Goal: Contribute content: Contribute content

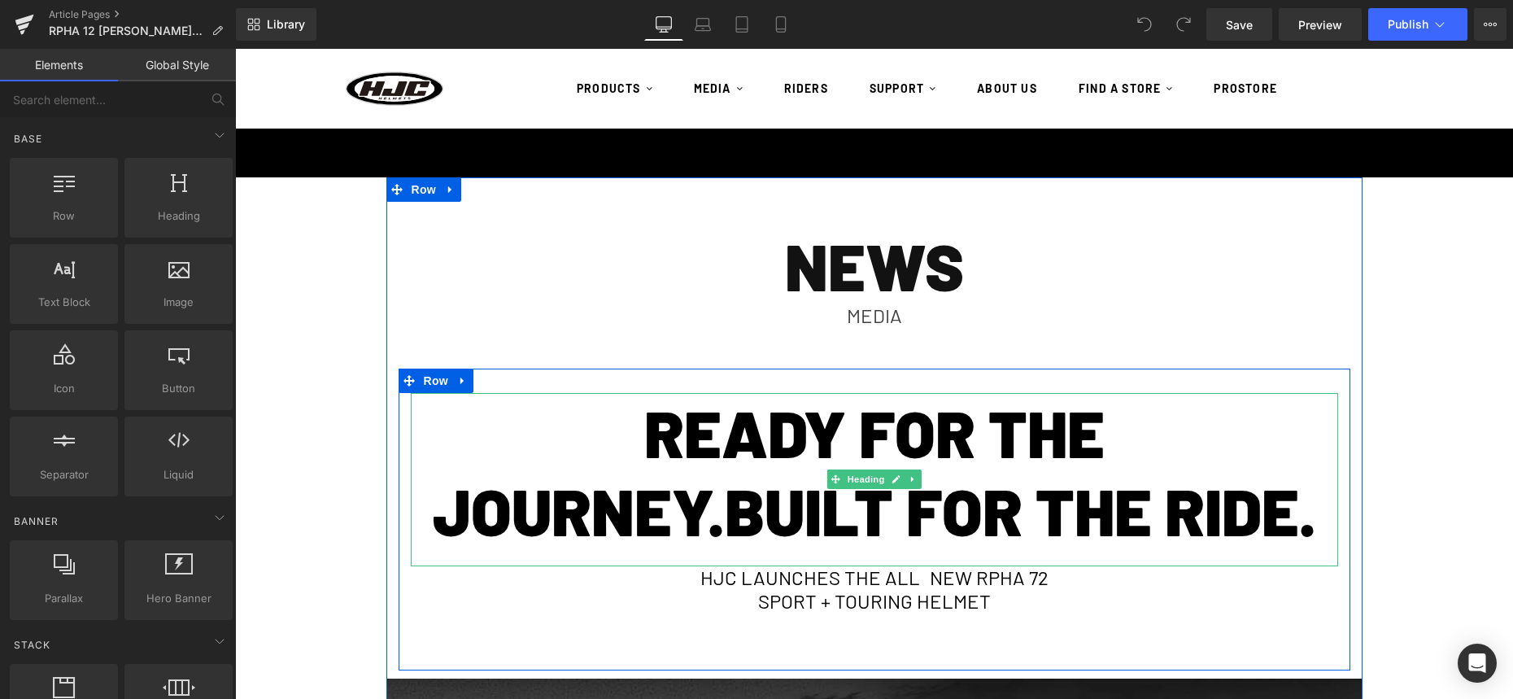
click at [807, 458] on h5 "READY FOR THE JOURNEY.BUILT FOR THE RIDE." at bounding box center [874, 471] width 927 height 156
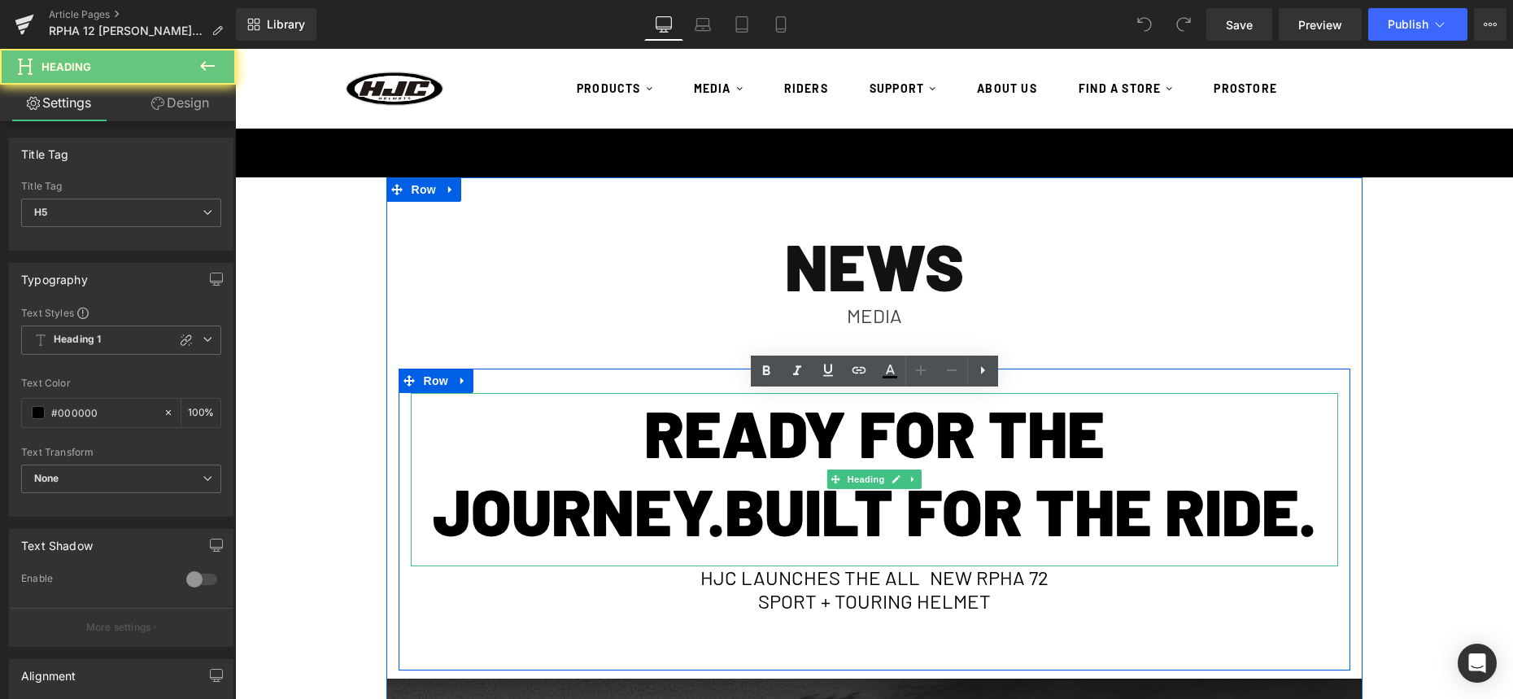
click at [807, 458] on h5 "READY FOR THE JOURNEY.BUILT FOR THE RIDE." at bounding box center [874, 471] width 927 height 156
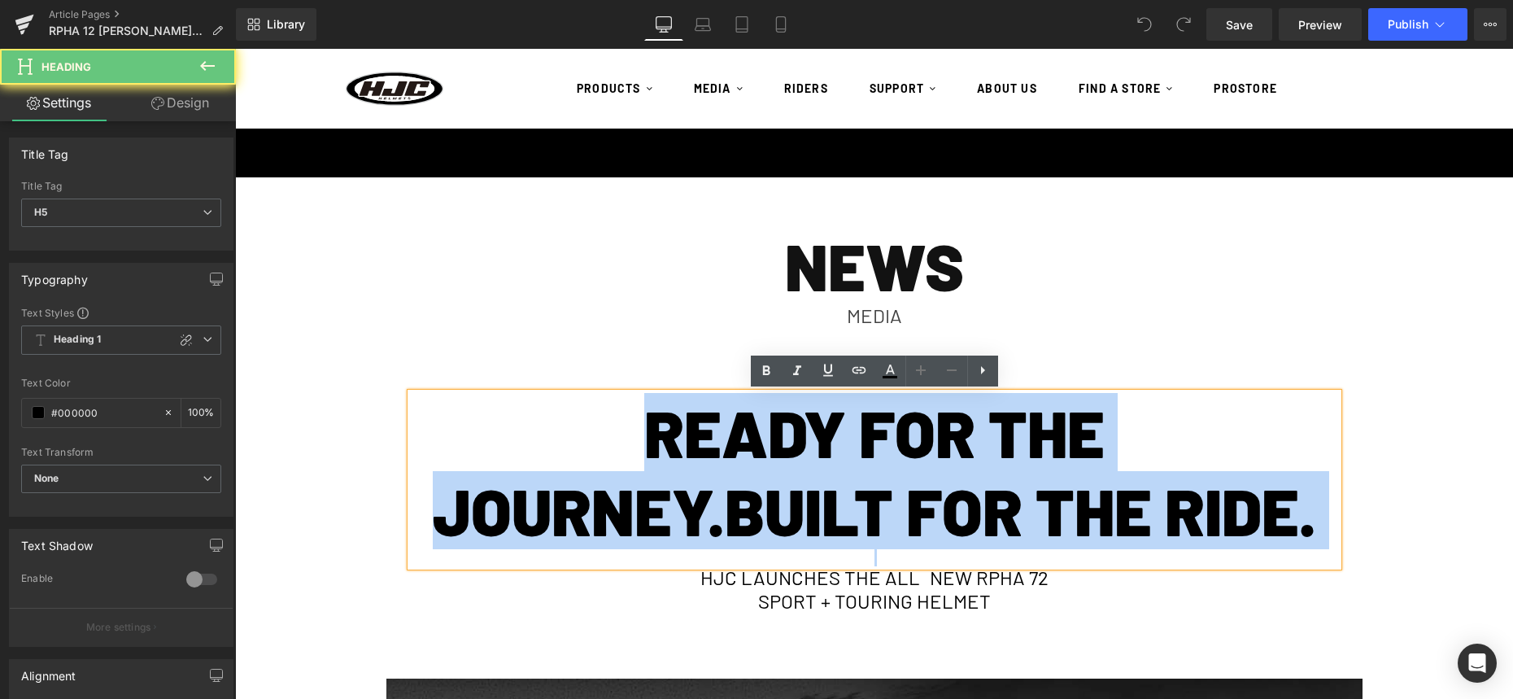
click at [807, 458] on h5 "READY FOR THE JOURNEY.BUILT FOR THE RIDE." at bounding box center [874, 471] width 927 height 156
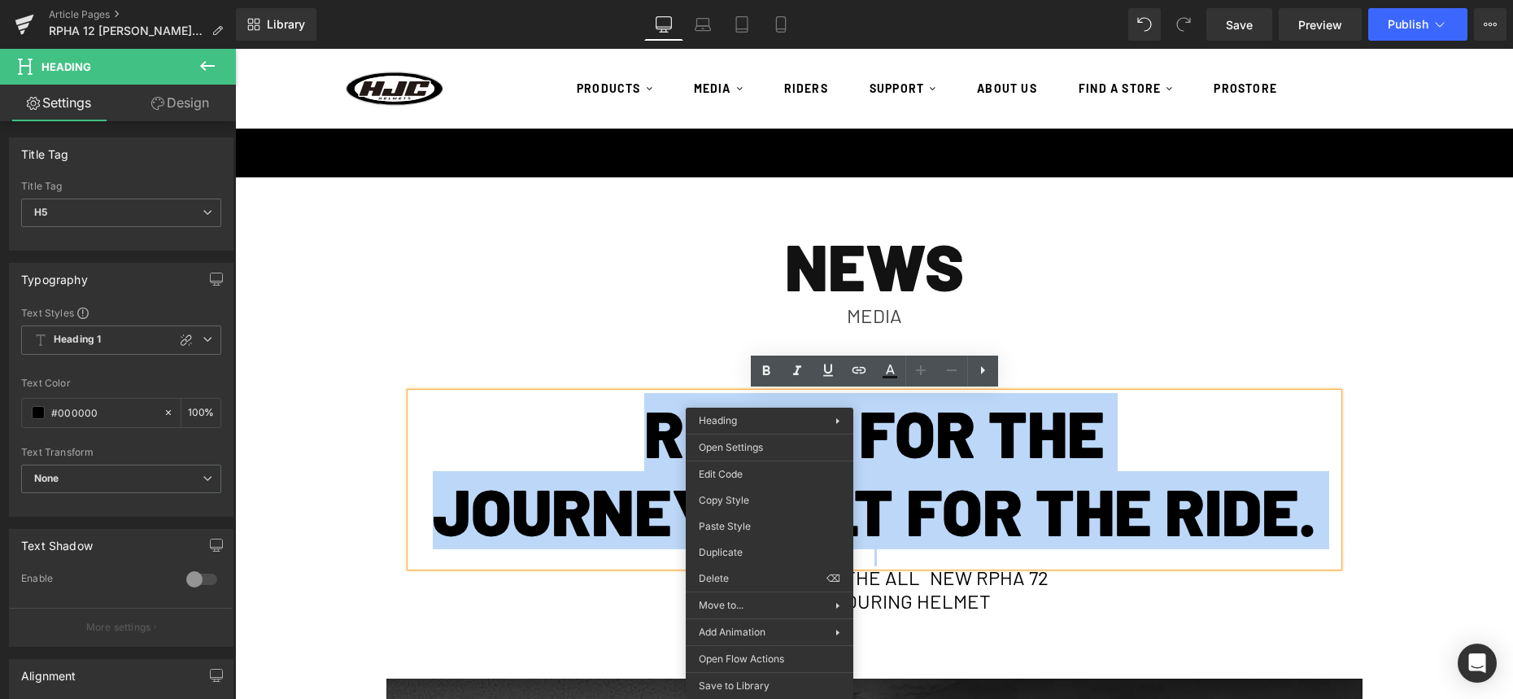
drag, startPoint x: 647, startPoint y: 492, endPoint x: 662, endPoint y: 489, distance: 15.0
click at [647, 492] on h5 "READY FOR THE JOURNEY.BUILT FOR THE RIDE." at bounding box center [874, 471] width 927 height 156
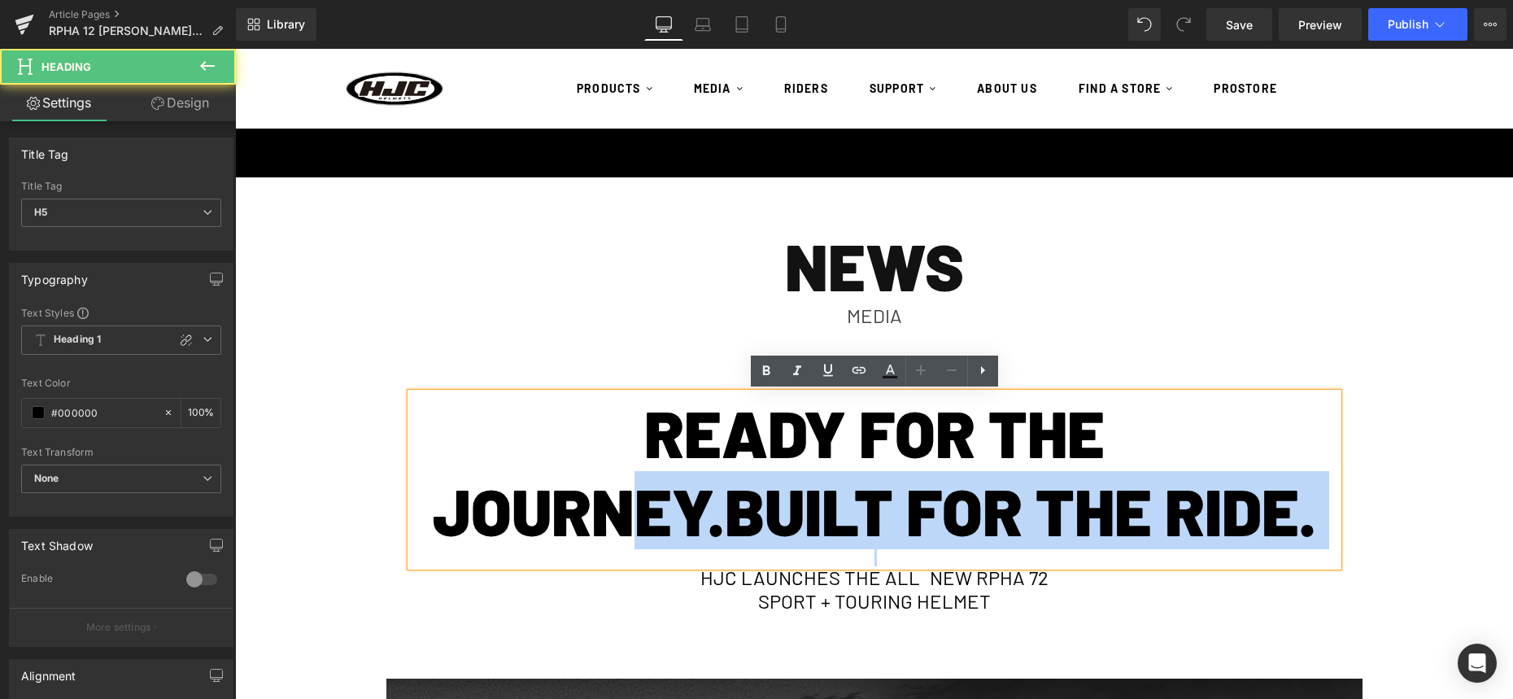
paste div
click at [765, 472] on h5 "READY FOR THE JOURNEY.BUILT FOR THE RIDE." at bounding box center [874, 471] width 927 height 156
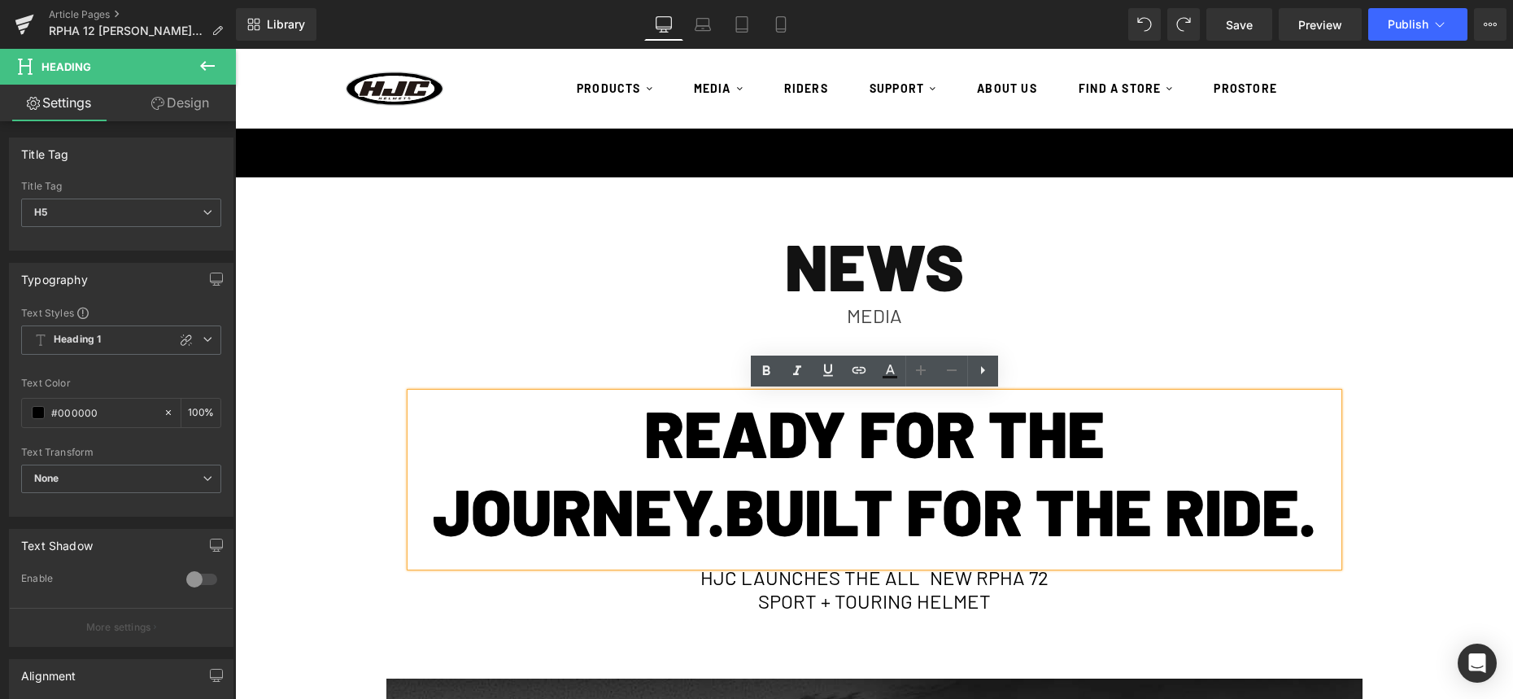
click at [1323, 525] on h5 "READY FOR THE JOURNEY.BUILT FOR THE RIDE." at bounding box center [874, 471] width 927 height 156
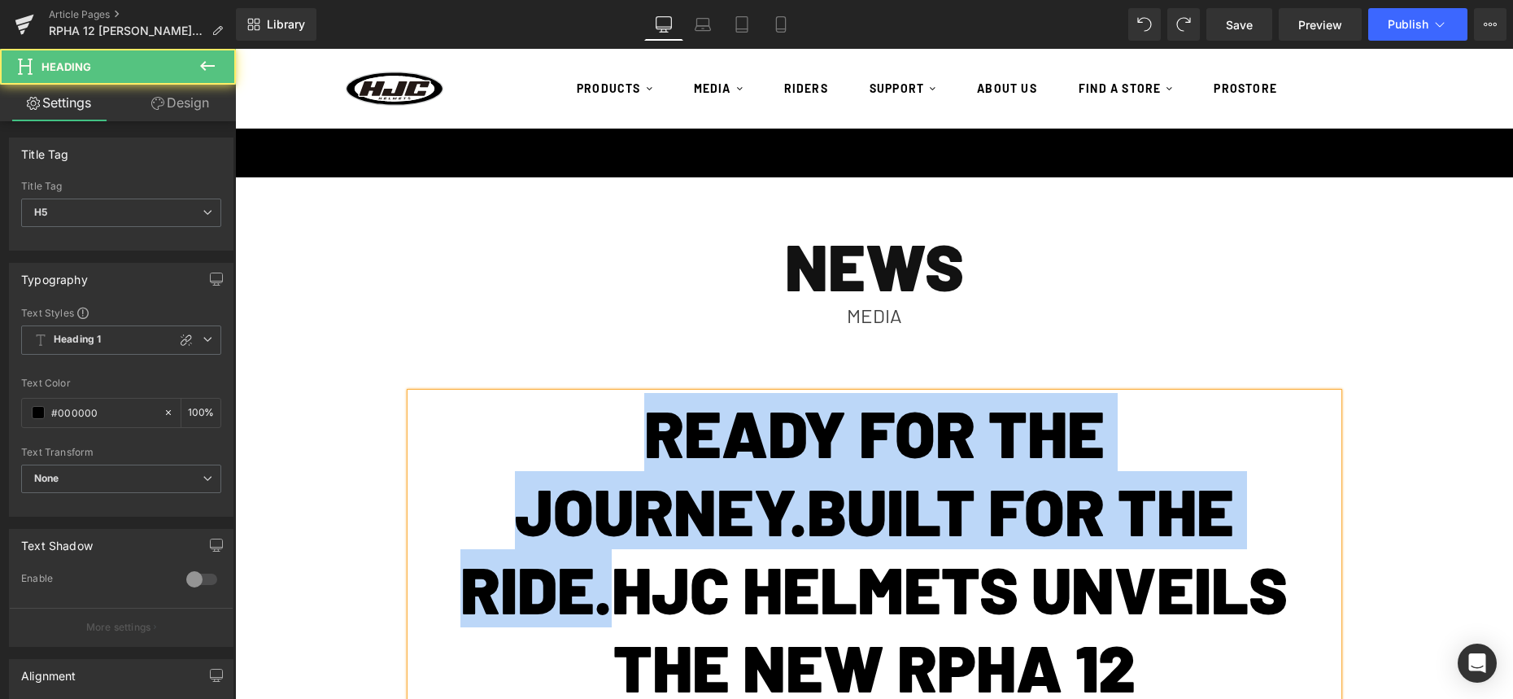
drag, startPoint x: 614, startPoint y: 604, endPoint x: 609, endPoint y: 382, distance: 222.1
click at [609, 382] on div "READY FOR THE JOURNEY.BUILT FOR THE RIDE.HJC HELMETS UNVEILS THE NEW RPHA 12 [P…" at bounding box center [873, 675] width 951 height 615
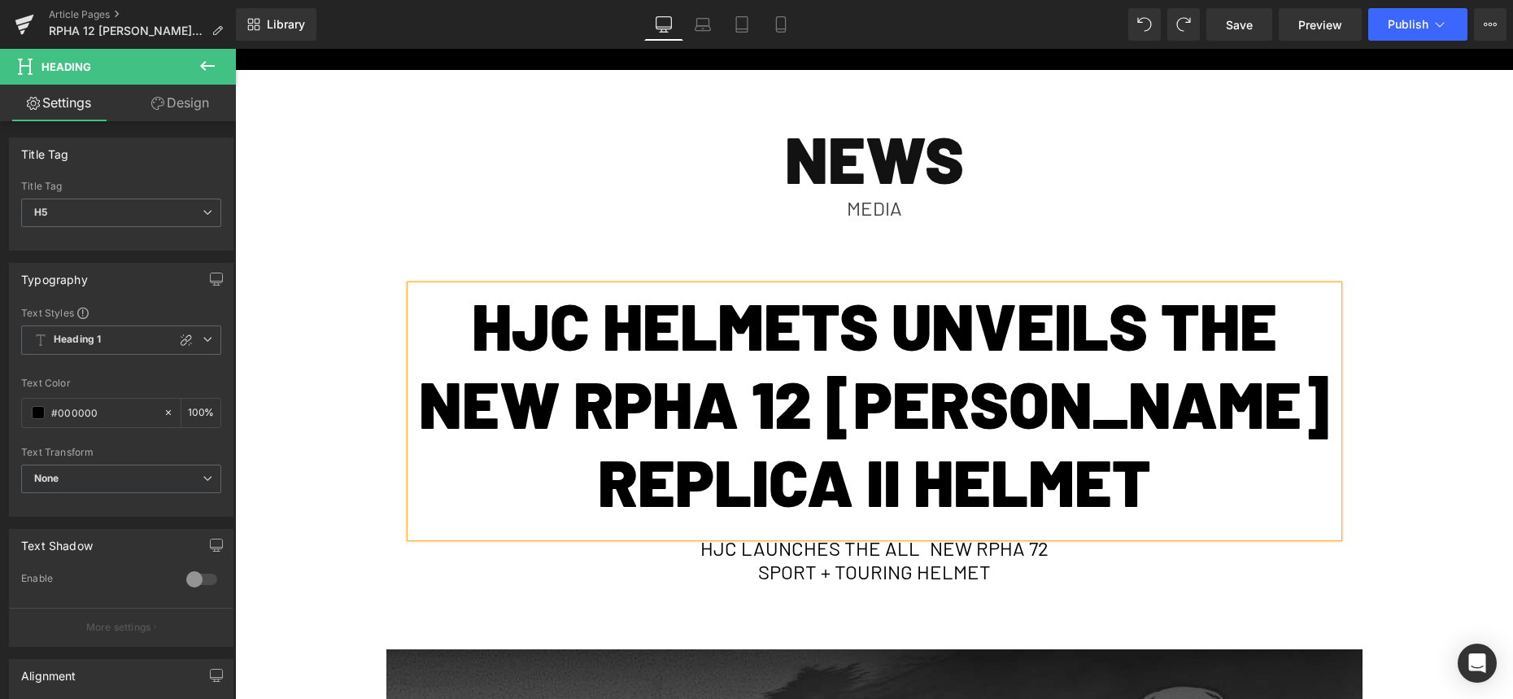
scroll to position [111, 0]
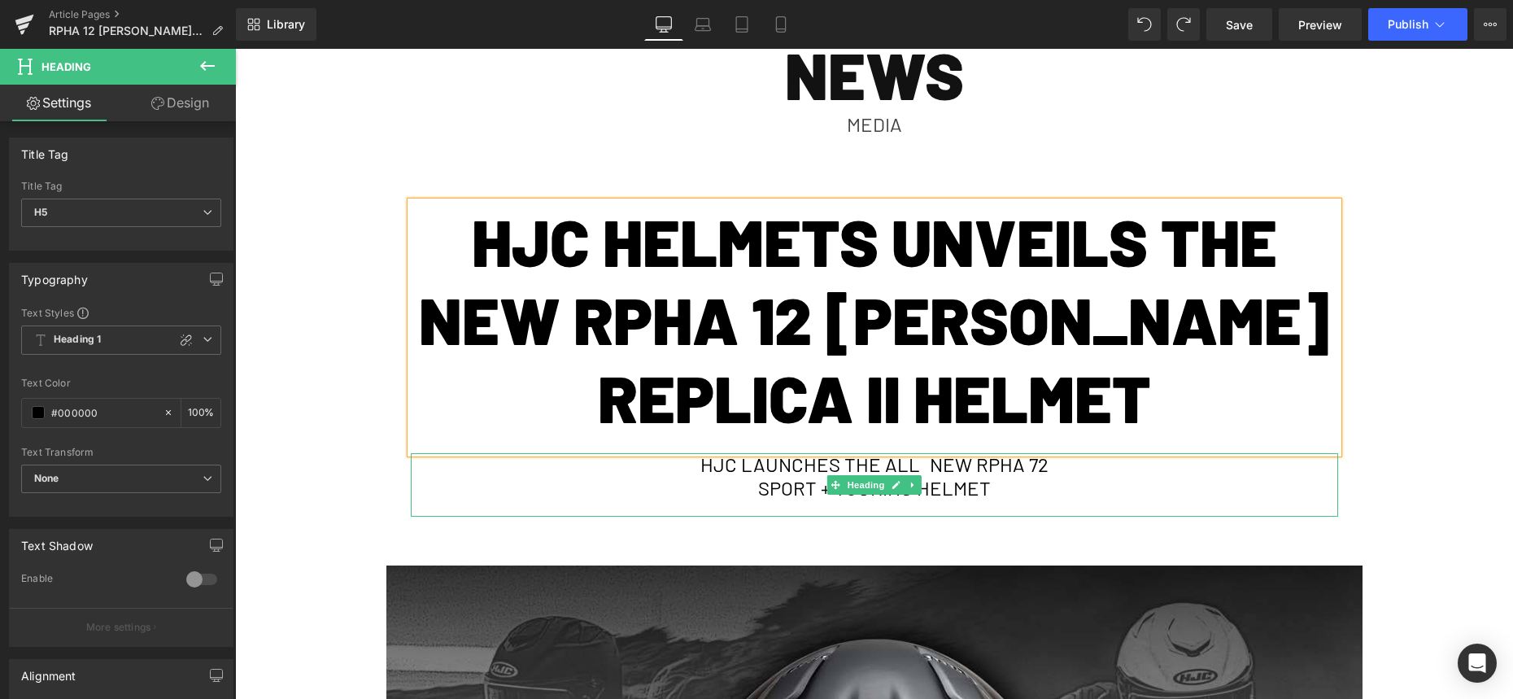
click at [1021, 475] on h1 "HJC LAUNCHES THE ALL NEW RPHA 72" at bounding box center [874, 465] width 927 height 24
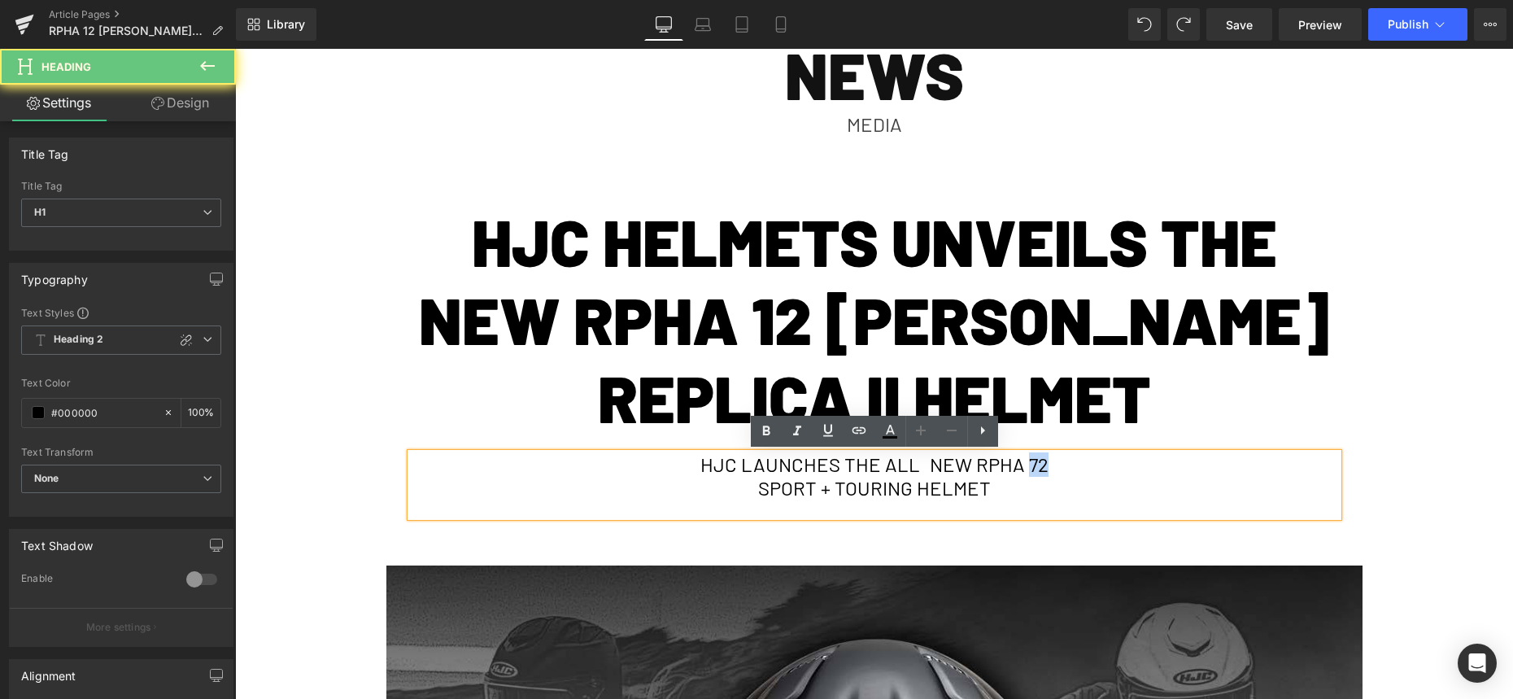
click at [1021, 475] on h1 "HJC LAUNCHES THE ALL NEW RPHA 72" at bounding box center [874, 465] width 927 height 24
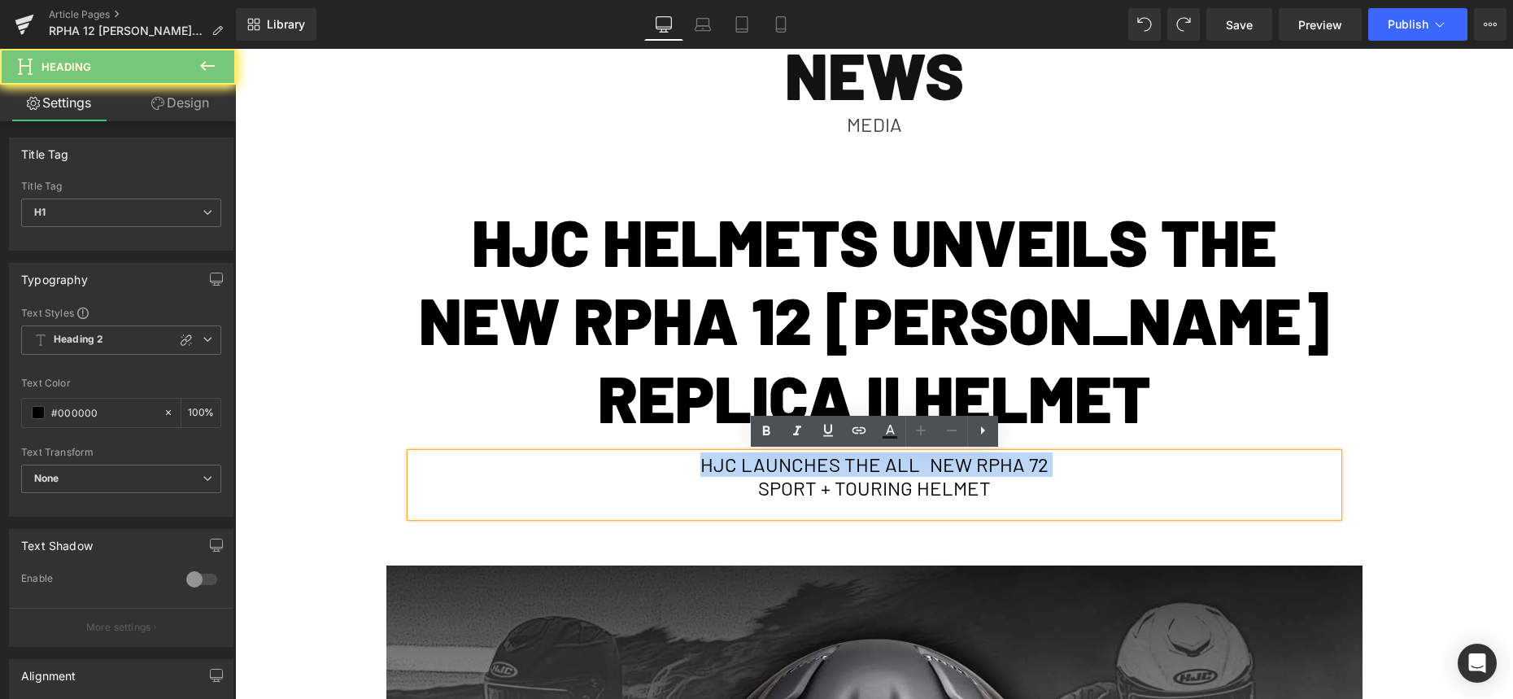
click at [1021, 475] on h1 "HJC LAUNCHES THE ALL NEW RPHA 72" at bounding box center [874, 465] width 927 height 24
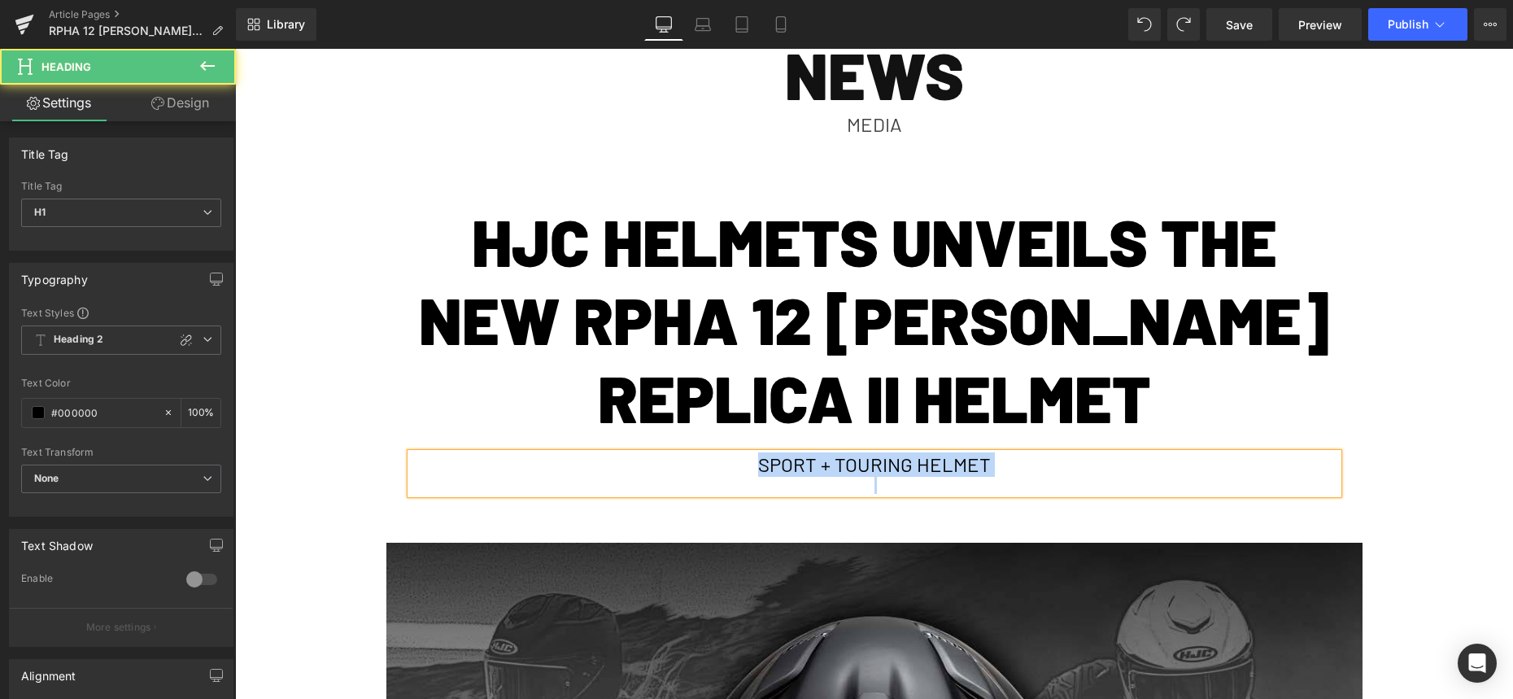
drag, startPoint x: 982, startPoint y: 478, endPoint x: 564, endPoint y: 451, distance: 418.9
click at [564, 453] on div "SPORT + TOURING HELMET" at bounding box center [874, 473] width 927 height 41
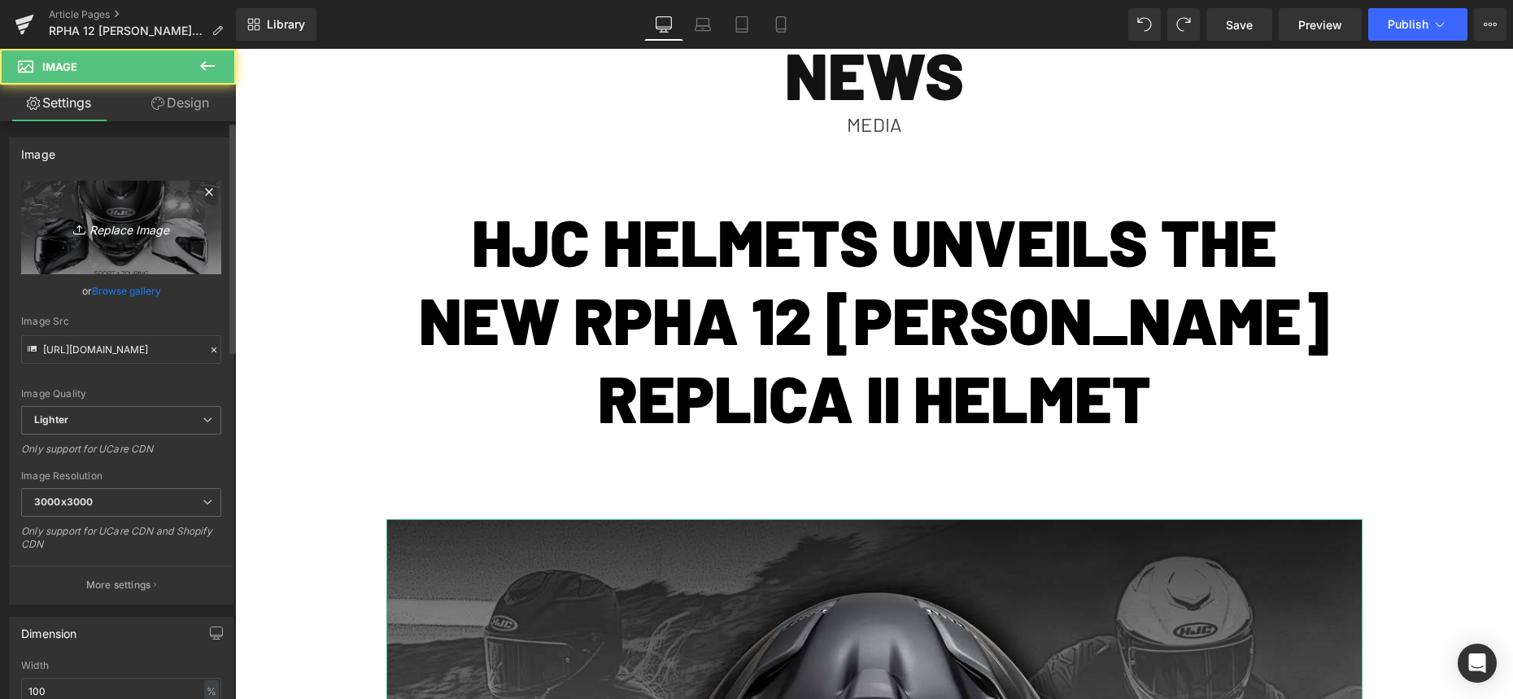
click at [155, 235] on icon "Replace Image" at bounding box center [121, 227] width 130 height 20
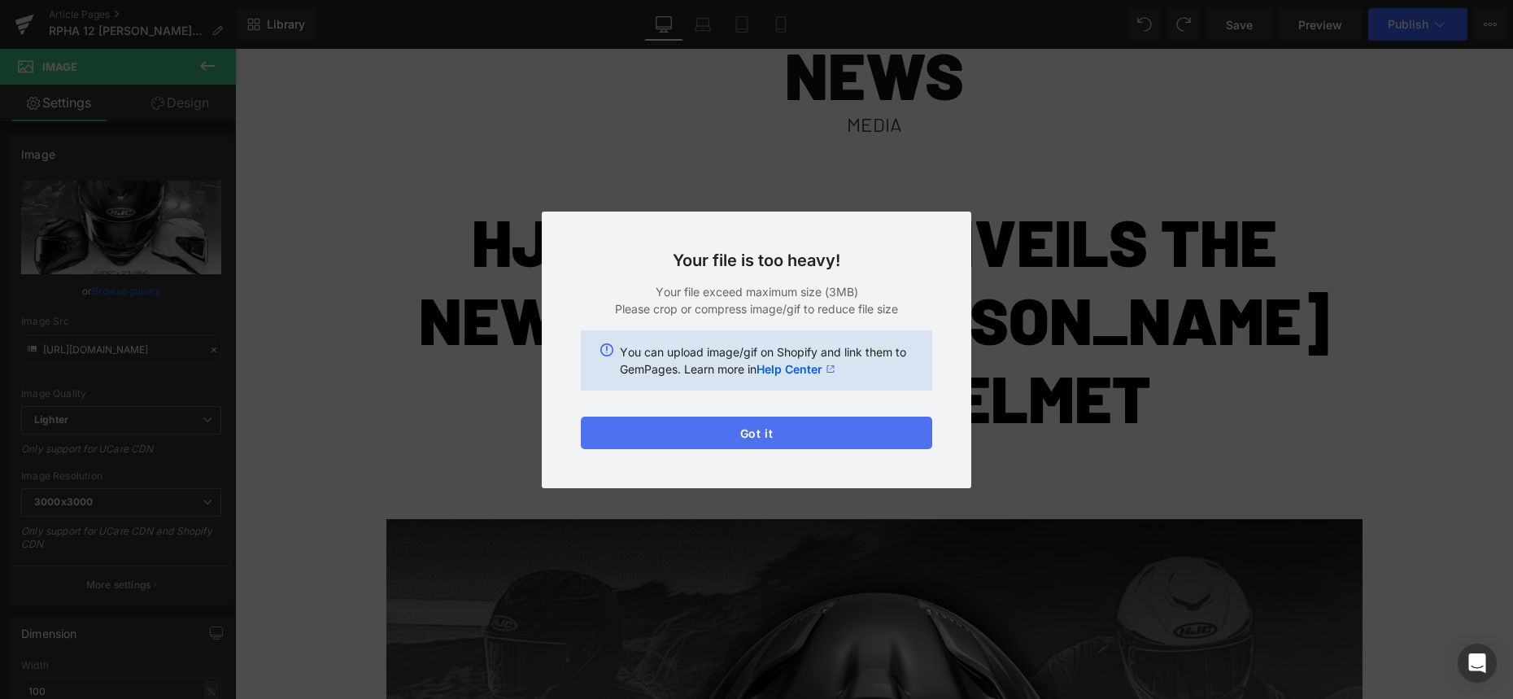
drag, startPoint x: 783, startPoint y: 449, endPoint x: 794, endPoint y: 443, distance: 12.0
click at [783, 449] on div "Your file is too heavy! Your file exceed maximum size (3MB) Please crop or comp…" at bounding box center [756, 349] width 429 height 276
click at [799, 441] on button "Got it" at bounding box center [756, 432] width 351 height 33
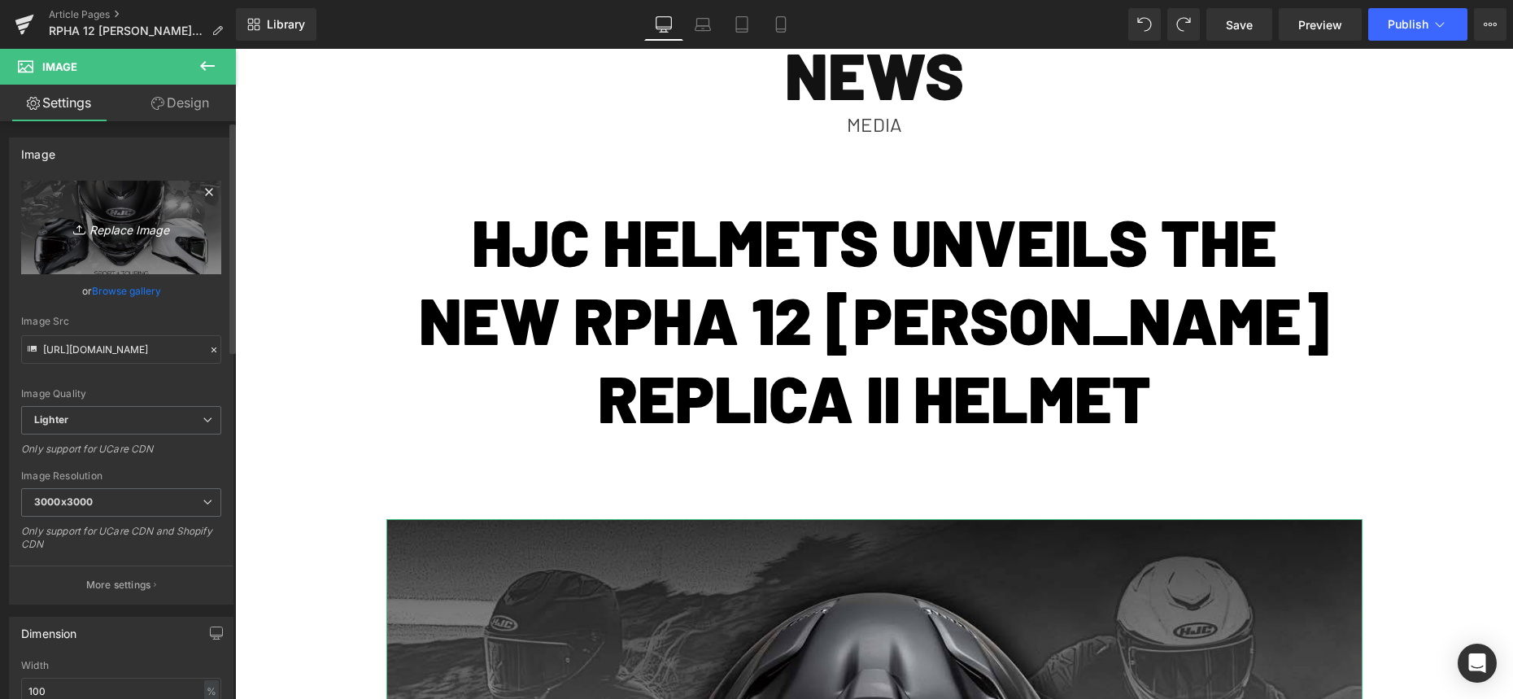
click at [84, 244] on link "Replace Image" at bounding box center [121, 228] width 200 height 94
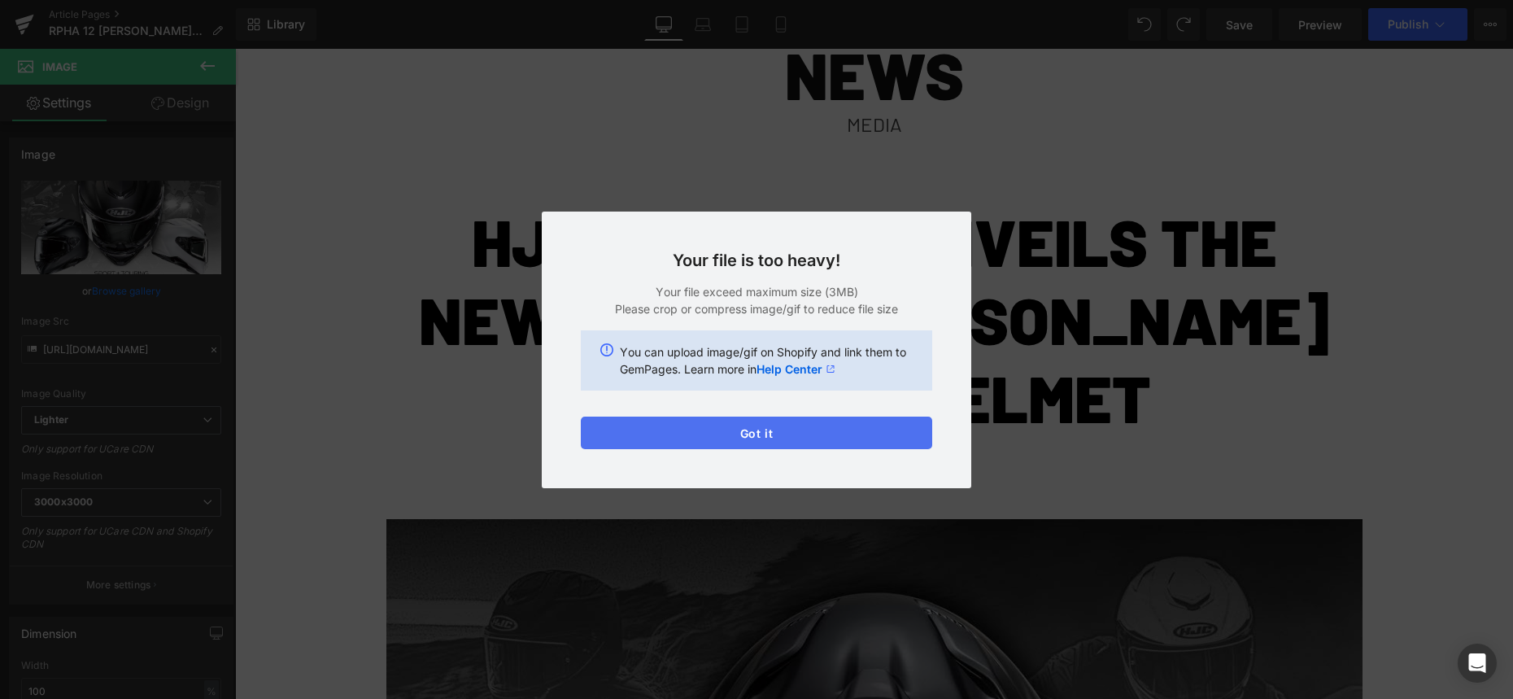
drag, startPoint x: 691, startPoint y: 442, endPoint x: 456, endPoint y: 394, distance: 240.0
click at [691, 442] on button "Got it" at bounding box center [756, 432] width 351 height 33
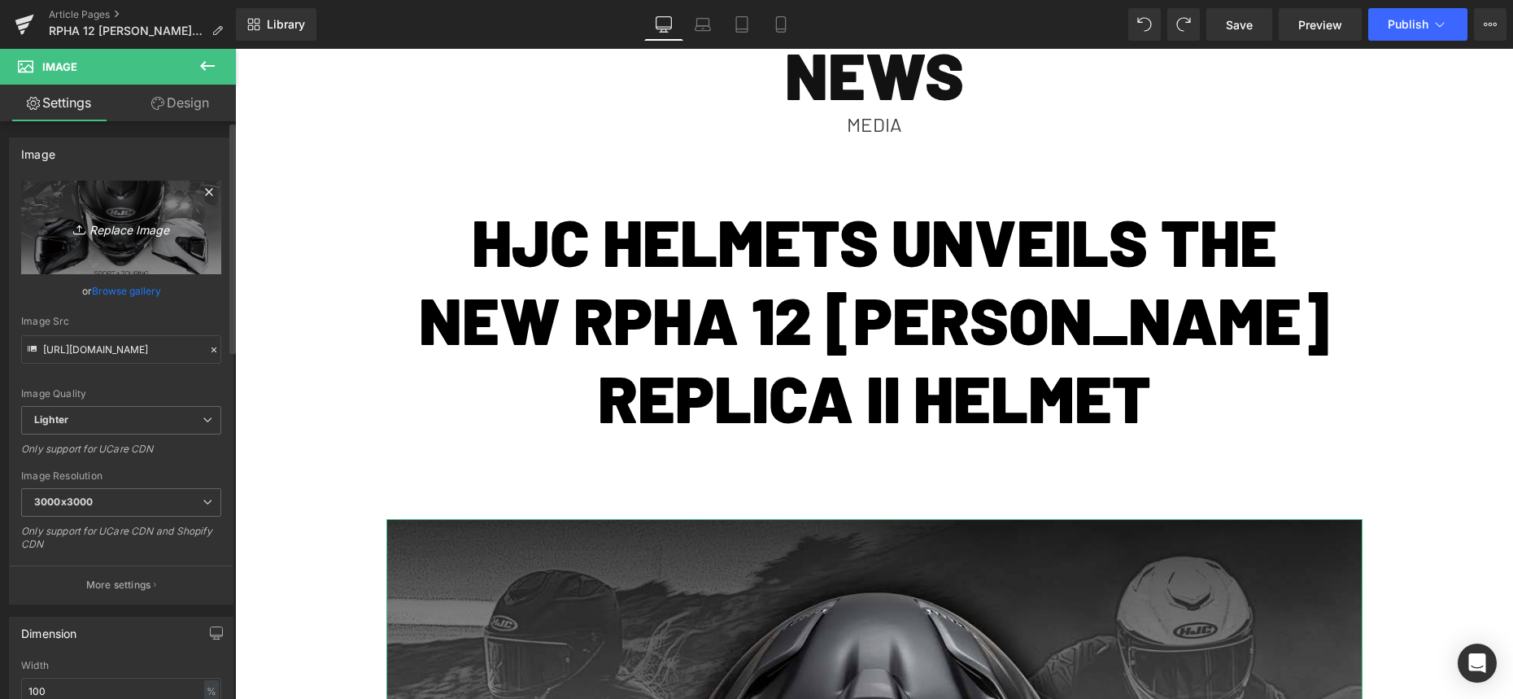
click at [54, 204] on link "Replace Image" at bounding box center [121, 228] width 200 height 94
type input "C:\fakepath\Capture d’écran [DATE] à [DATE].png"
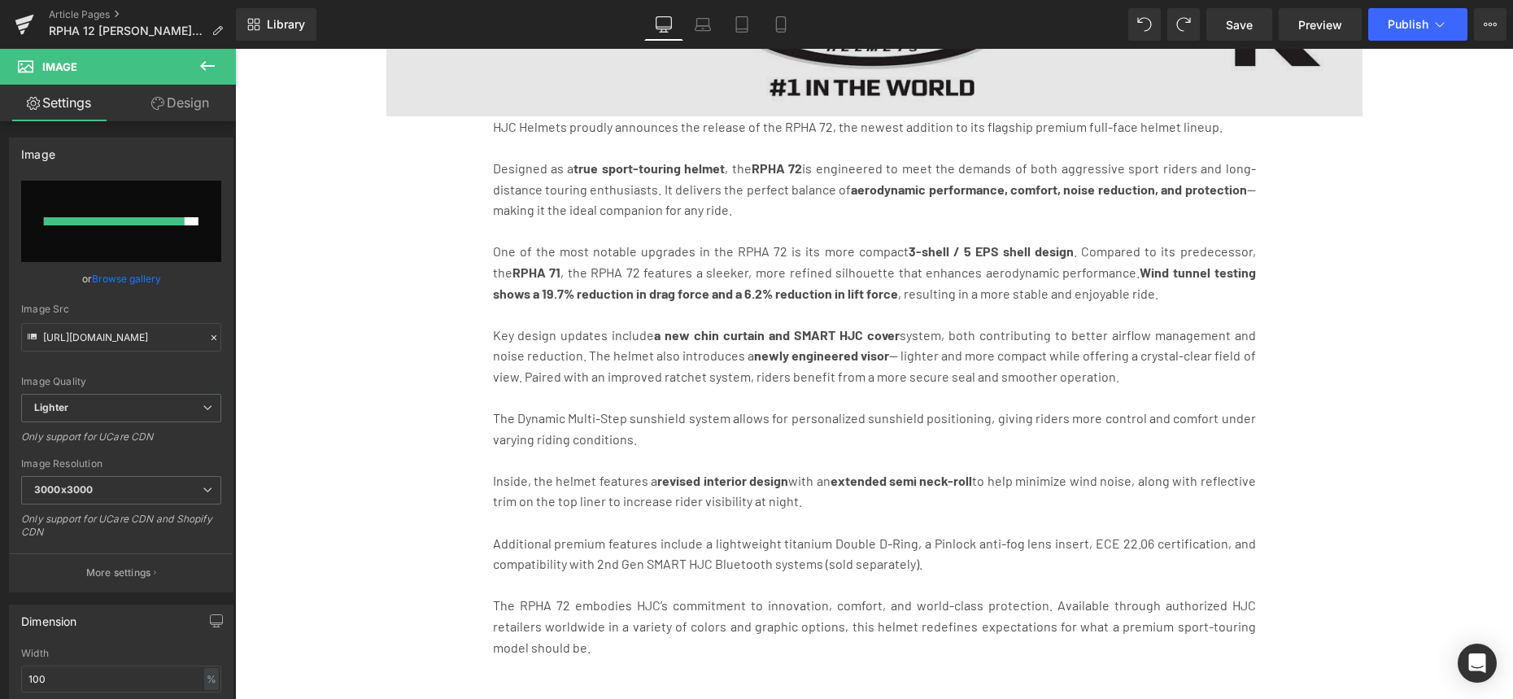
scroll to position [1491, 0]
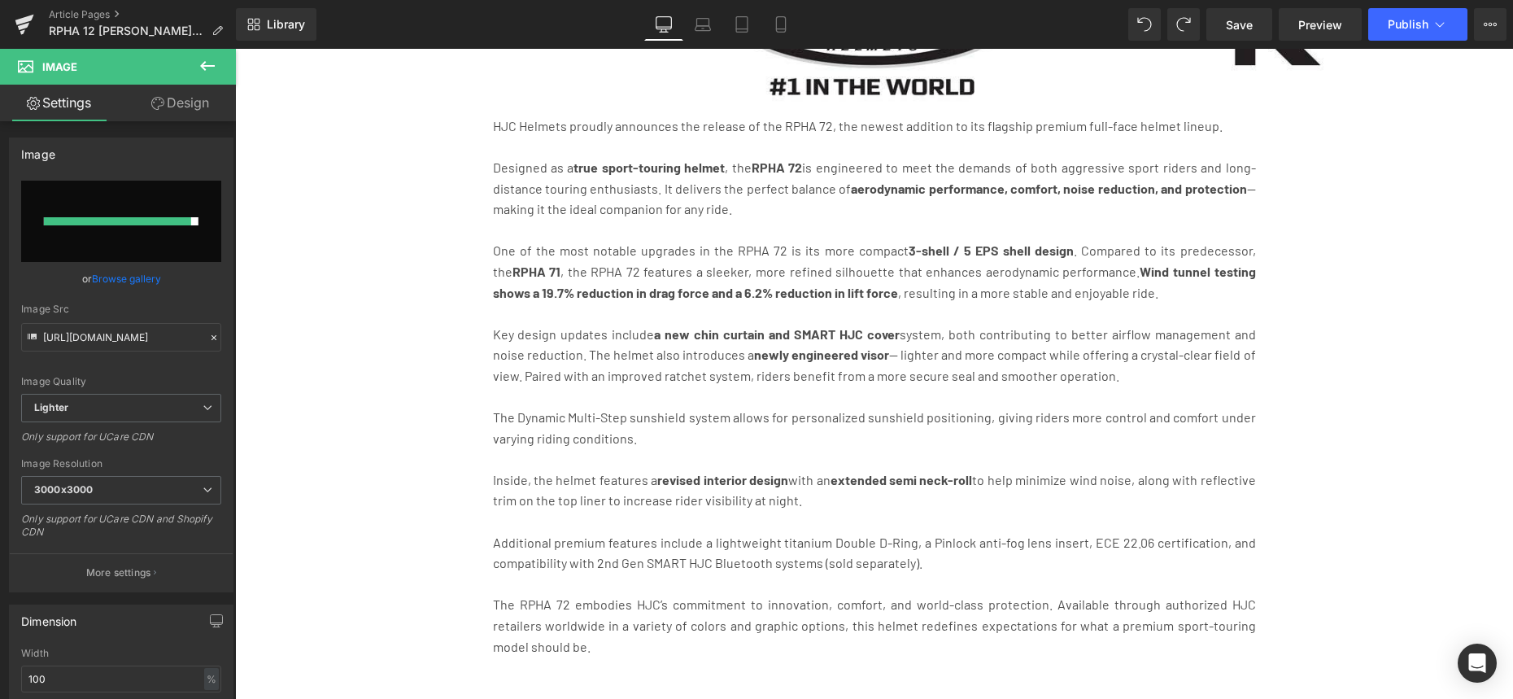
click at [825, 405] on p at bounding box center [874, 396] width 763 height 21
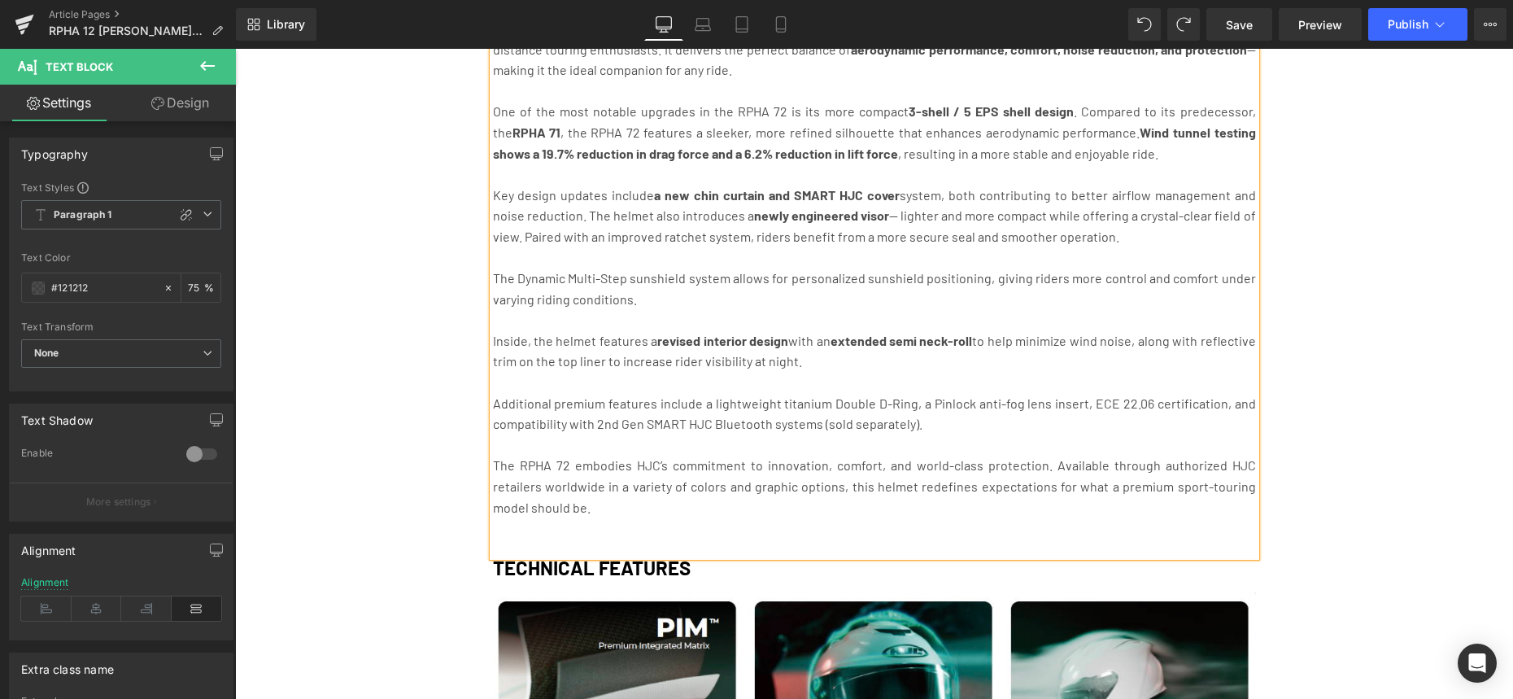
drag, startPoint x: 738, startPoint y: 442, endPoint x: 705, endPoint y: 456, distance: 36.1
click at [738, 442] on p at bounding box center [874, 444] width 763 height 21
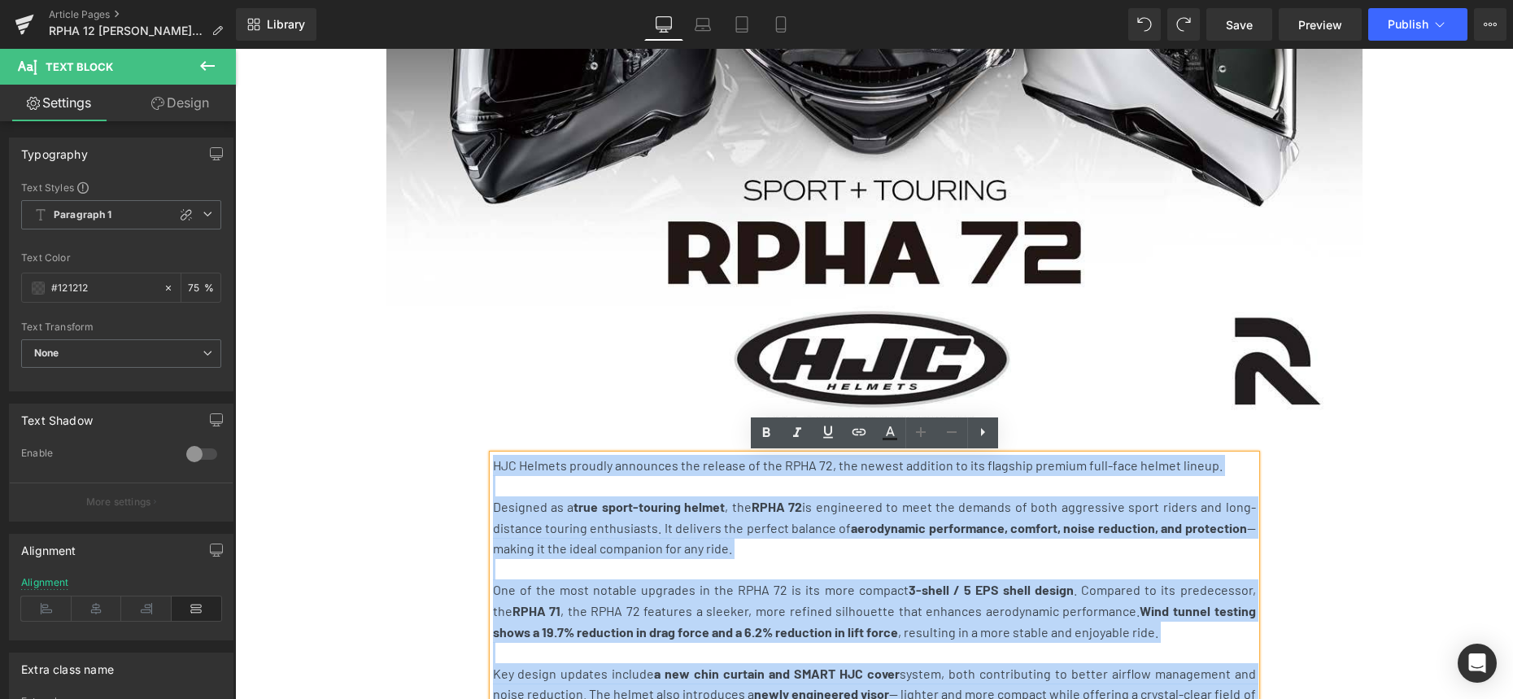
scroll to position [1149, 0]
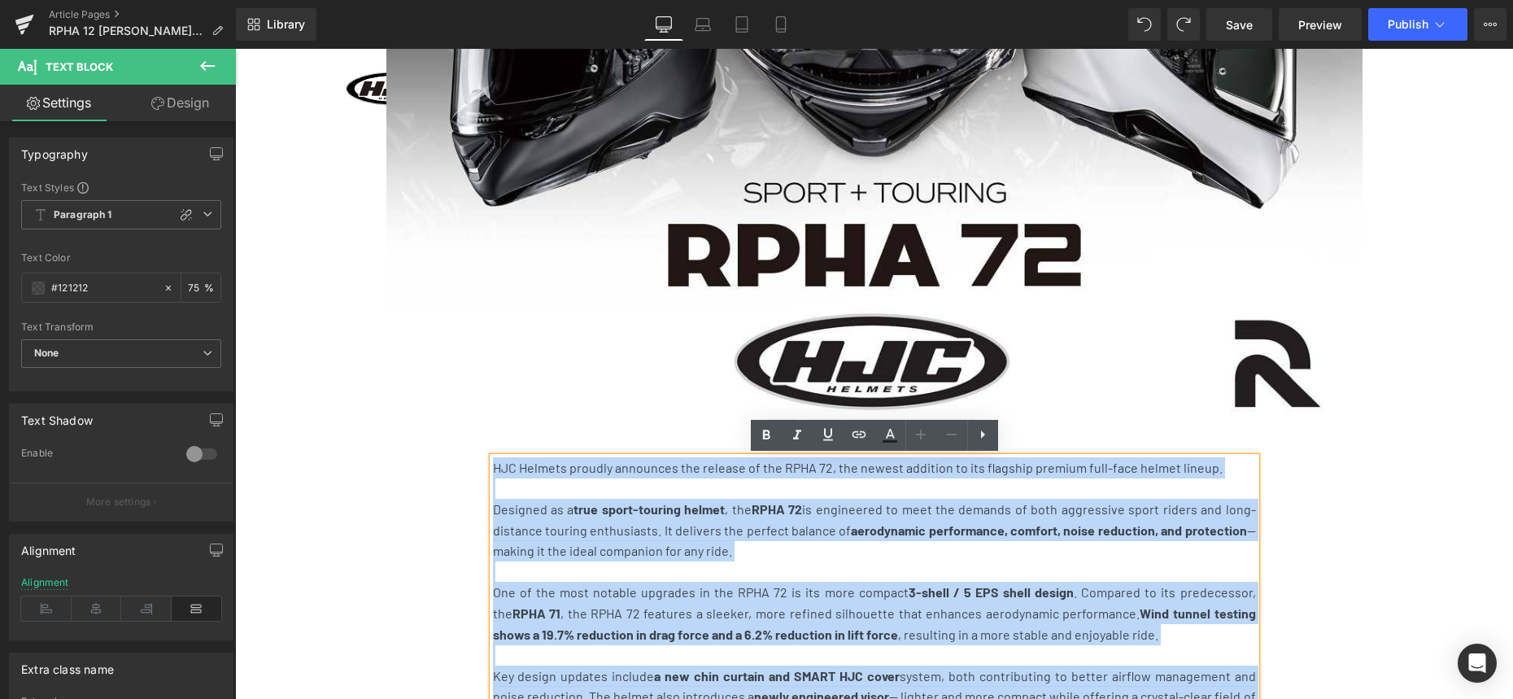
drag, startPoint x: 639, startPoint y: 516, endPoint x: 493, endPoint y: 464, distance: 155.1
click at [776, 511] on strong "RPHA 72" at bounding box center [776, 508] width 50 height 15
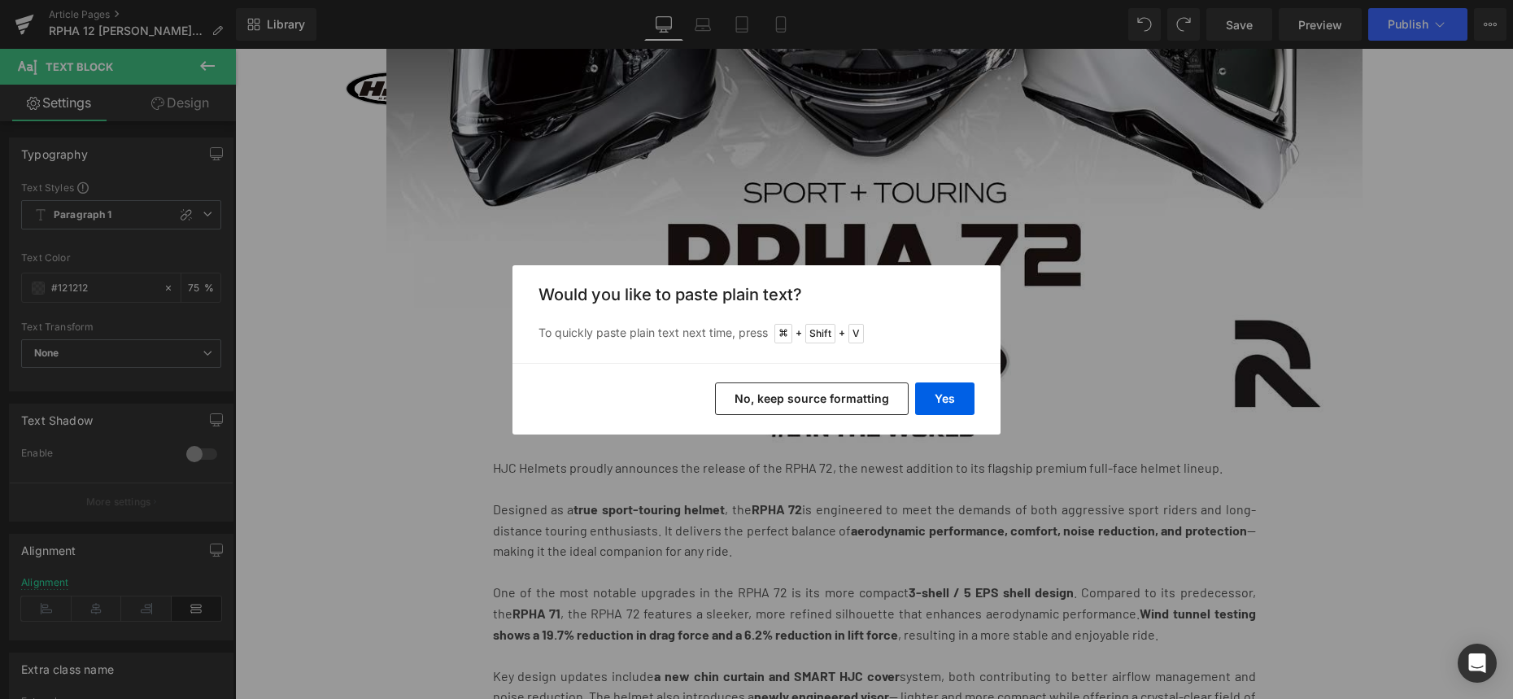
click at [873, 398] on button "No, keep source formatting" at bounding box center [812, 398] width 194 height 33
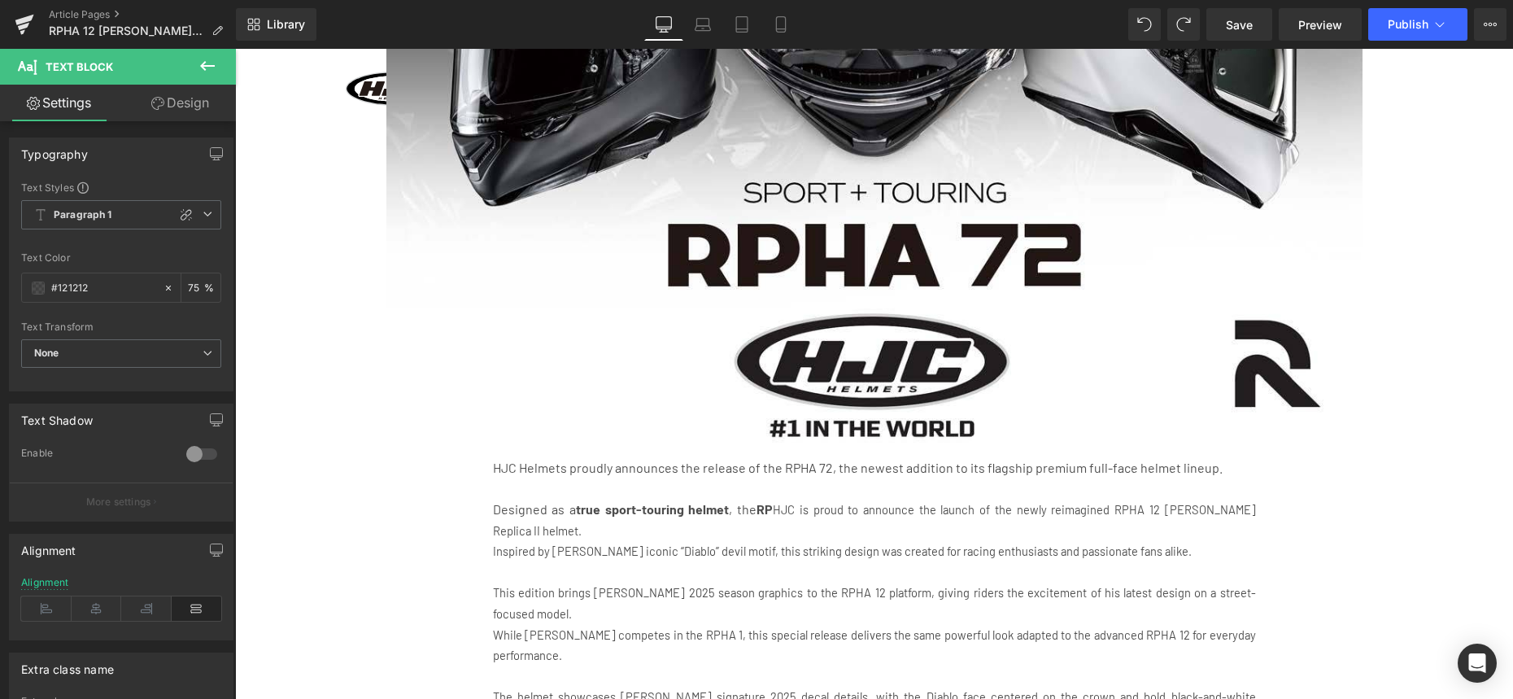
click at [816, 537] on p "Designed as a true sport-touring helmet , the RP HJC is proud to announce the l…" at bounding box center [874, 519] width 763 height 41
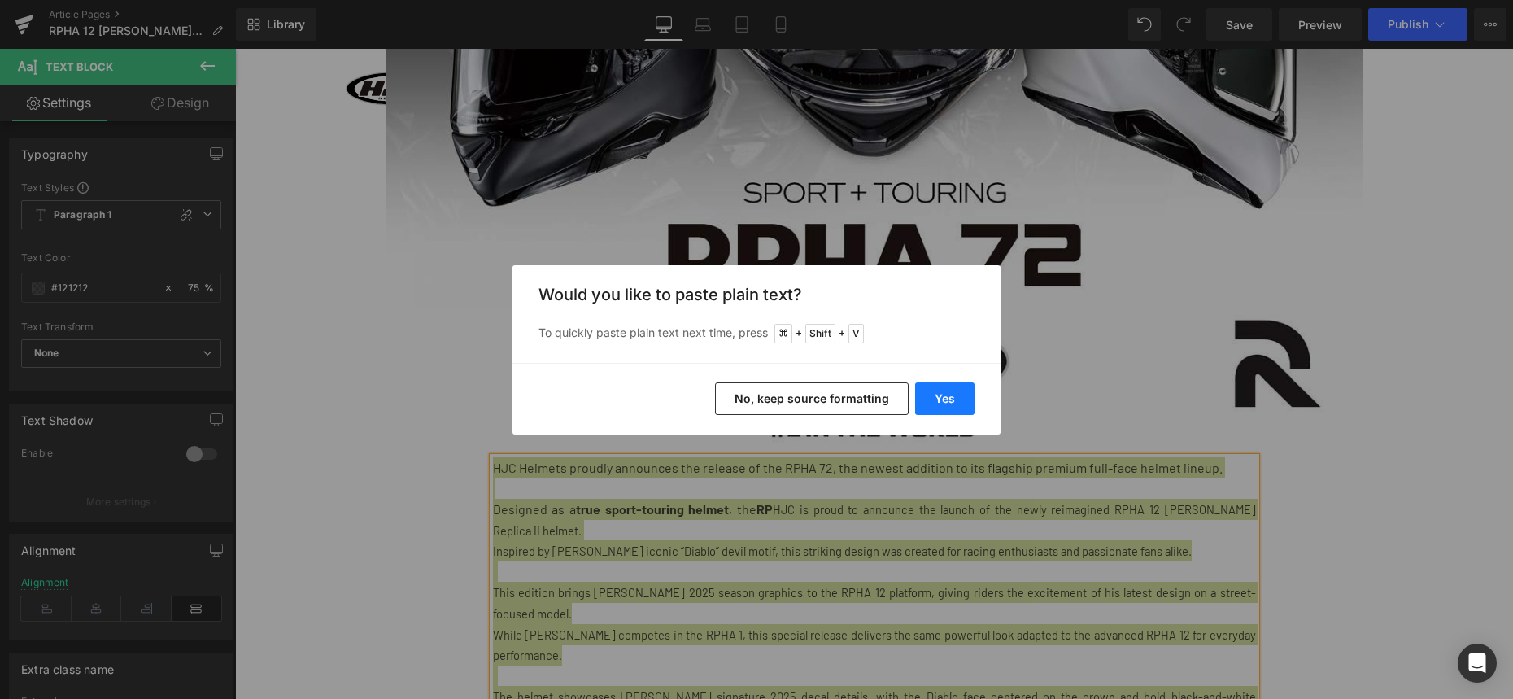
click at [934, 396] on button "Yes" at bounding box center [944, 398] width 59 height 33
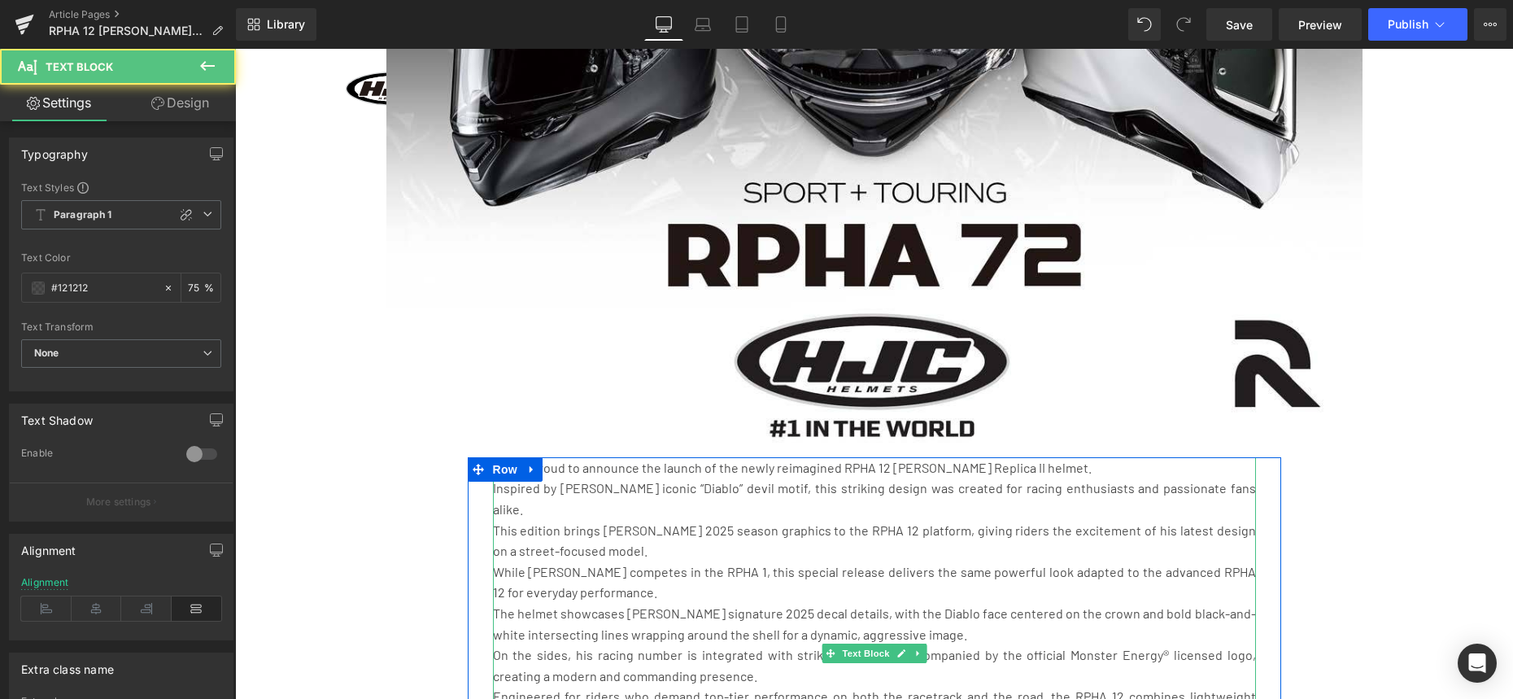
click at [760, 534] on p "This edition brings [PERSON_NAME] 2025 season graphics to the RPHA 12 platform,…" at bounding box center [874, 540] width 763 height 41
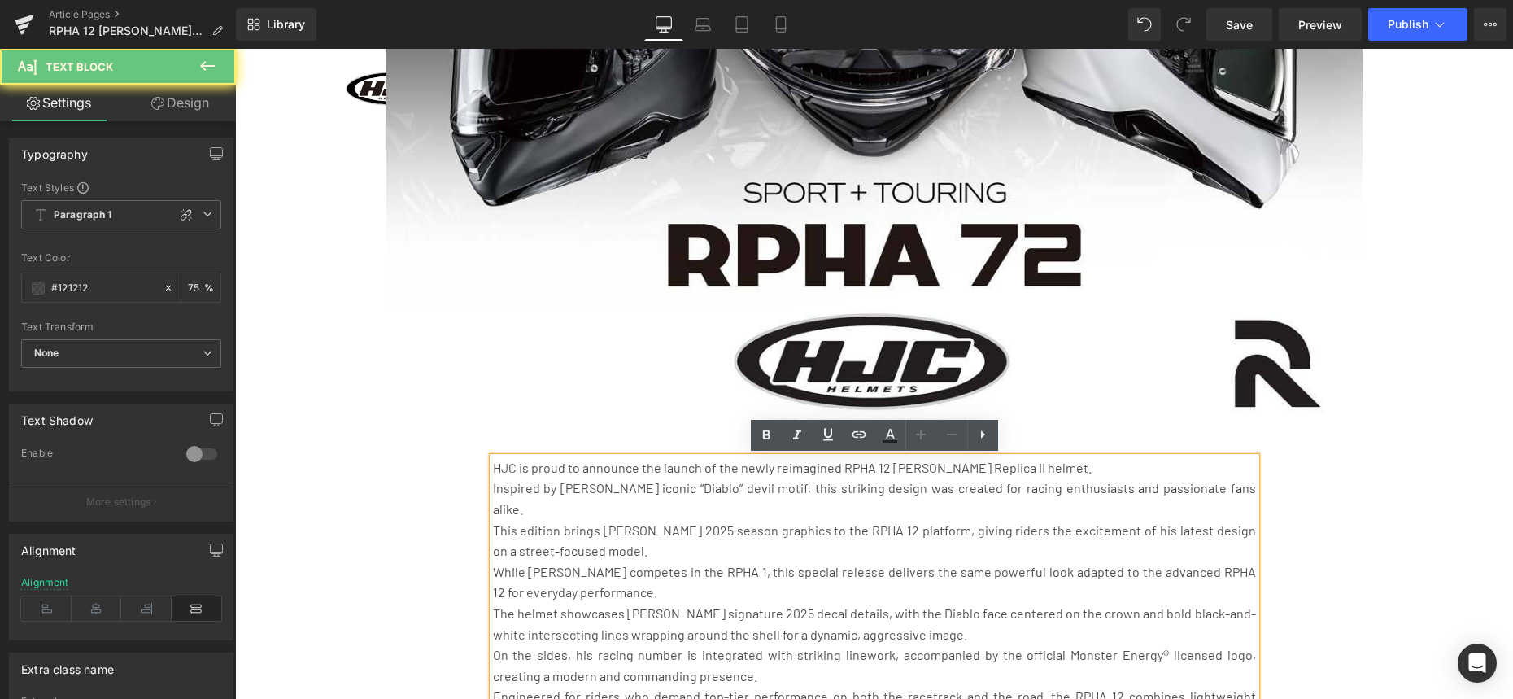
click at [712, 518] on p "Inspired by [PERSON_NAME] iconic “Diablo” devil motif, this striking design was…" at bounding box center [874, 497] width 763 height 41
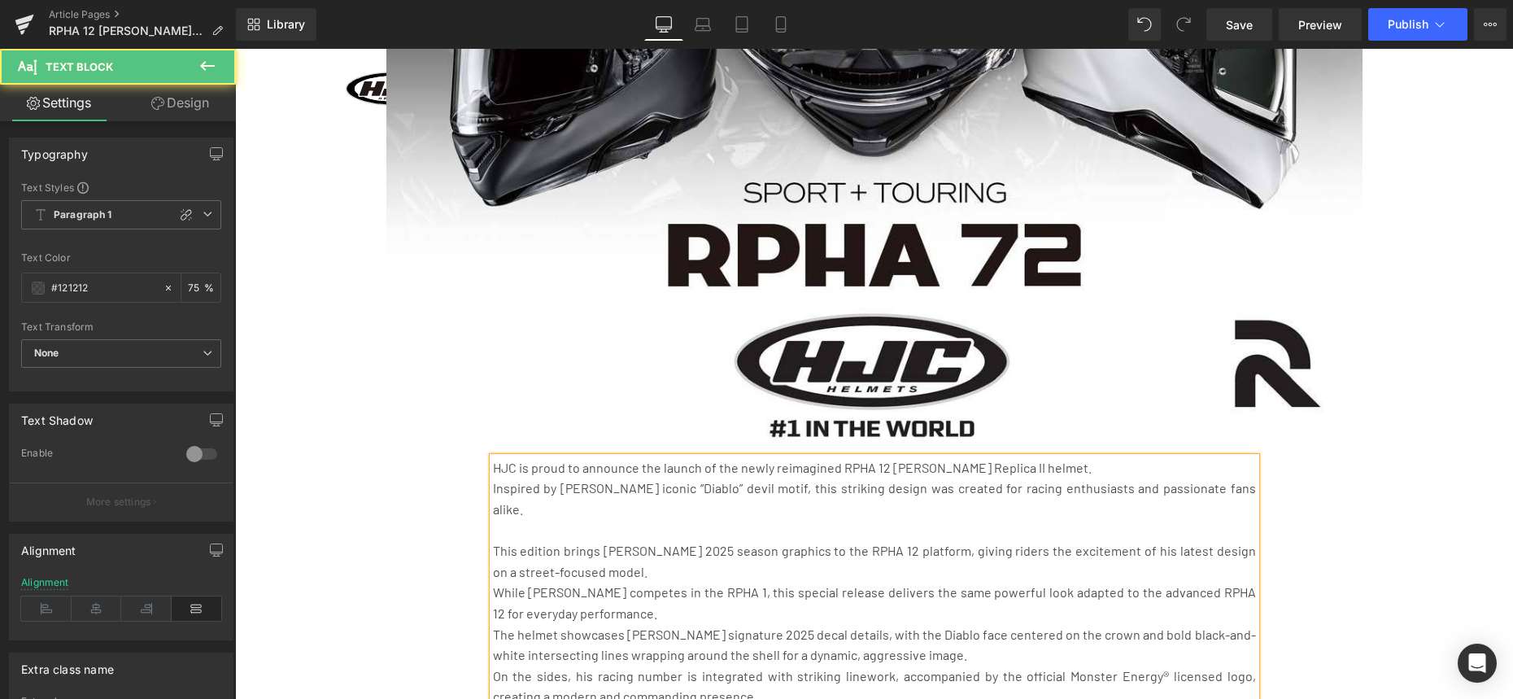
click at [496, 589] on p "While [PERSON_NAME] competes in the RPHA 1, this special release delivers the s…" at bounding box center [874, 601] width 763 height 41
click at [494, 590] on p "While [PERSON_NAME] competes in the RPHA 1, this special release delivers the s…" at bounding box center [874, 601] width 763 height 41
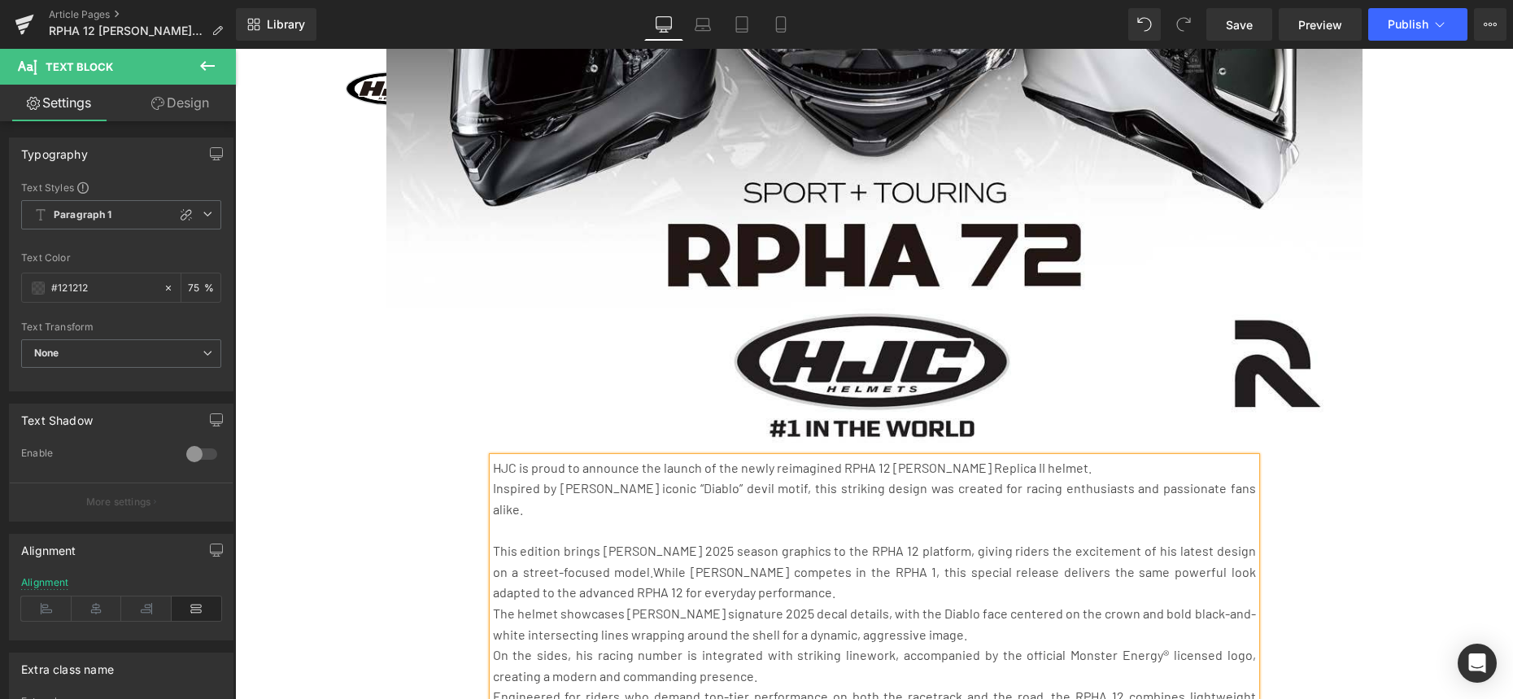
click at [819, 598] on p "This edition brings [PERSON_NAME] 2025 season graphics to the RPHA 12 platform,…" at bounding box center [874, 571] width 763 height 63
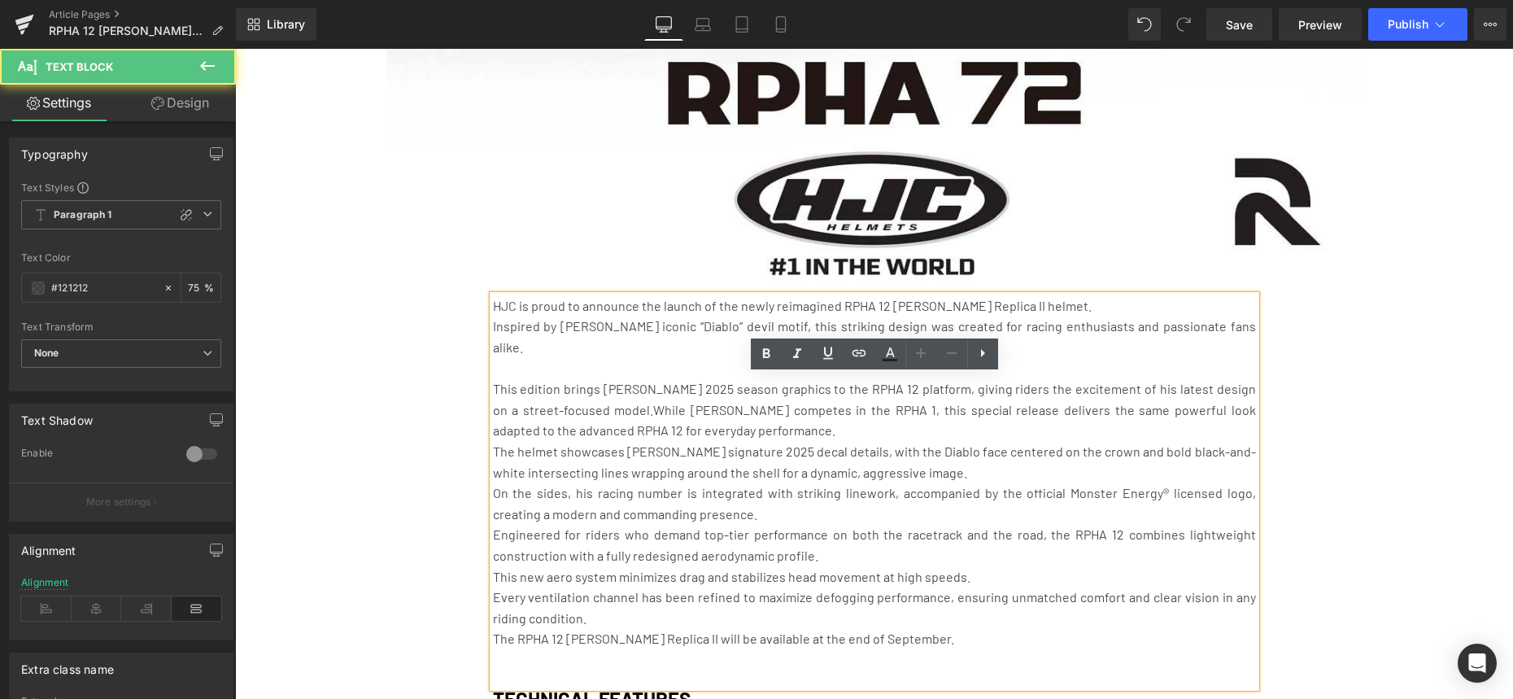
scroll to position [1346, 0]
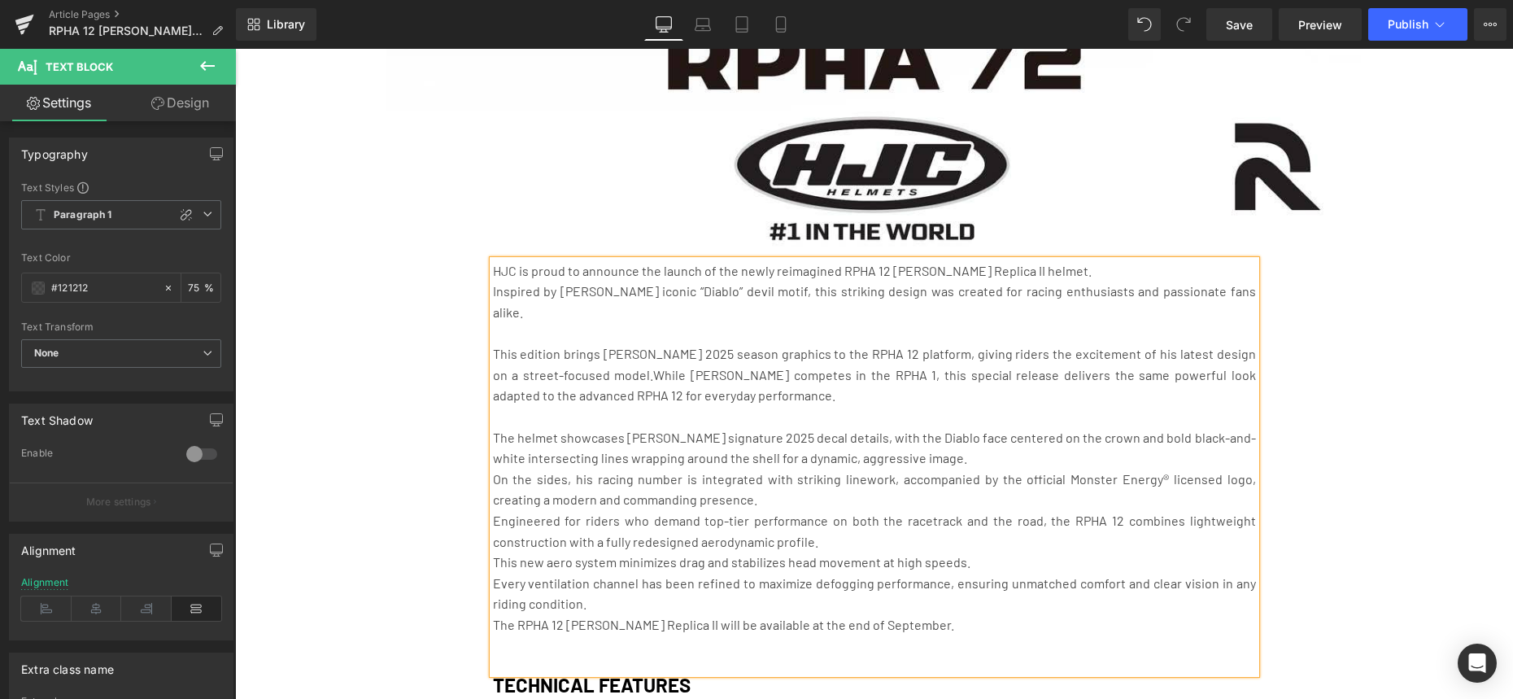
click at [746, 510] on p "Engineered for riders who demand top-tier performance on both the racetrack and…" at bounding box center [874, 530] width 763 height 41
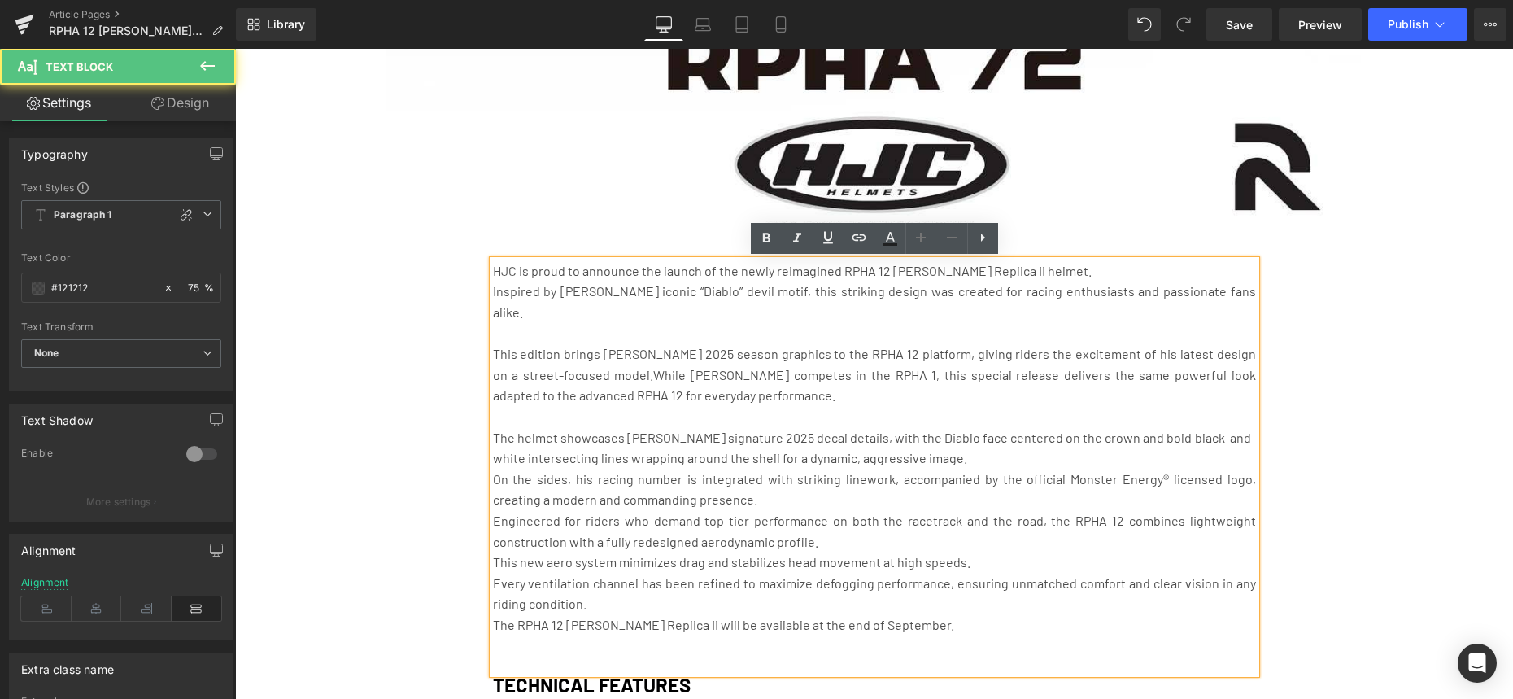
click at [738, 494] on p "On the sides, his racing number is integrated with striking linework, accompani…" at bounding box center [874, 488] width 763 height 41
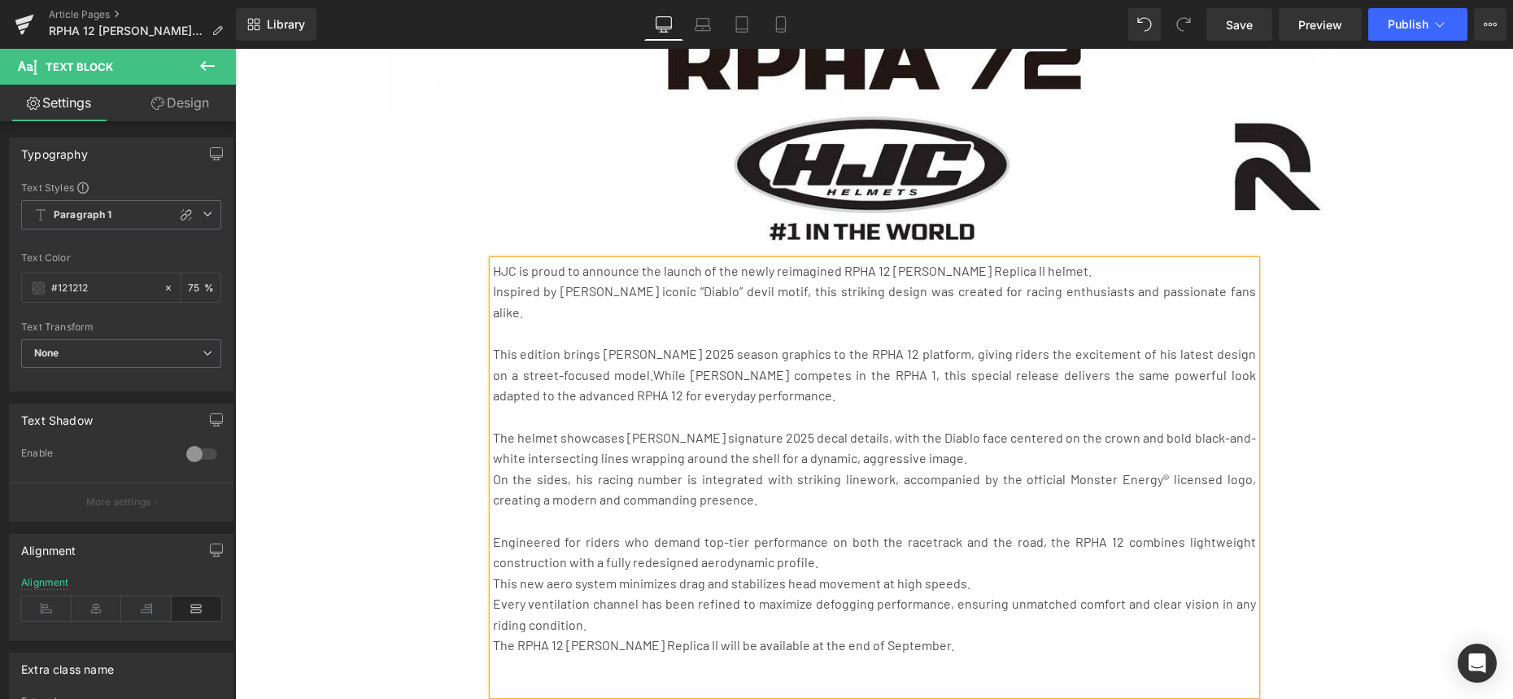
click at [494, 607] on p "Every ventilation channel has been refined to maximize defogging performance, e…" at bounding box center [874, 613] width 763 height 41
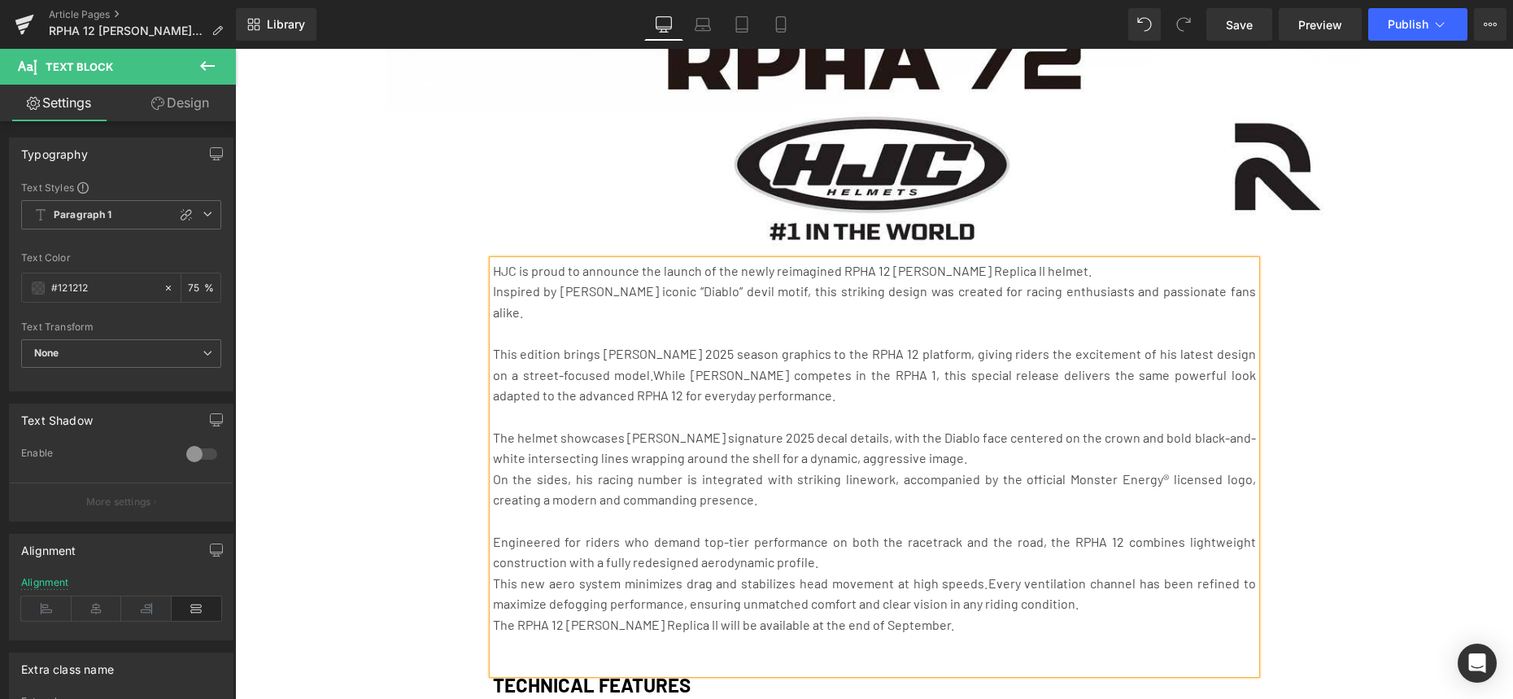
click at [1100, 603] on p "This new aero system minimizes drag and stabilizes head movement at high speeds…" at bounding box center [874, 593] width 763 height 41
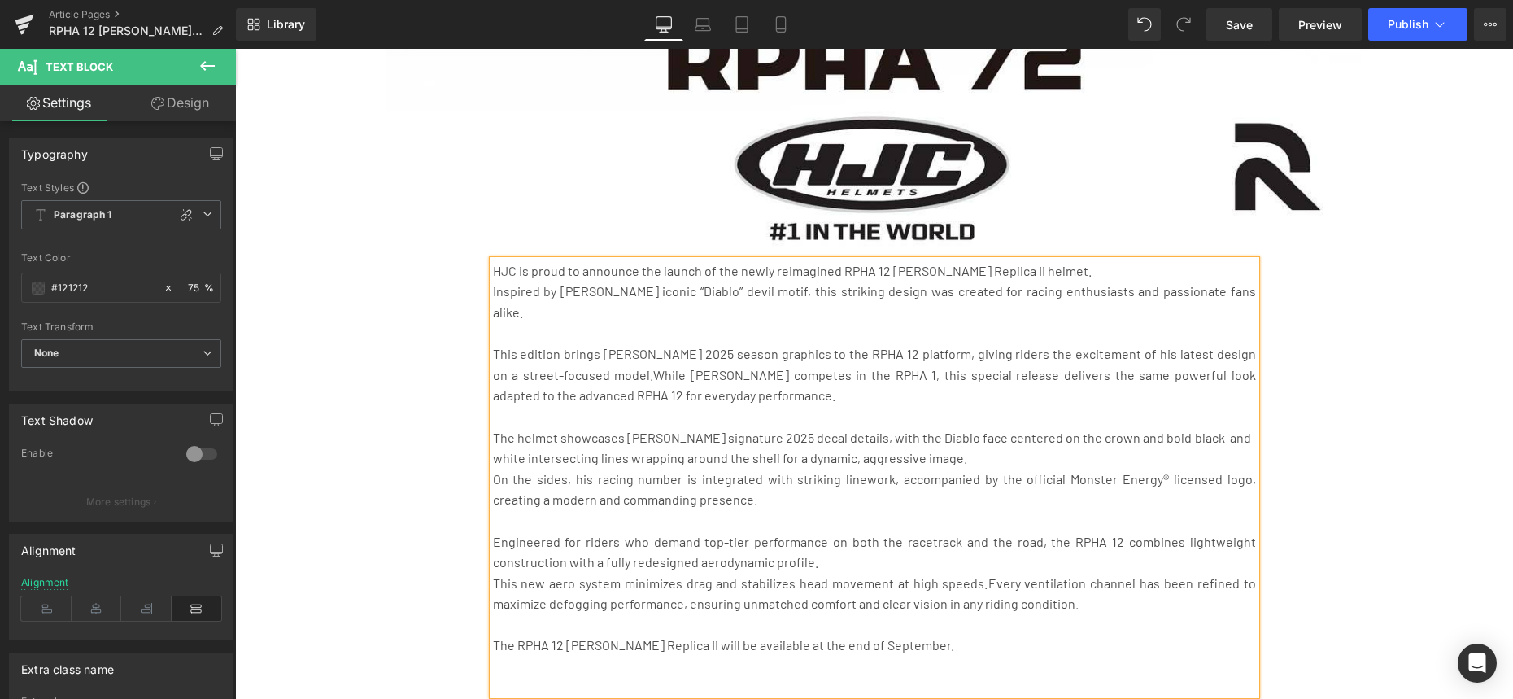
click at [990, 583] on span "Every ventilation channel has been refined to maximize defogging performance, e…" at bounding box center [874, 593] width 763 height 37
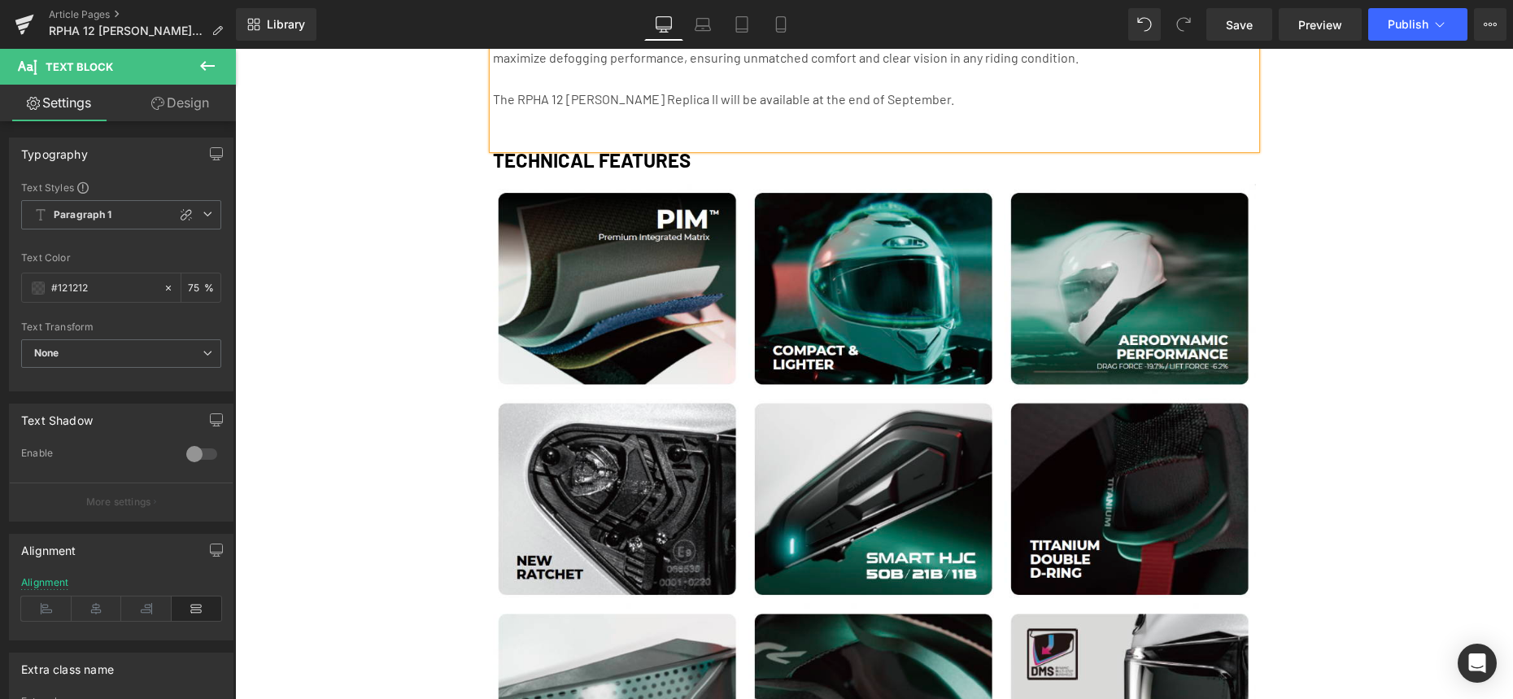
scroll to position [1897, 0]
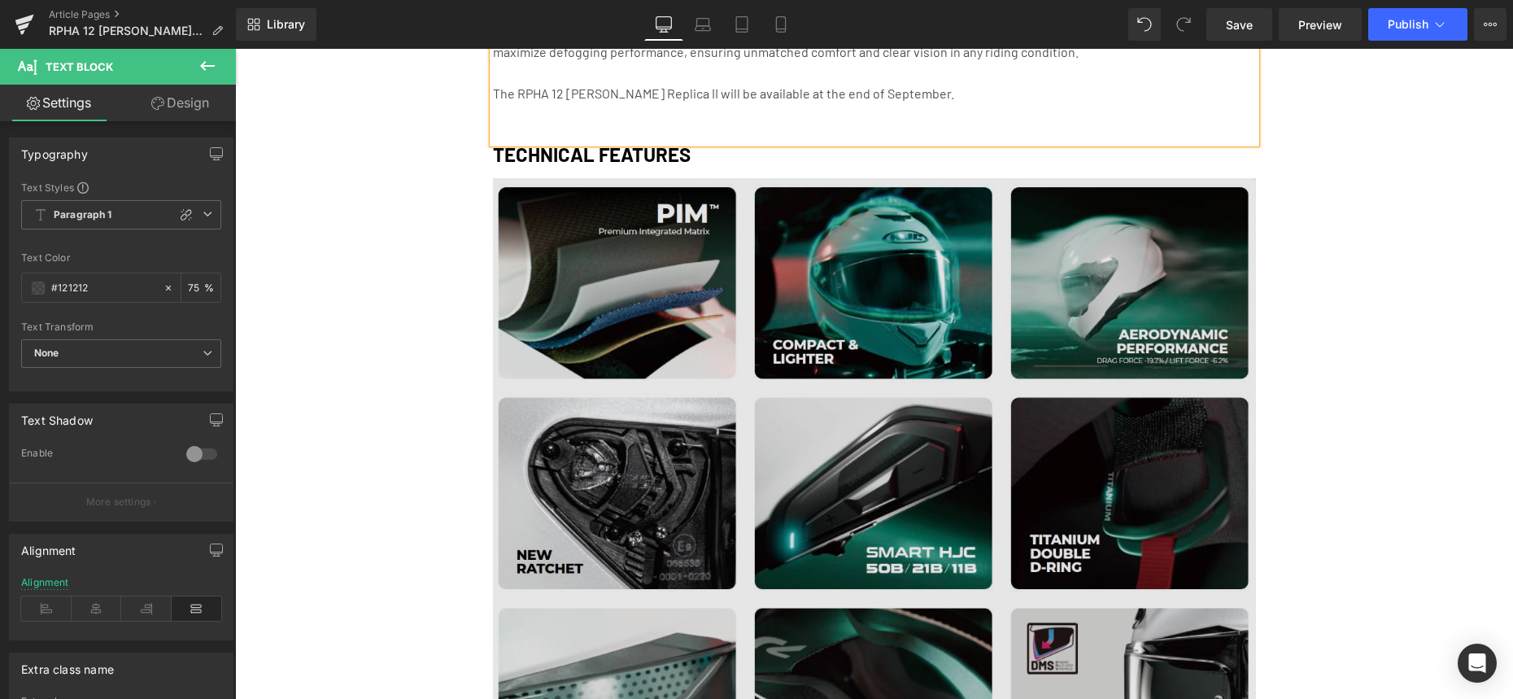
click at [738, 227] on img at bounding box center [874, 492] width 763 height 629
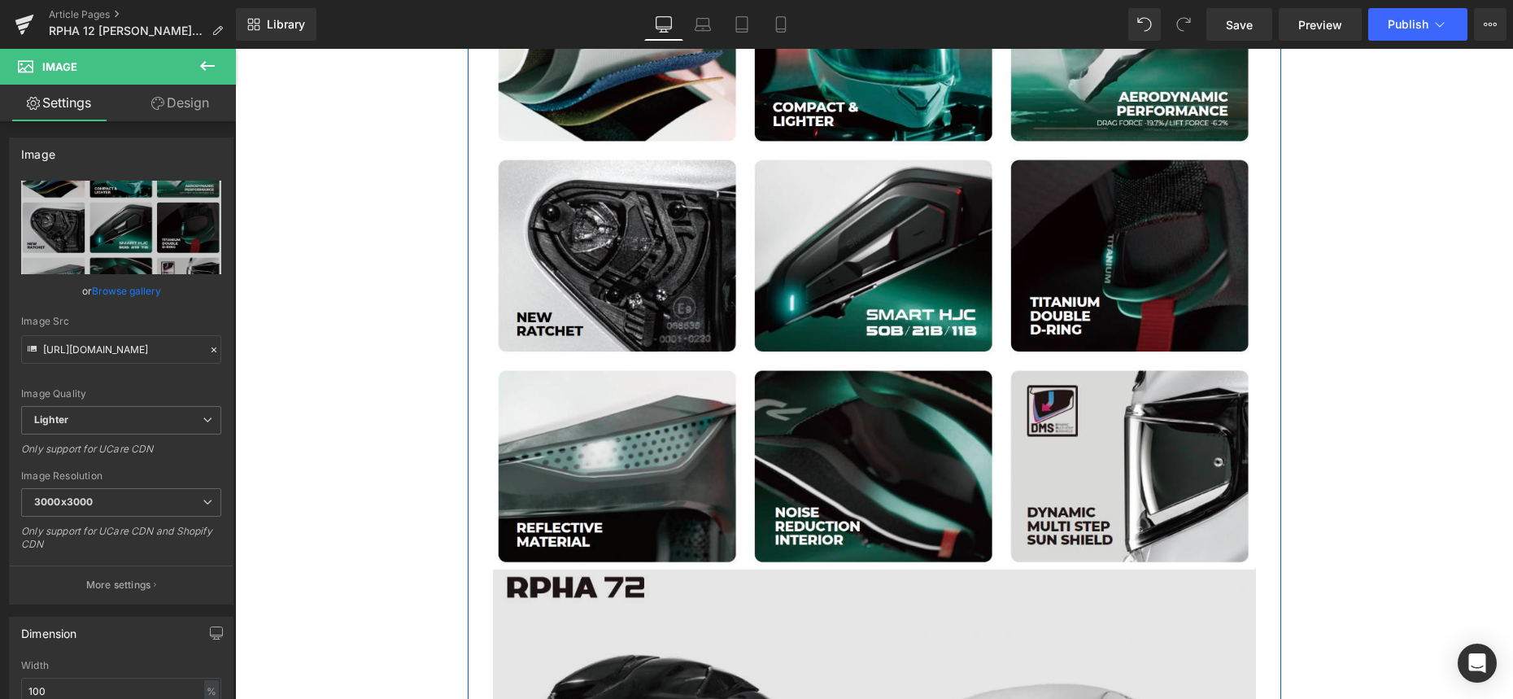
scroll to position [2084, 0]
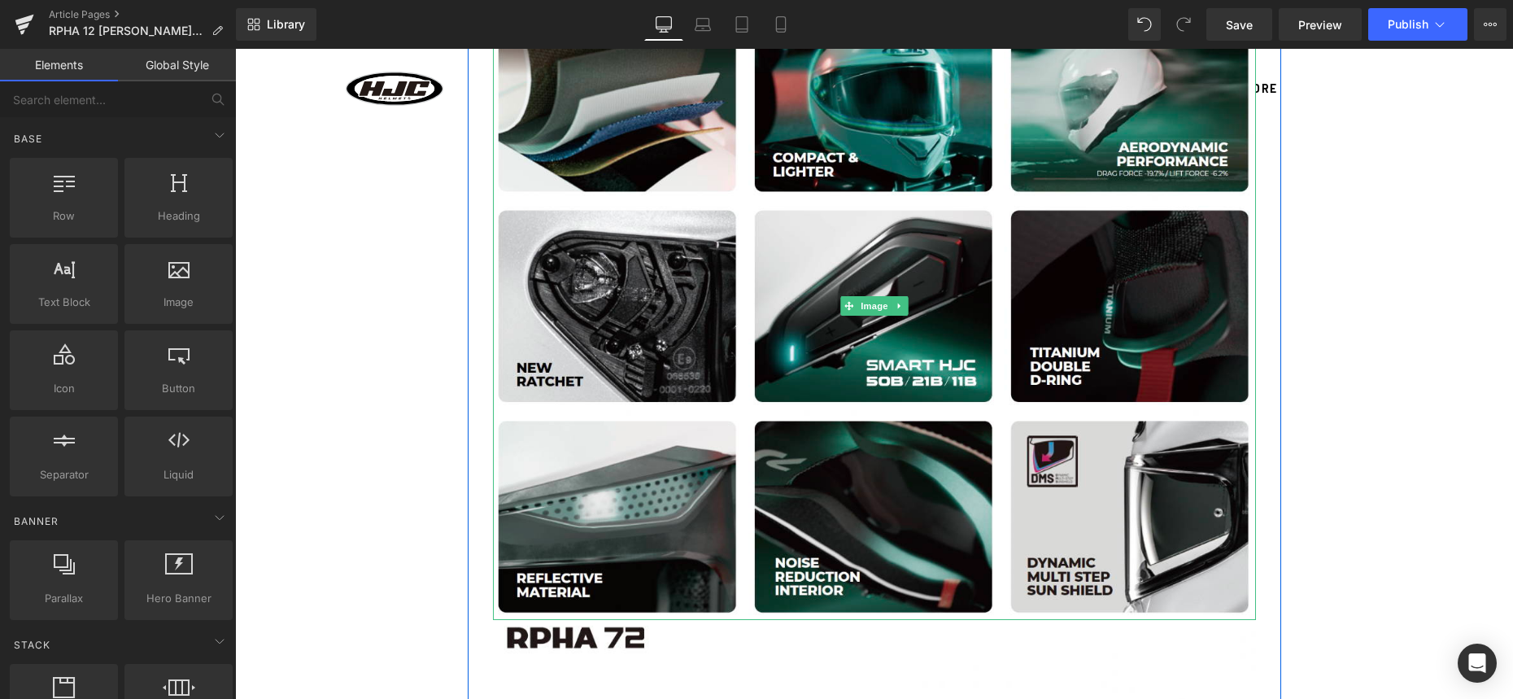
click at [895, 305] on icon at bounding box center [899, 306] width 9 height 10
click at [909, 308] on icon at bounding box center [907, 305] width 9 height 9
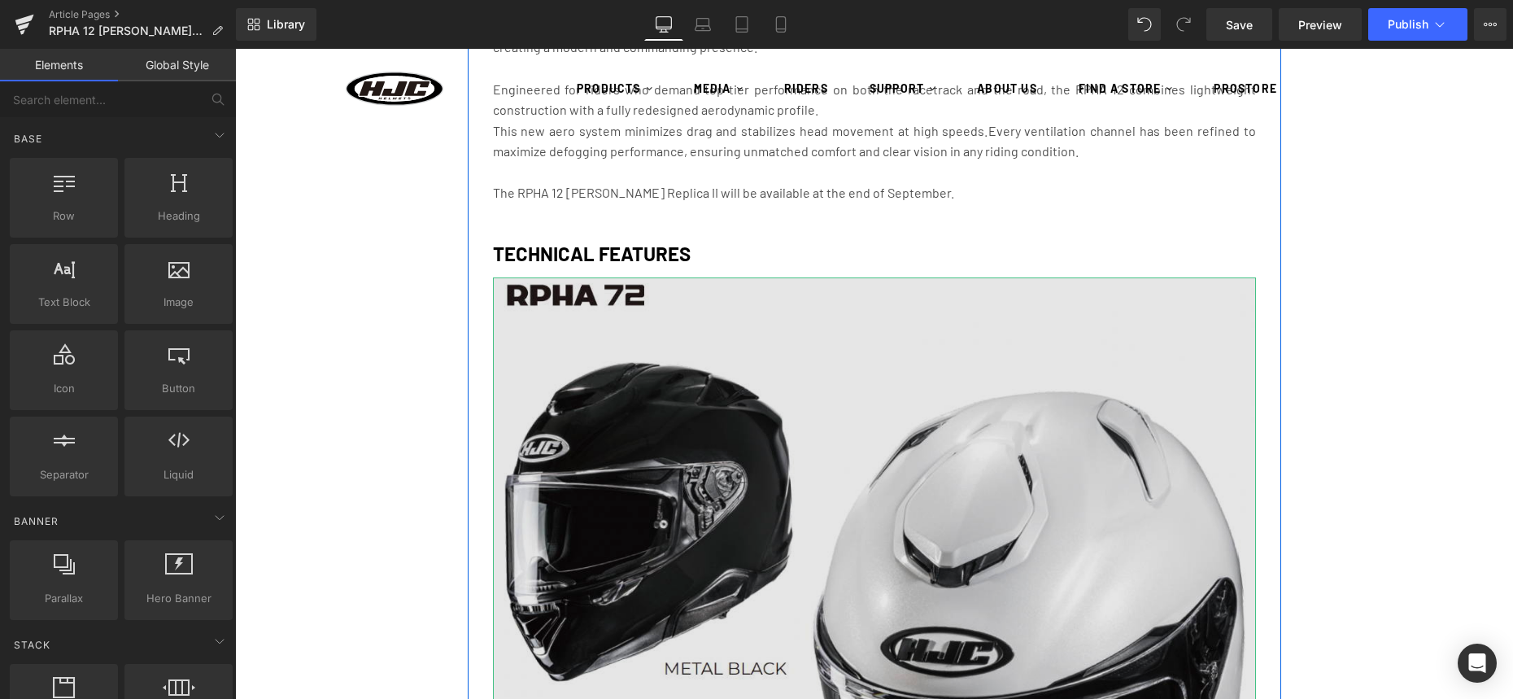
scroll to position [1768, 0]
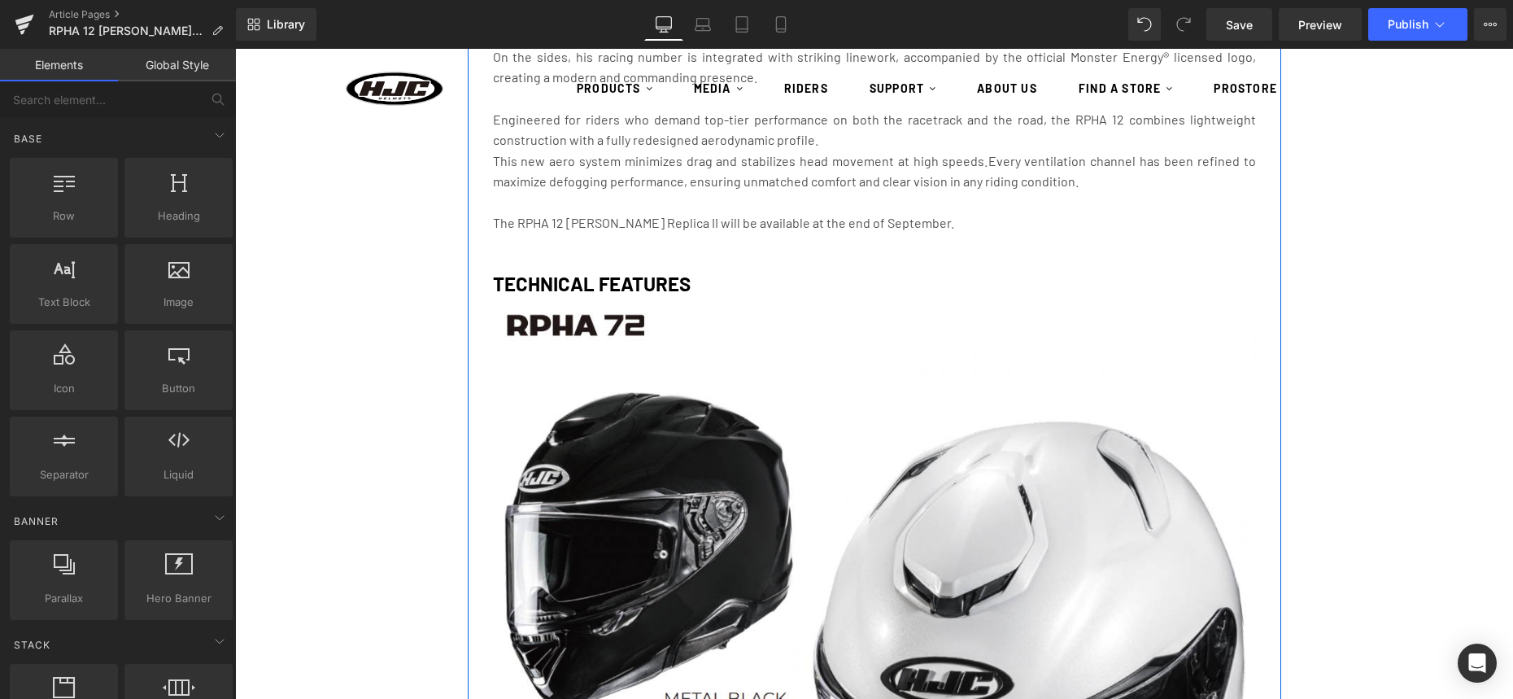
click at [706, 283] on h1 "TECHNICAL FEATURES" at bounding box center [874, 284] width 763 height 24
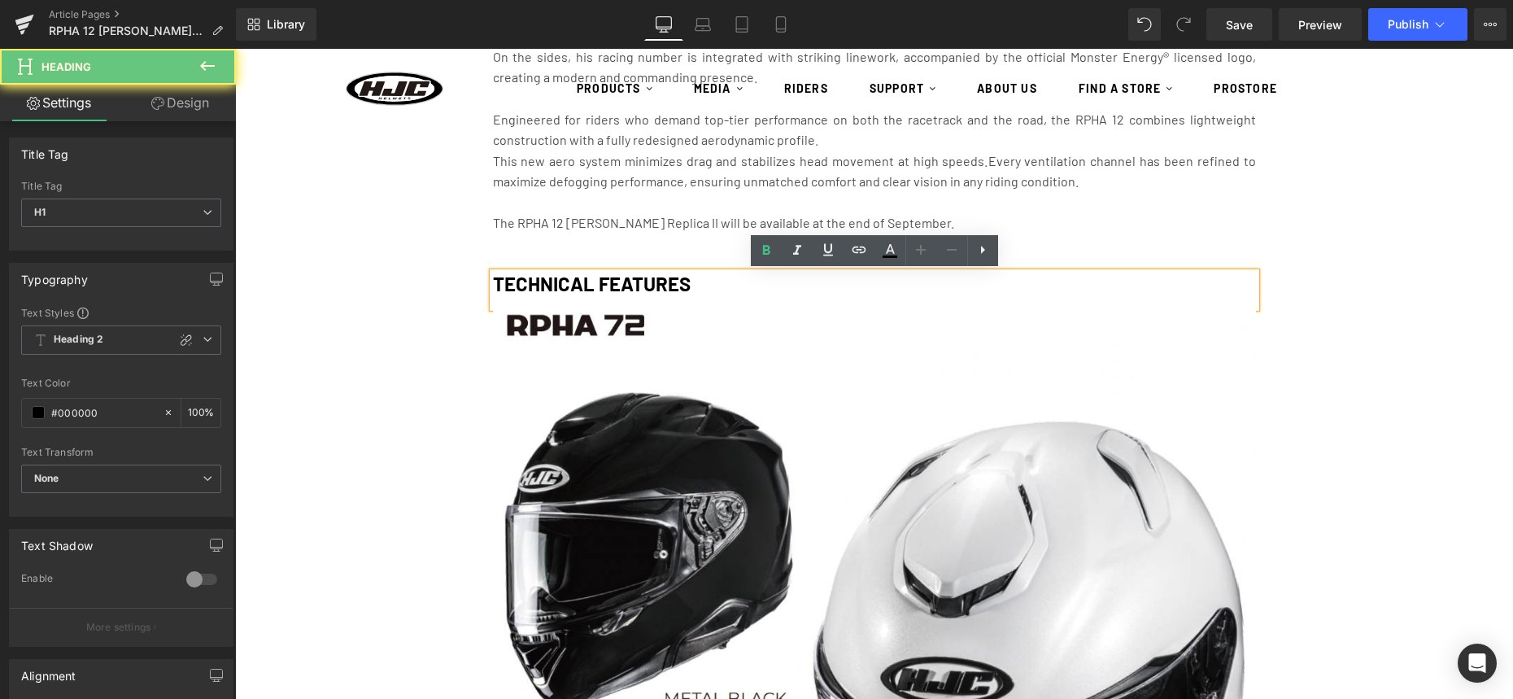
click at [655, 283] on strong "TECHNICAL FEATURES" at bounding box center [592, 284] width 198 height 24
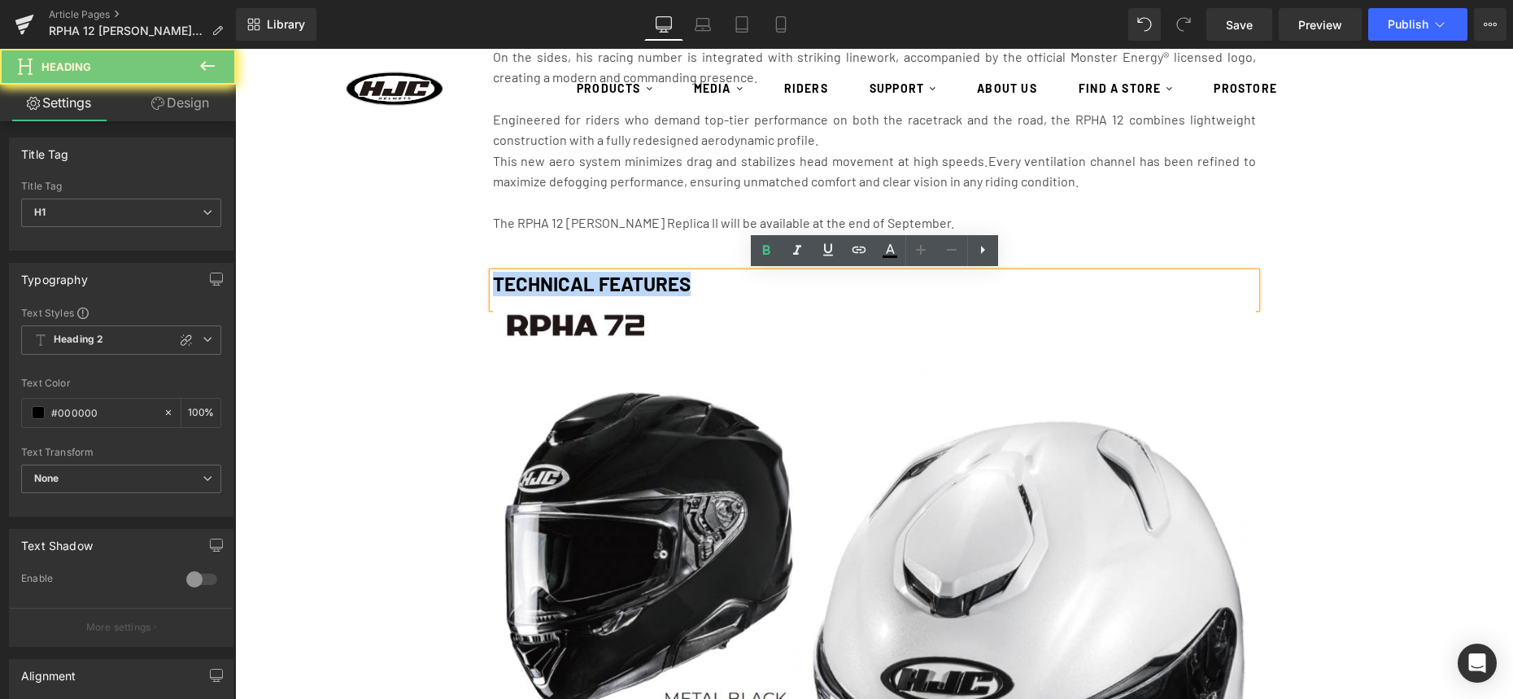
click at [655, 283] on strong "TECHNICAL FEATURES" at bounding box center [592, 284] width 198 height 24
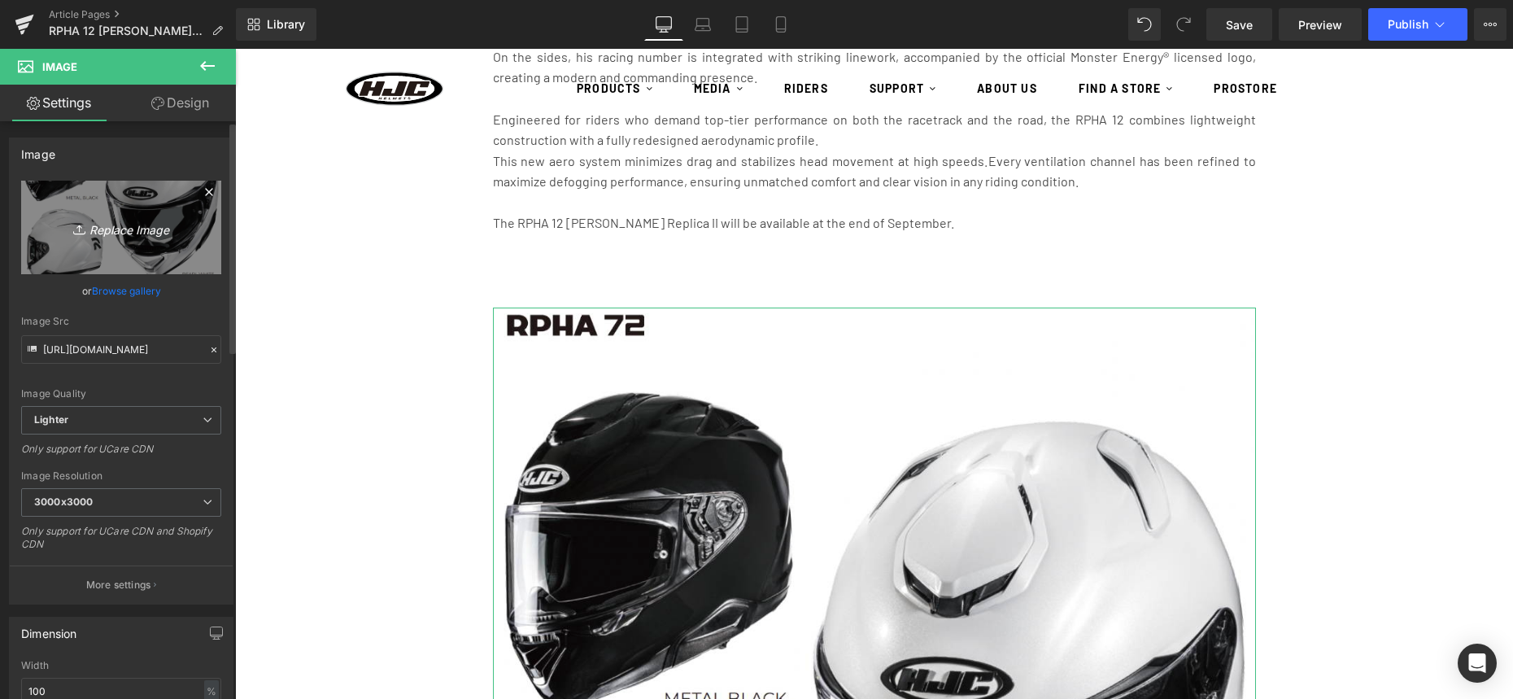
click at [90, 193] on link "Replace Image" at bounding box center [121, 228] width 200 height 94
type input "C:\fakepath\PR-FQ20.png"
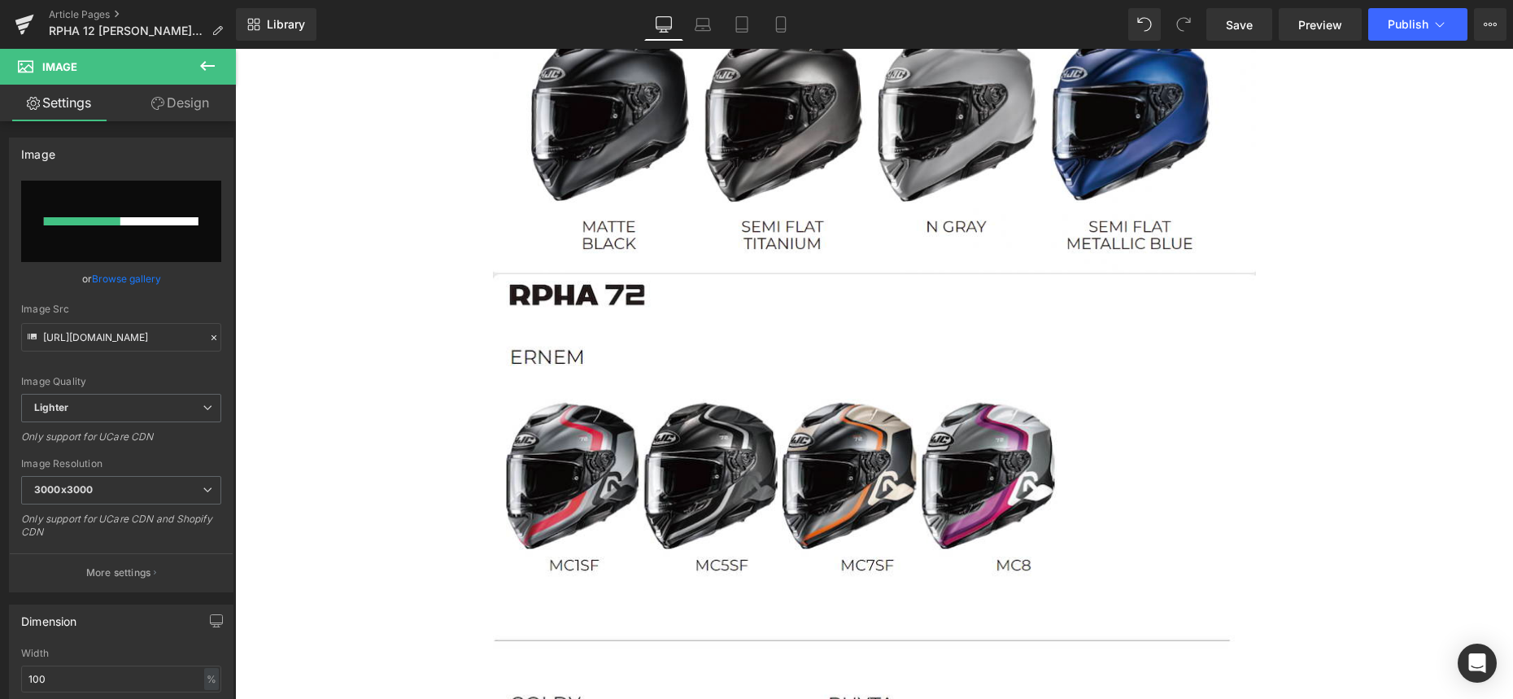
scroll to position [2829, 0]
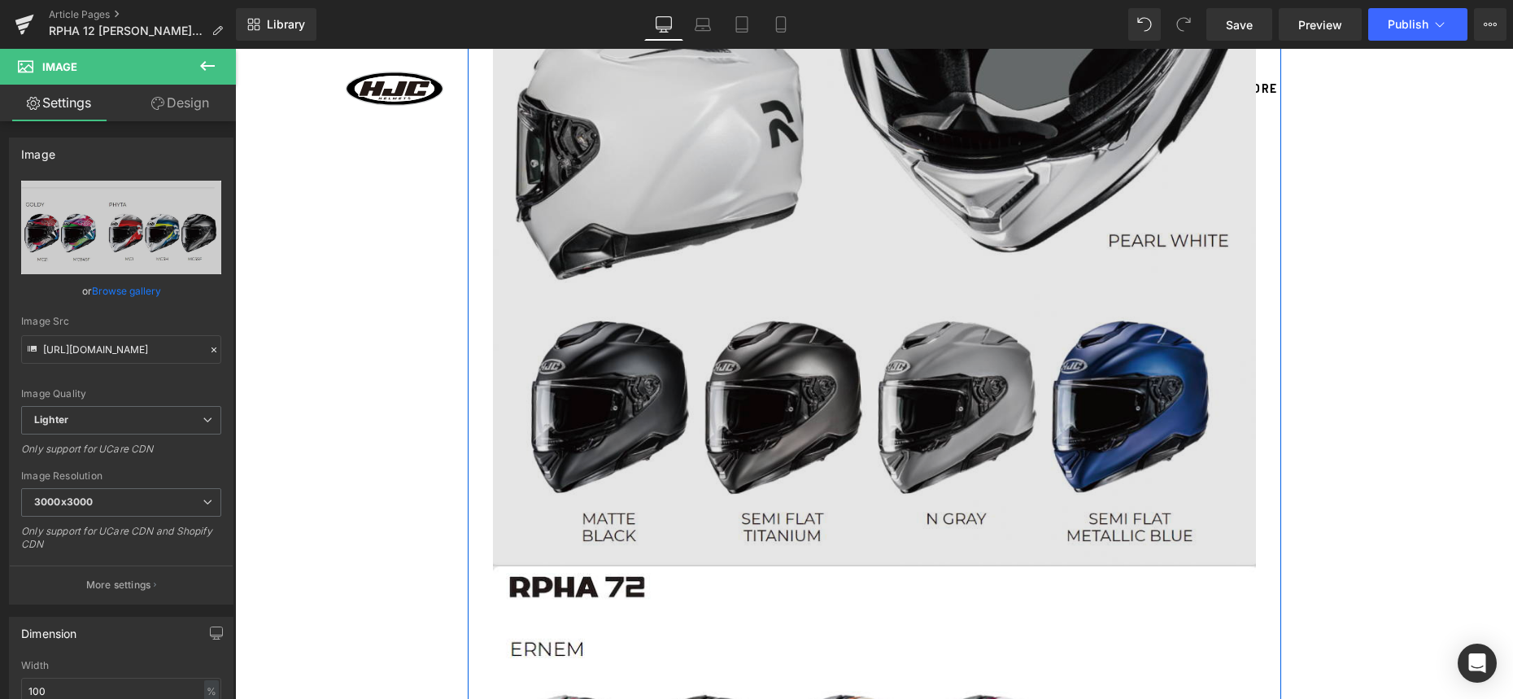
click at [780, 217] on img at bounding box center [874, 62] width 763 height 1008
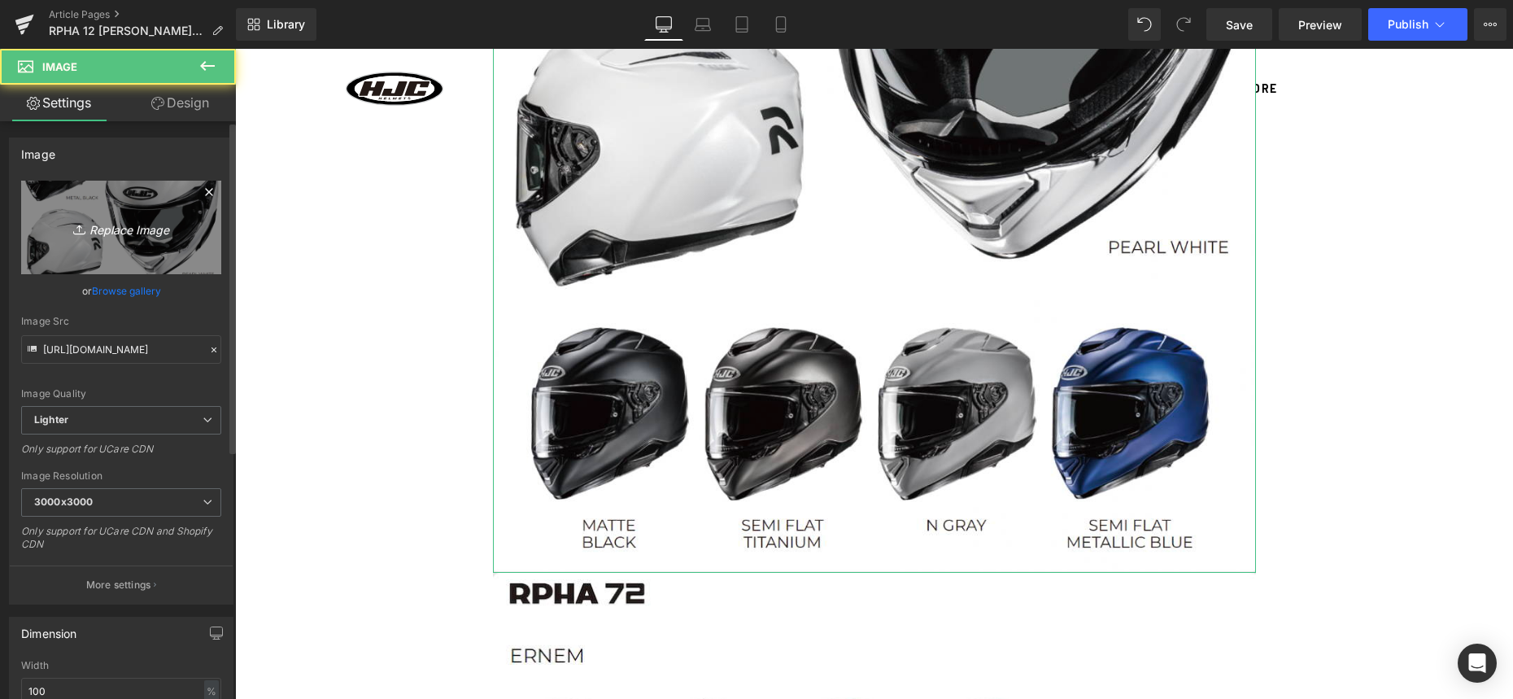
click at [127, 208] on link "Replace Image" at bounding box center [121, 228] width 200 height 94
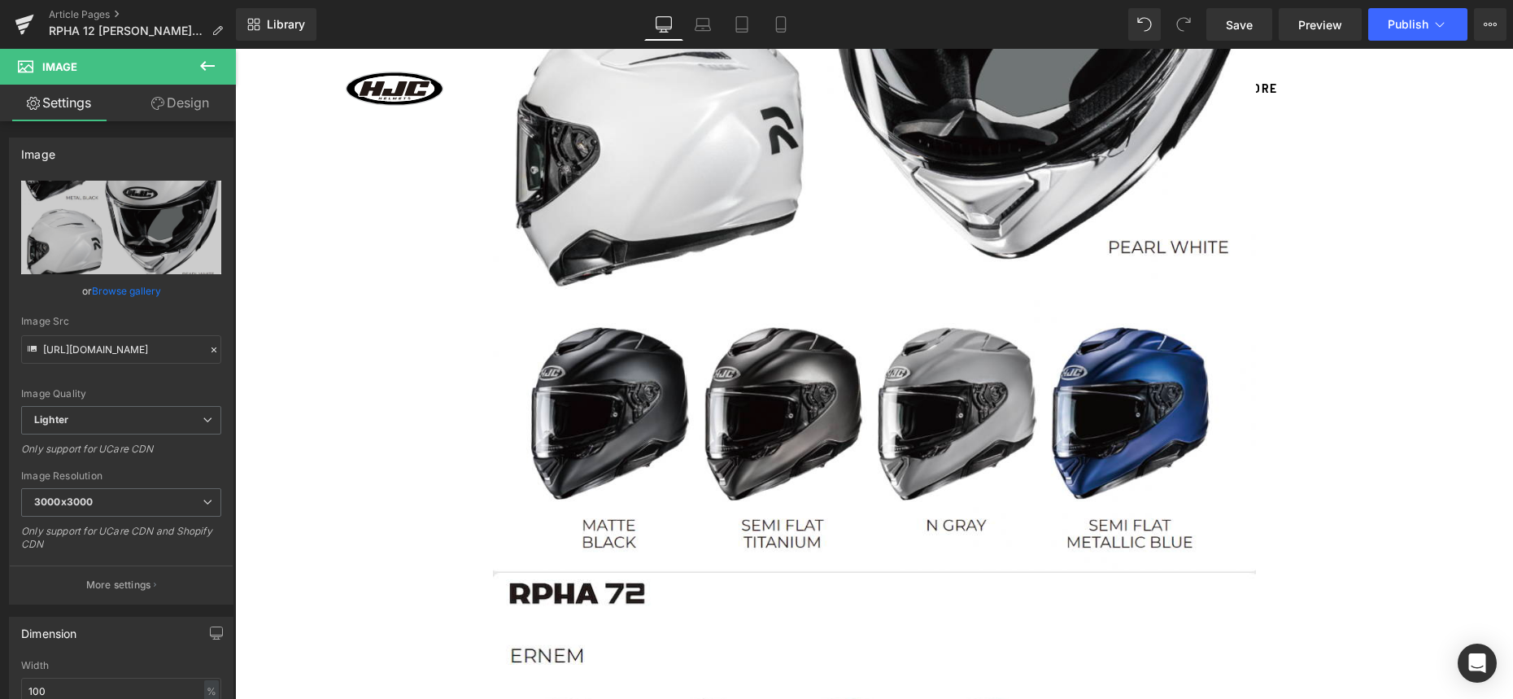
type input "C:\fakepath\PR-FQ20.png"
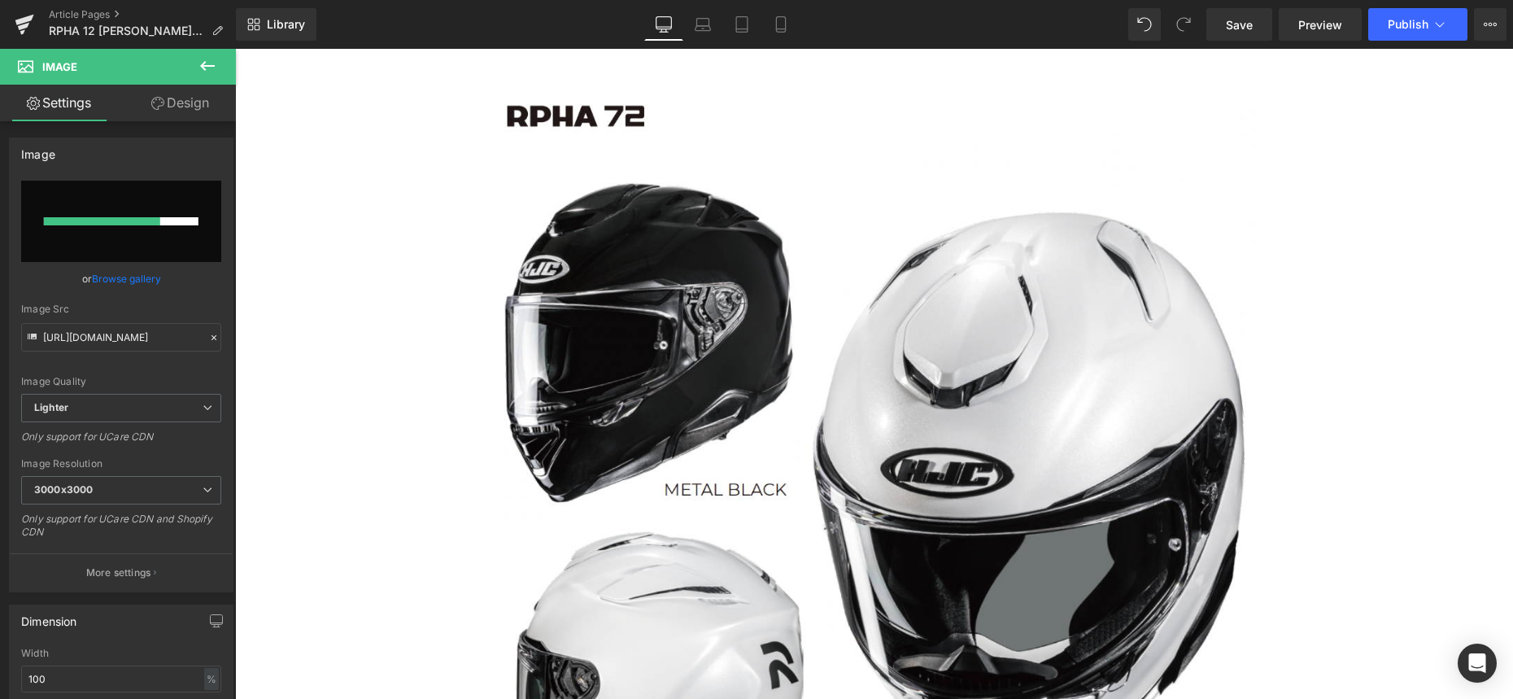
scroll to position [1996, 0]
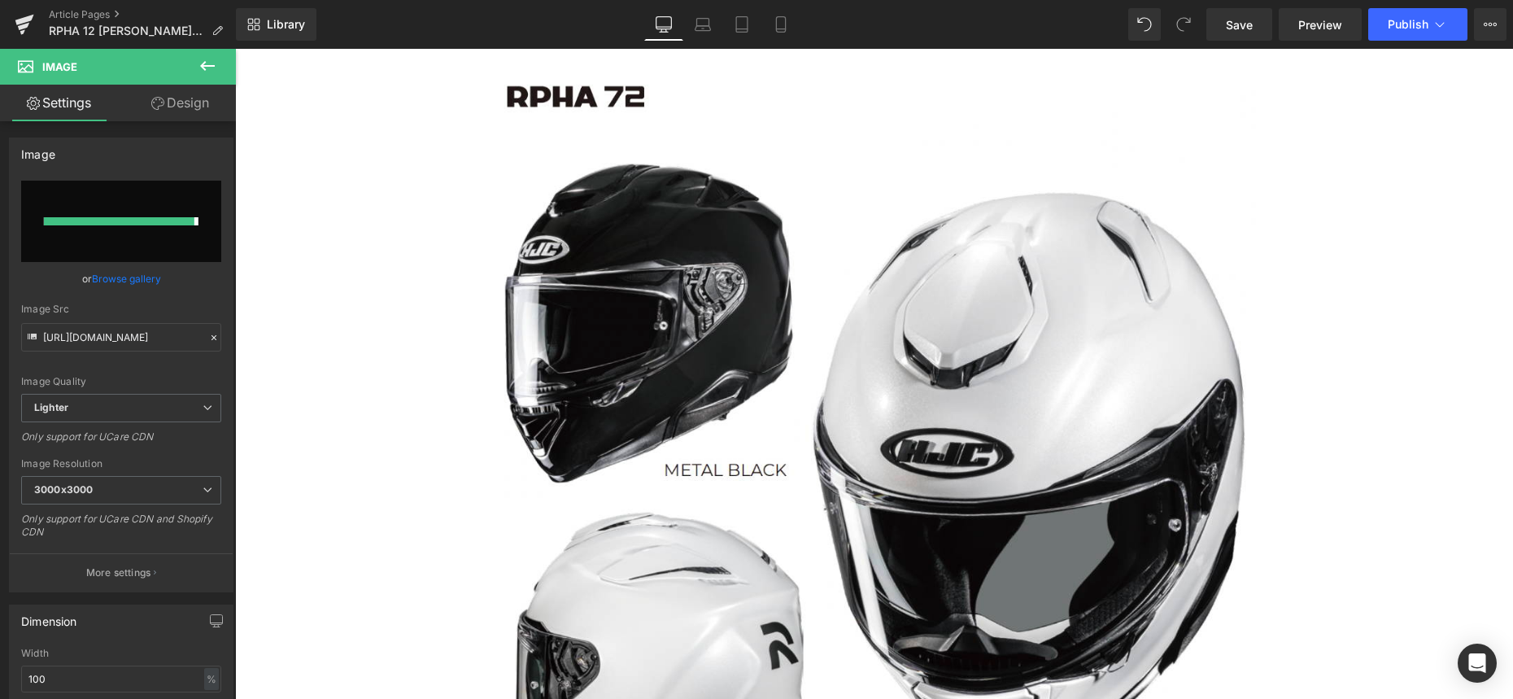
type input "[URL][DOMAIN_NAME]"
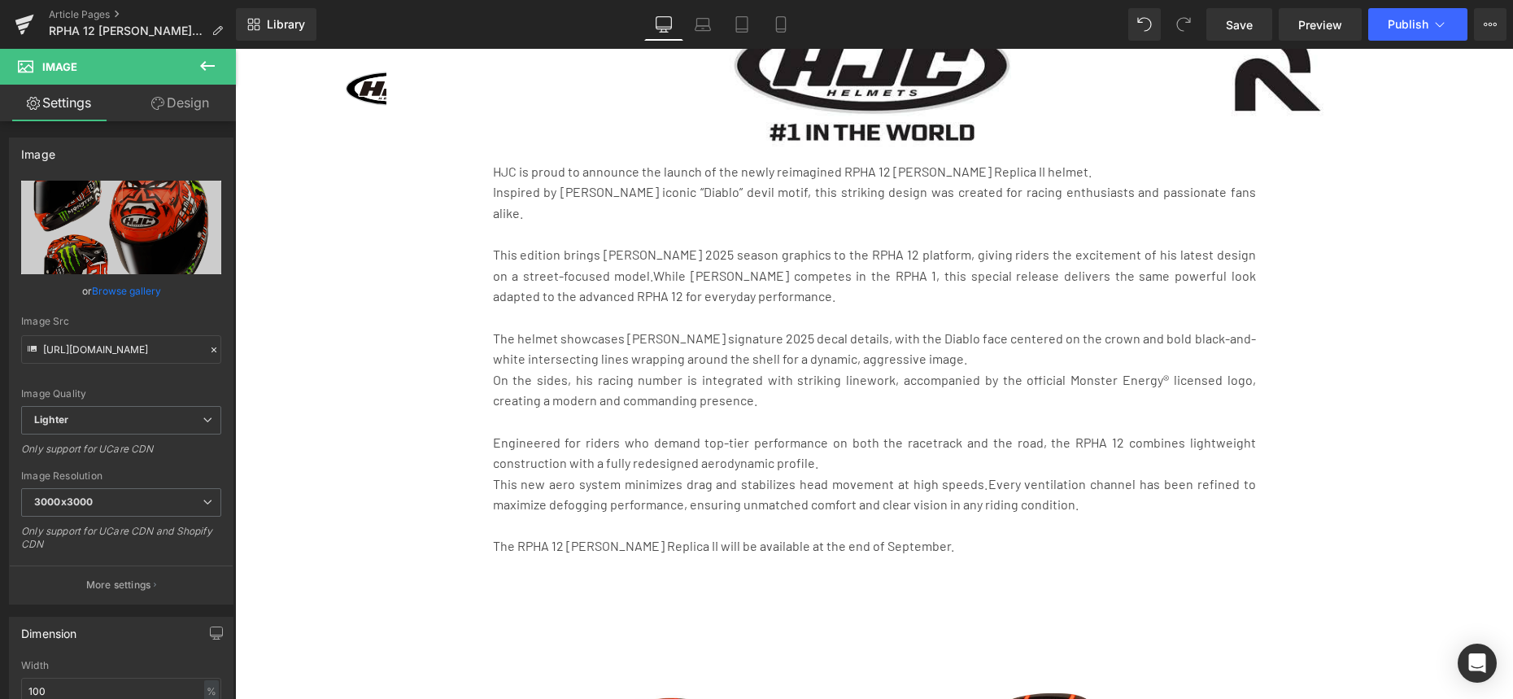
scroll to position [999, 0]
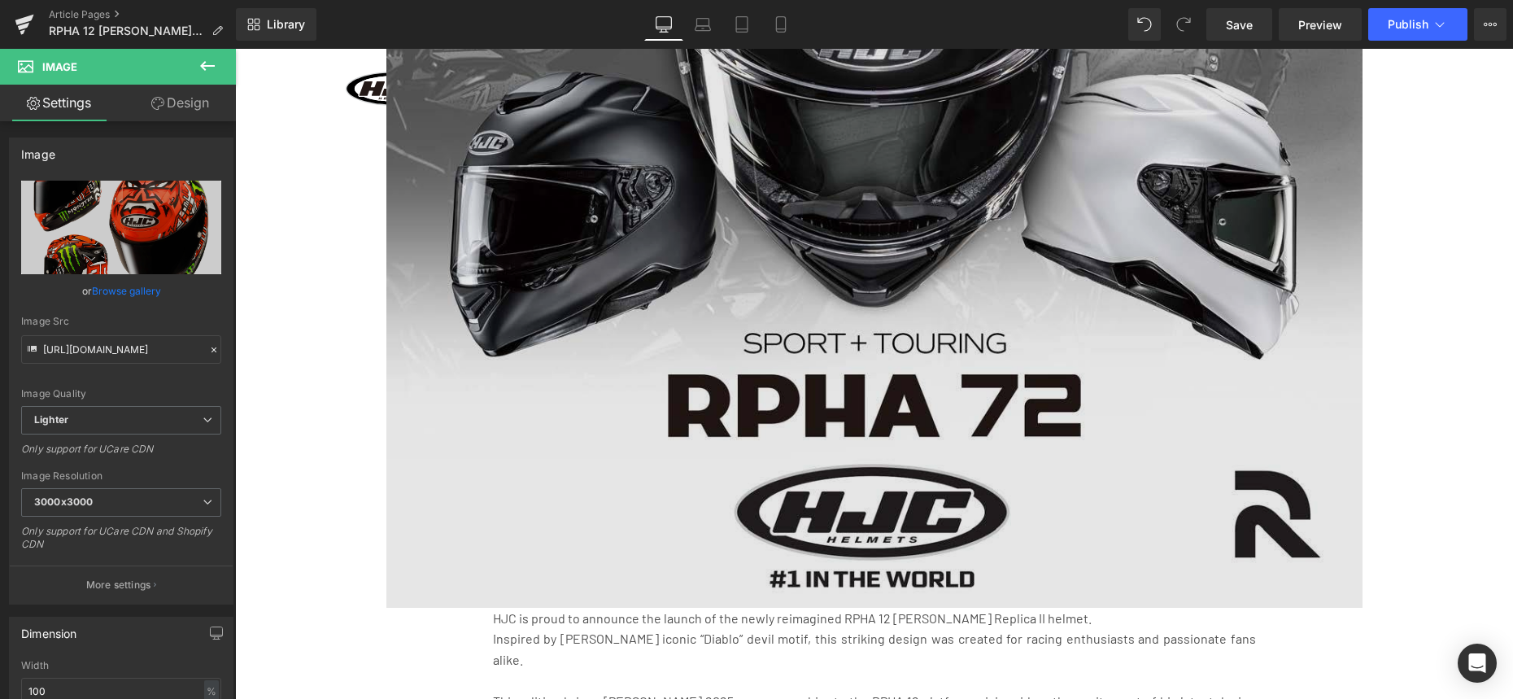
click at [1009, 460] on img at bounding box center [874, 120] width 976 height 976
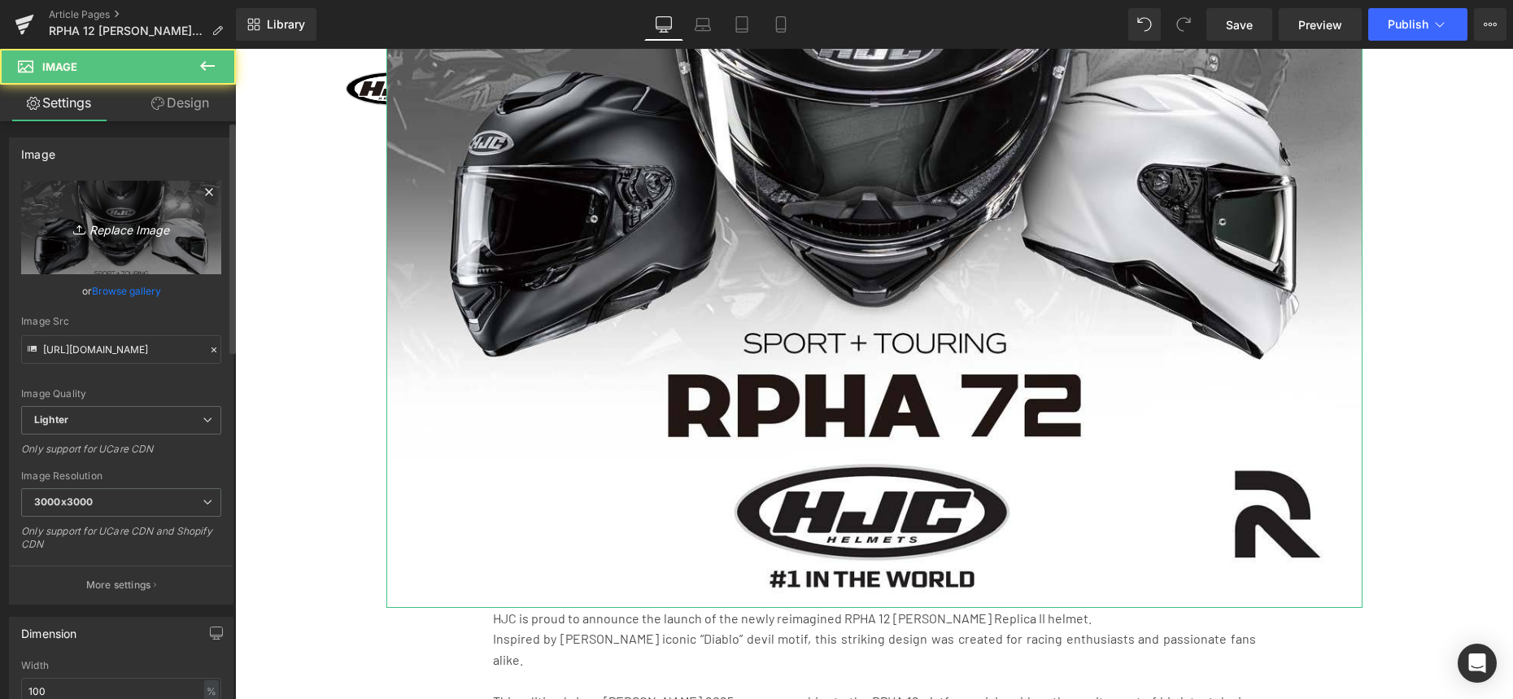
click at [157, 254] on link "Replace Image" at bounding box center [121, 228] width 200 height 94
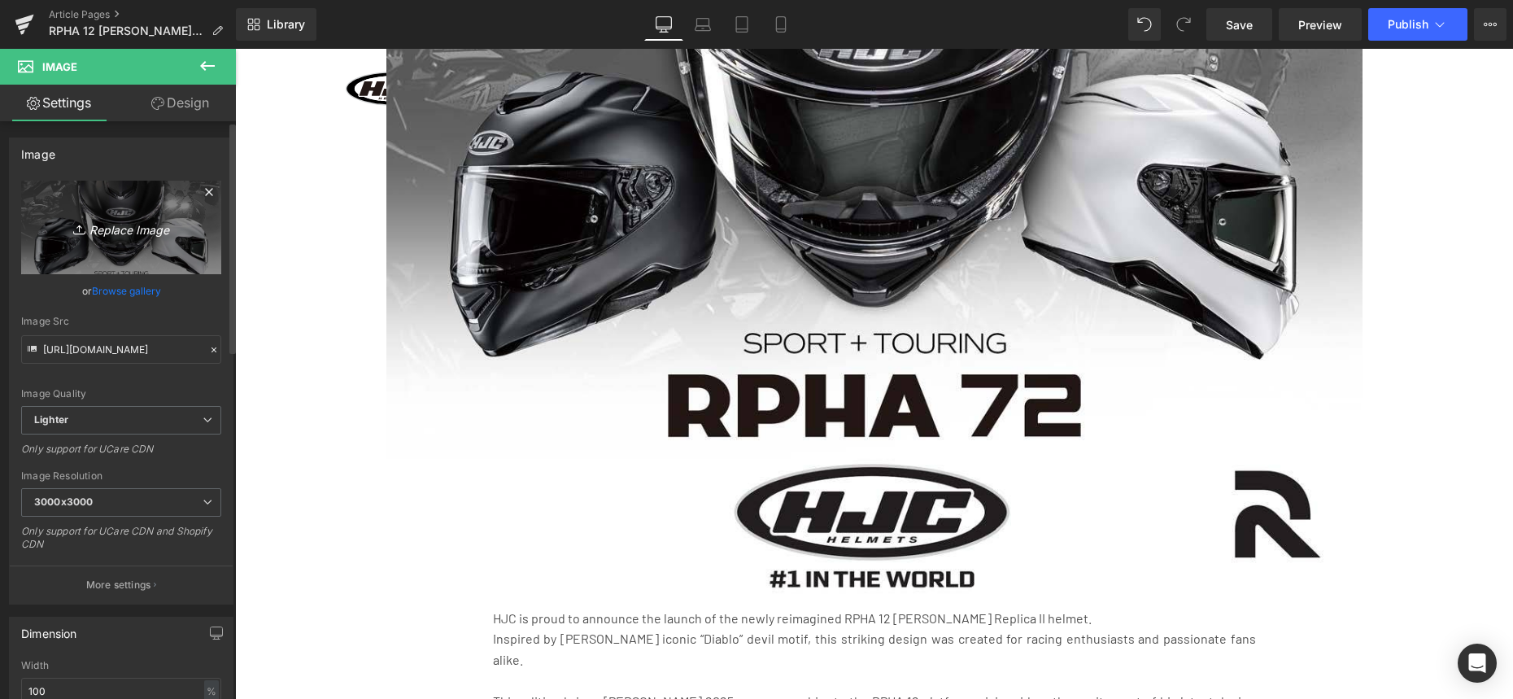
type input "C:\fakepath\Capture d’écran [DATE] à [DATE].png"
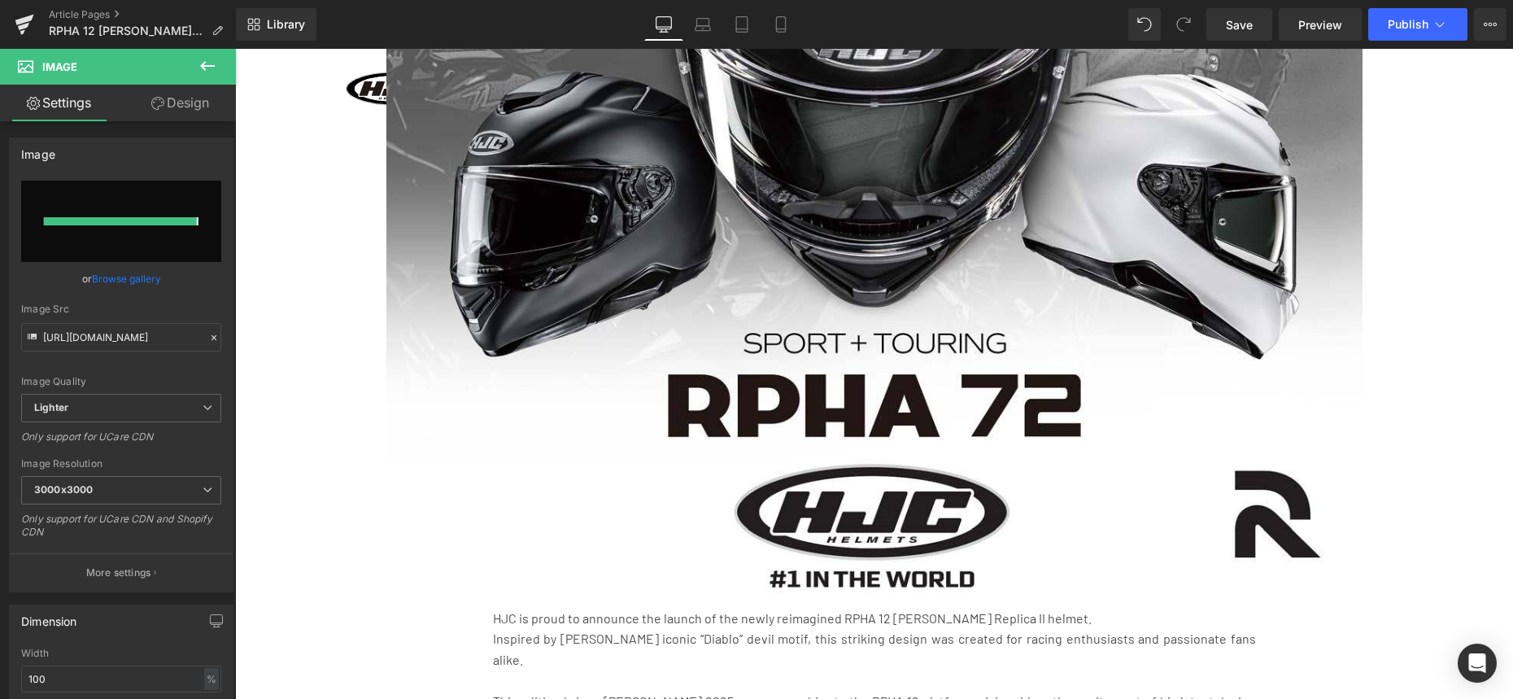
type input "[URL][DOMAIN_NAME]"
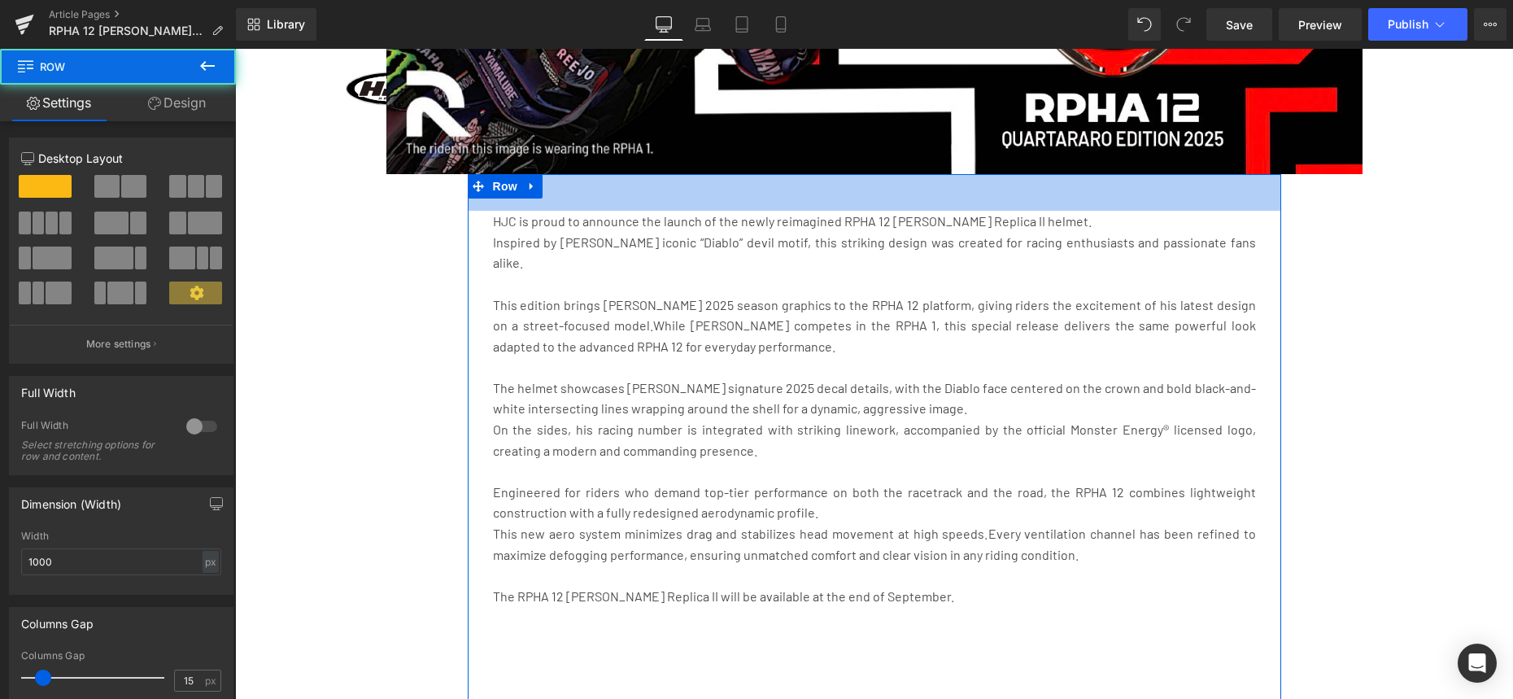
drag, startPoint x: 764, startPoint y: 174, endPoint x: 440, endPoint y: 233, distance: 329.1
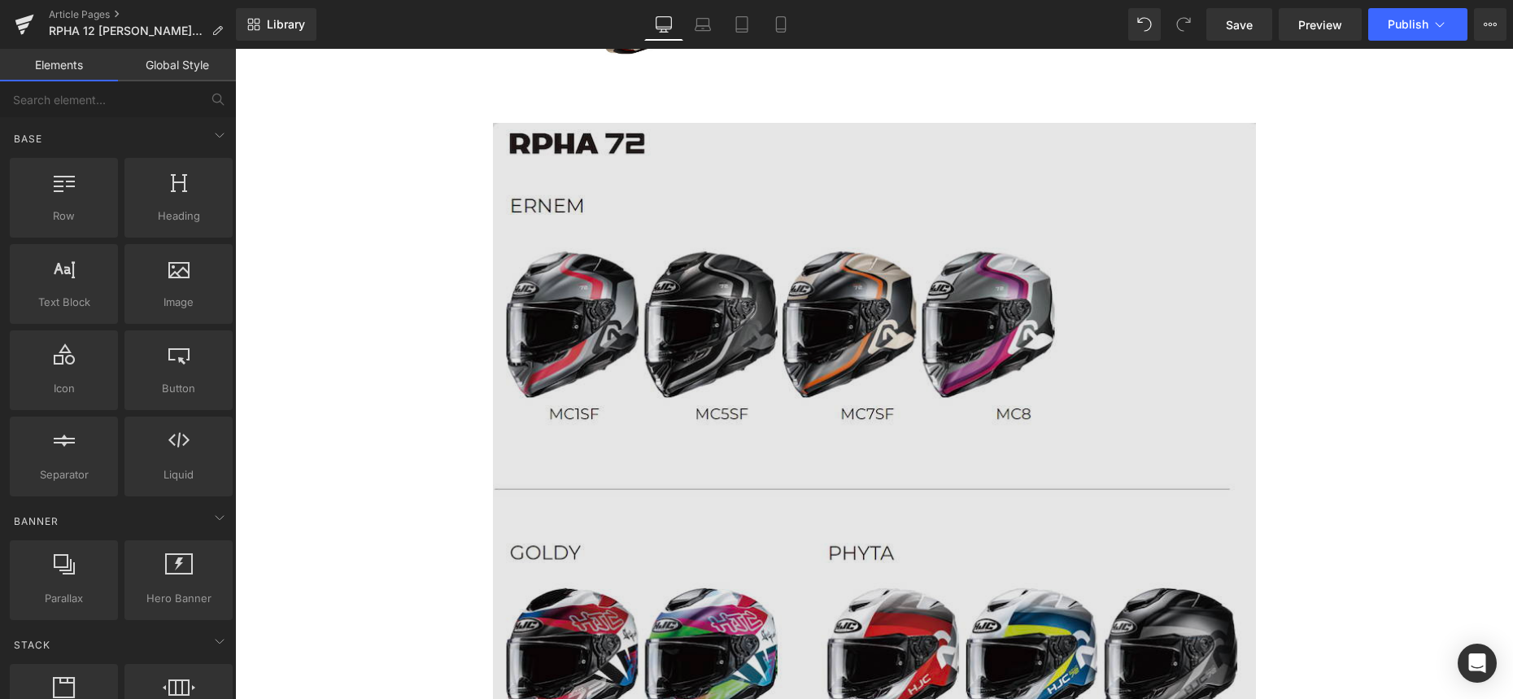
click at [671, 259] on img at bounding box center [874, 640] width 763 height 1034
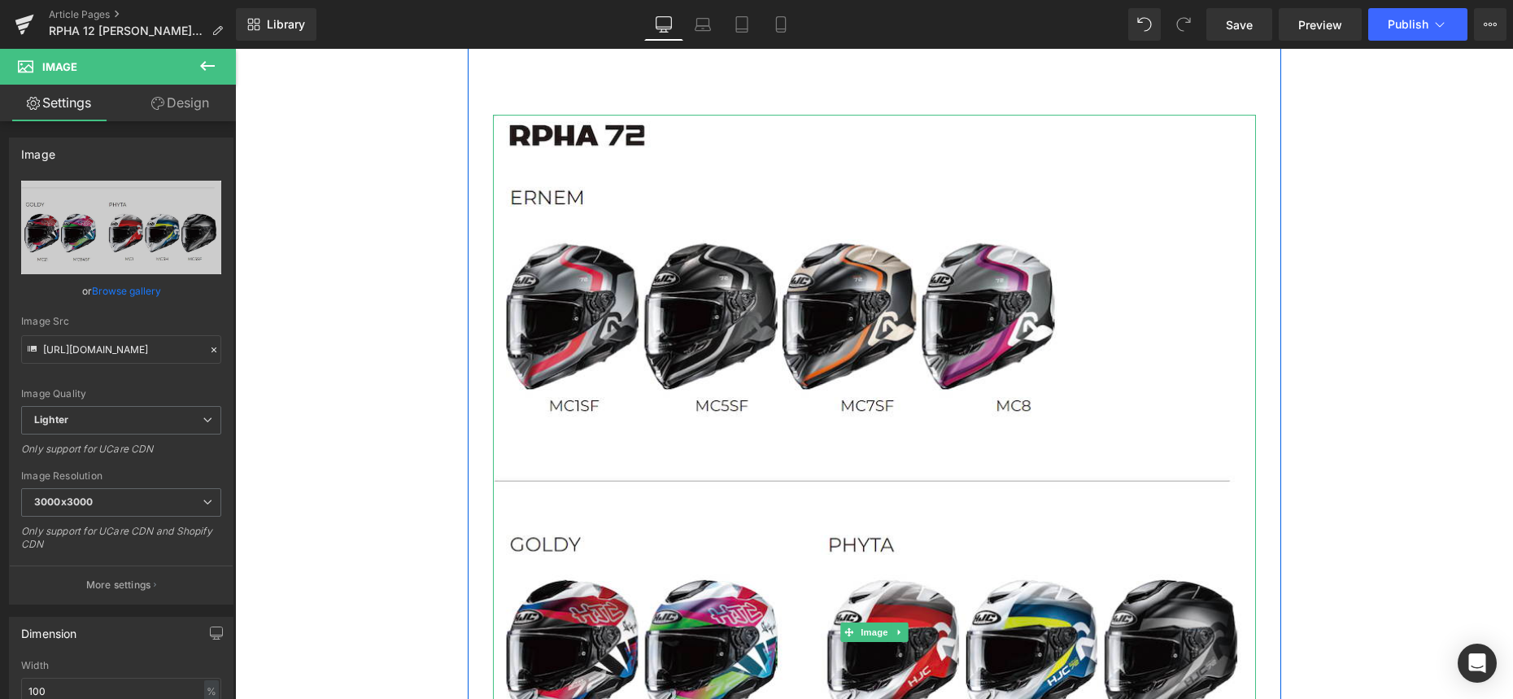
click at [905, 630] on link at bounding box center [898, 632] width 17 height 20
click at [905, 633] on icon at bounding box center [907, 631] width 9 height 9
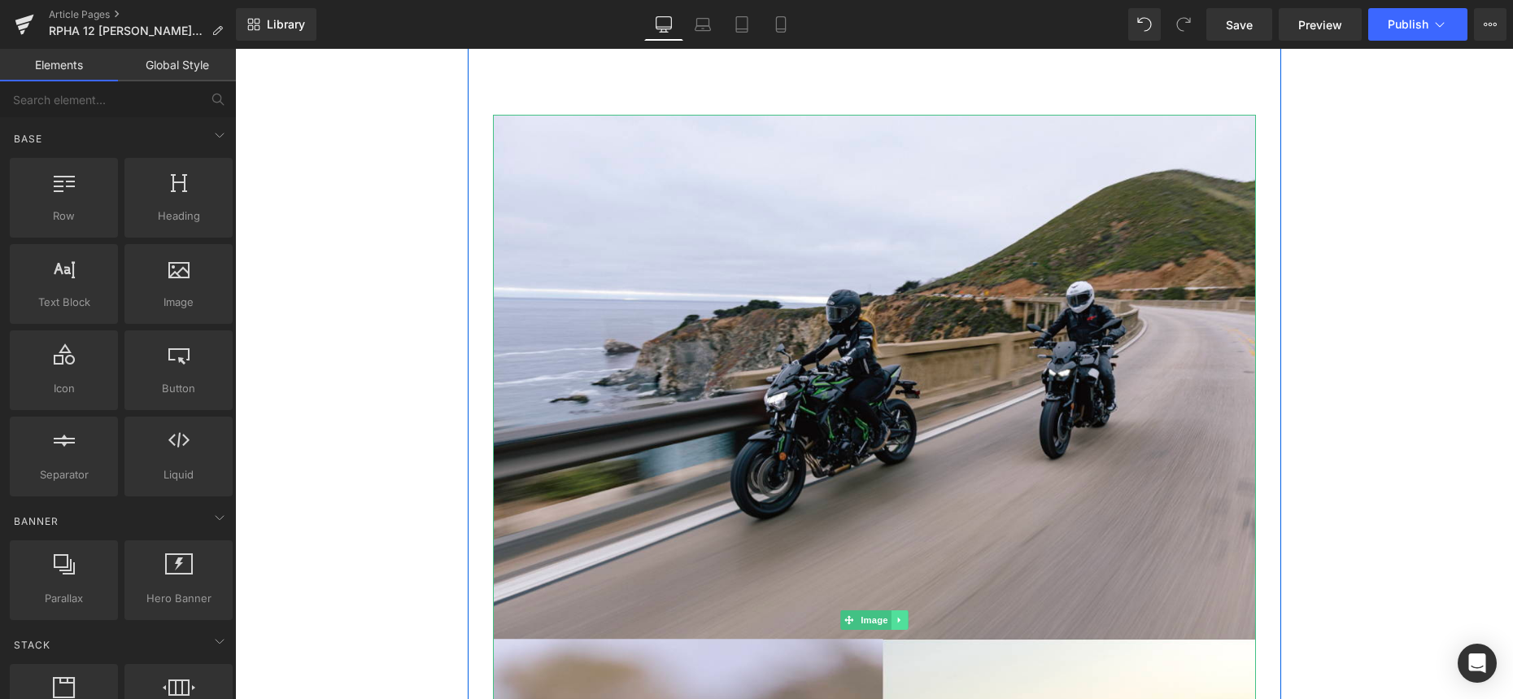
click at [897, 610] on link at bounding box center [898, 620] width 17 height 20
click at [912, 612] on link at bounding box center [907, 620] width 17 height 20
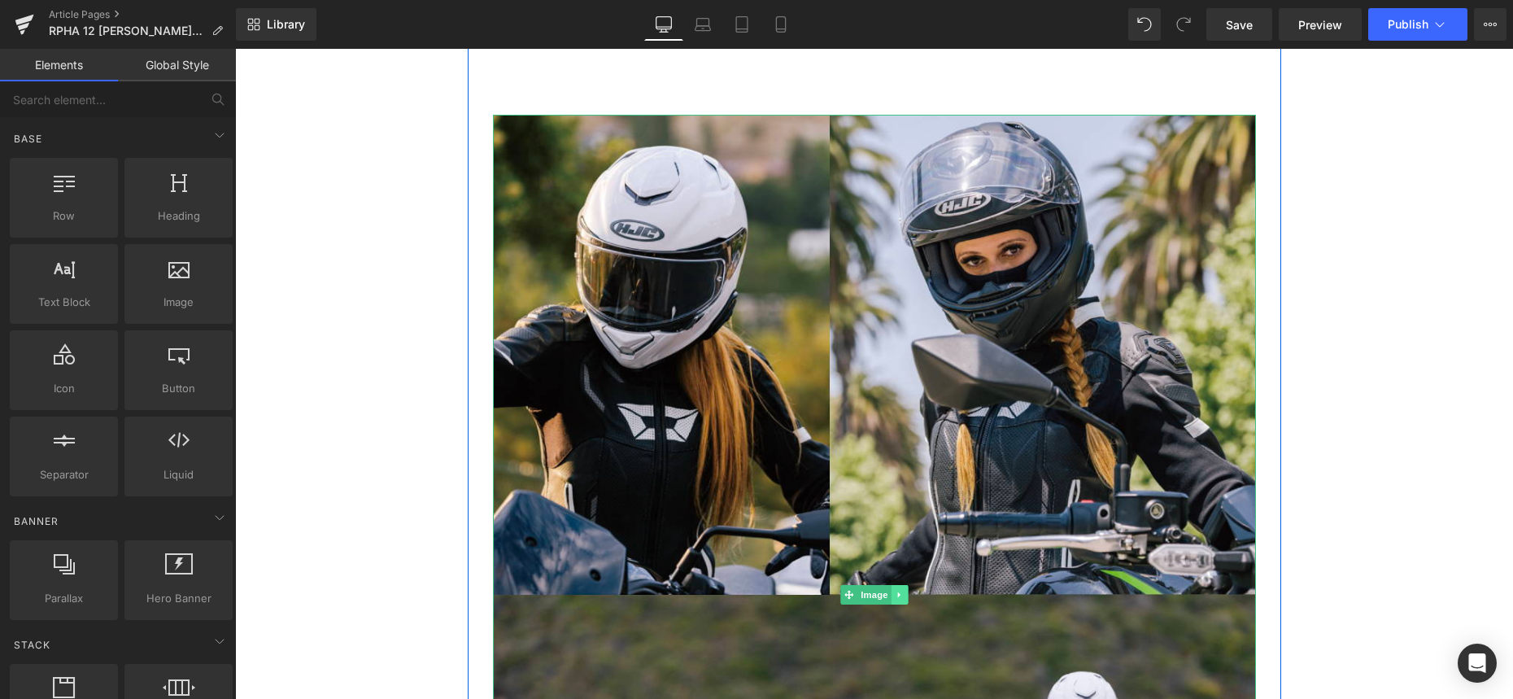
click at [903, 598] on icon at bounding box center [899, 595] width 9 height 10
click at [908, 594] on icon at bounding box center [907, 595] width 9 height 10
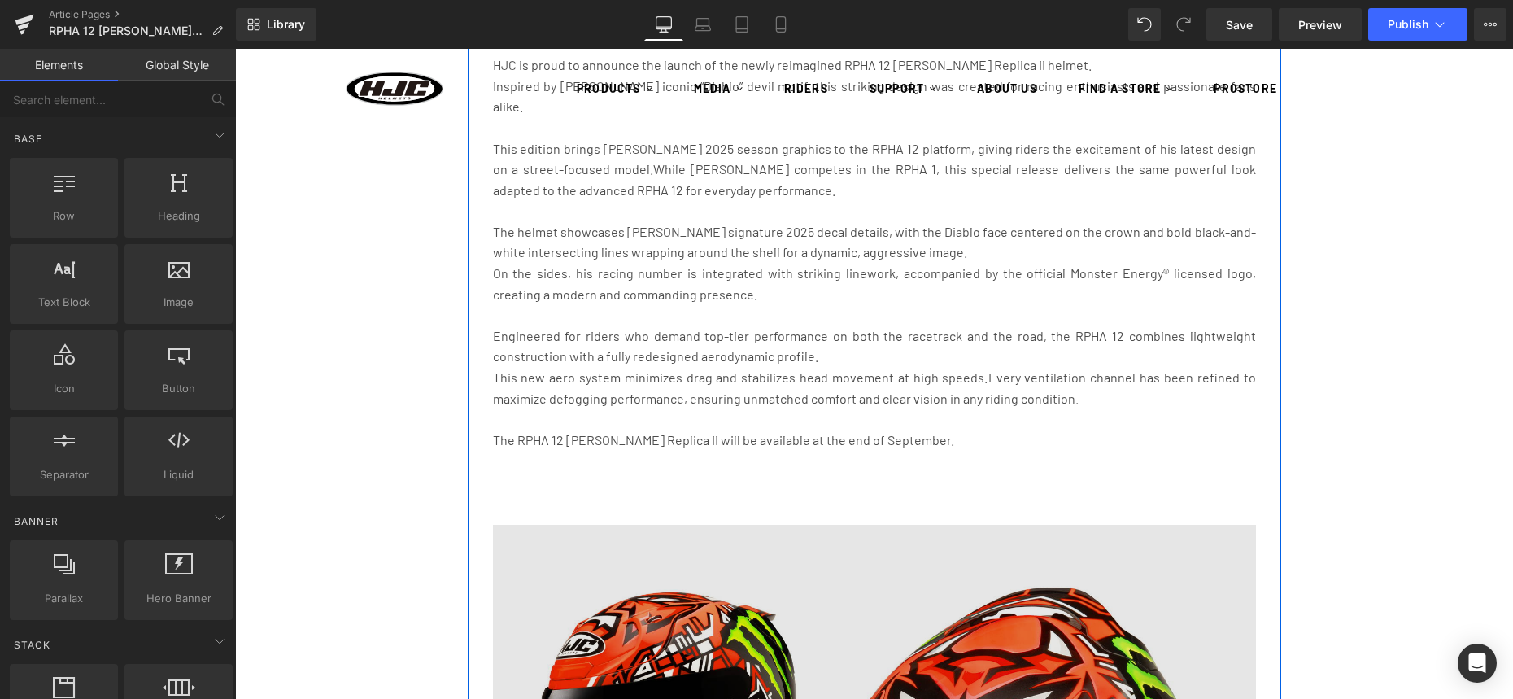
scroll to position [1154, 0]
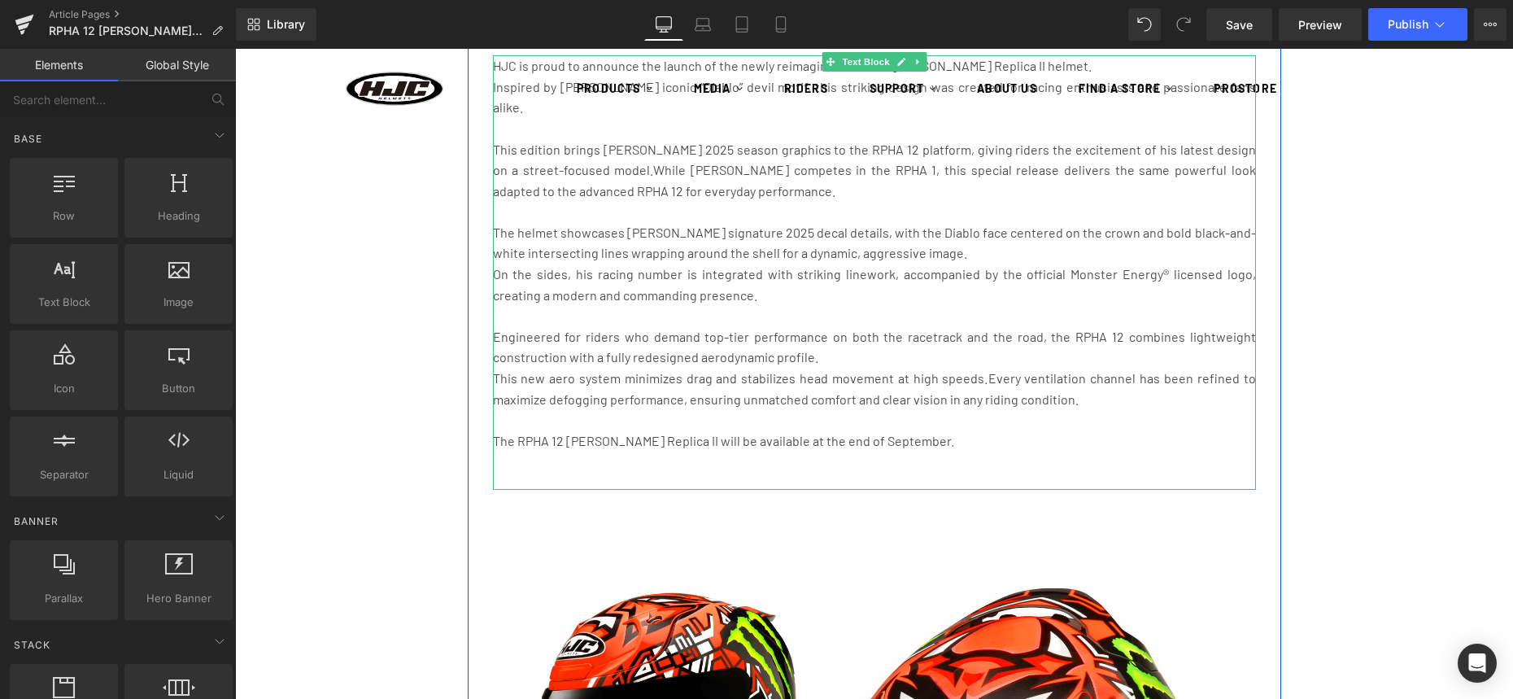
click at [812, 472] on div "HJC is proud to announce the launch of the newly reimagined RPHA 12 [PERSON_NAM…" at bounding box center [874, 272] width 763 height 434
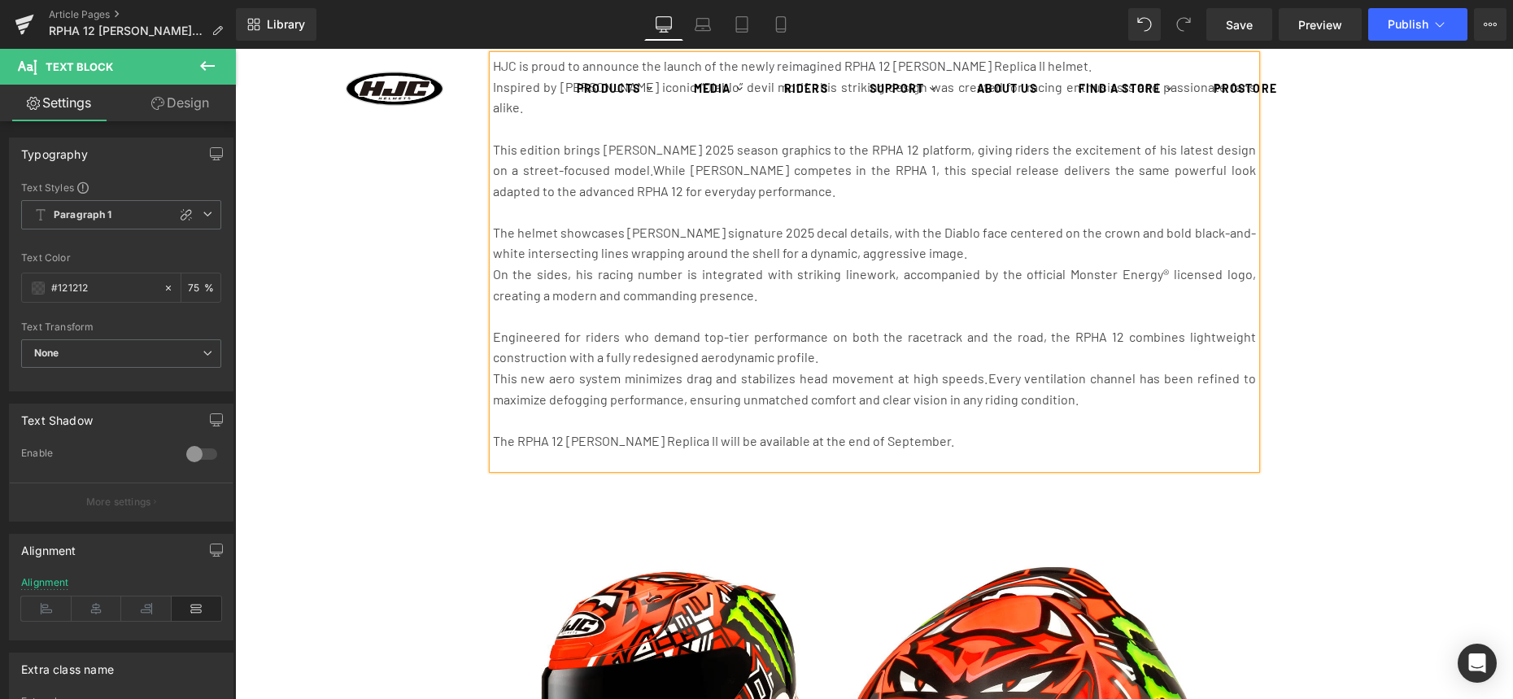
click at [606, 452] on div "HJC is proud to announce the launch of the newly reimagined RPHA 12 [PERSON_NAM…" at bounding box center [874, 261] width 763 height 413
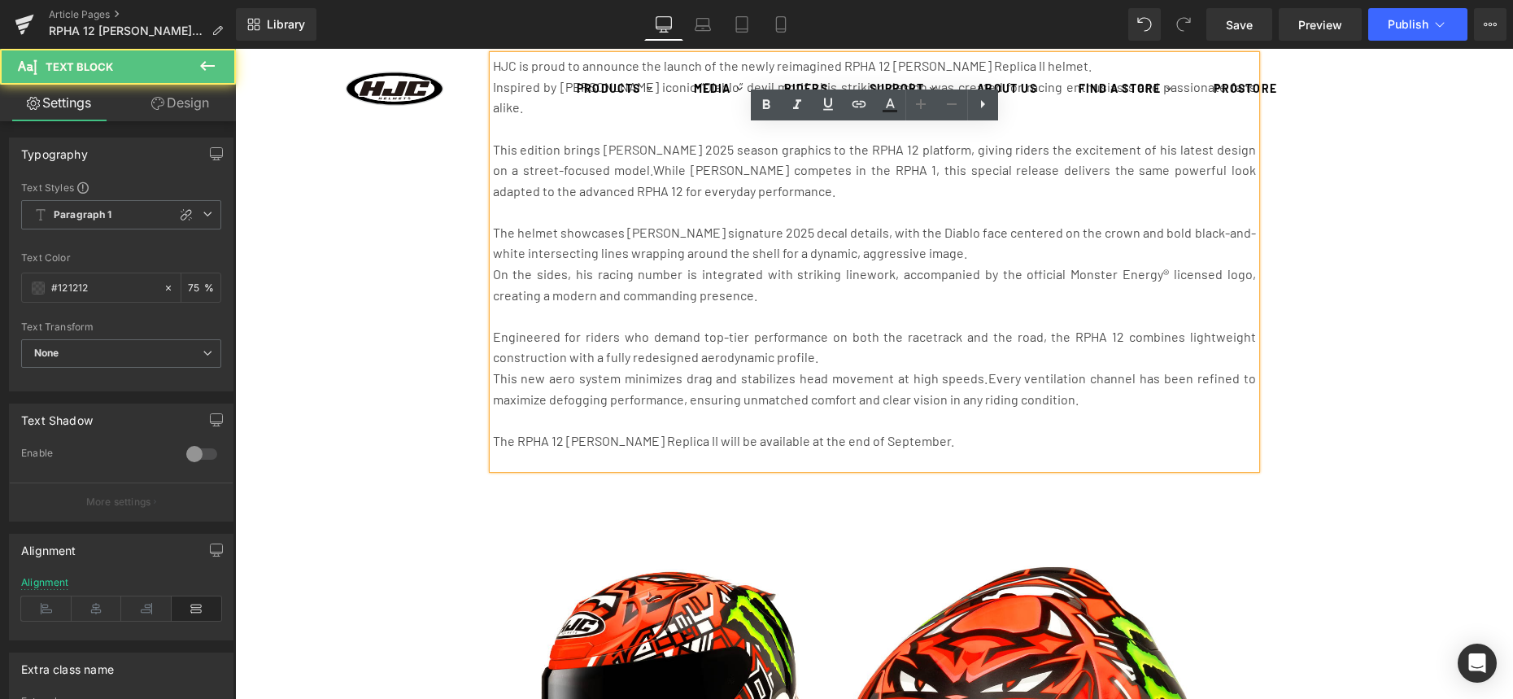
click at [342, 382] on div "NEWS Heading MEDIA Heading Row HJC HELMETS UNVEILS THE NEW RPHA 12 [PERSON_NAME…" at bounding box center [874, 218] width 1278 height 2548
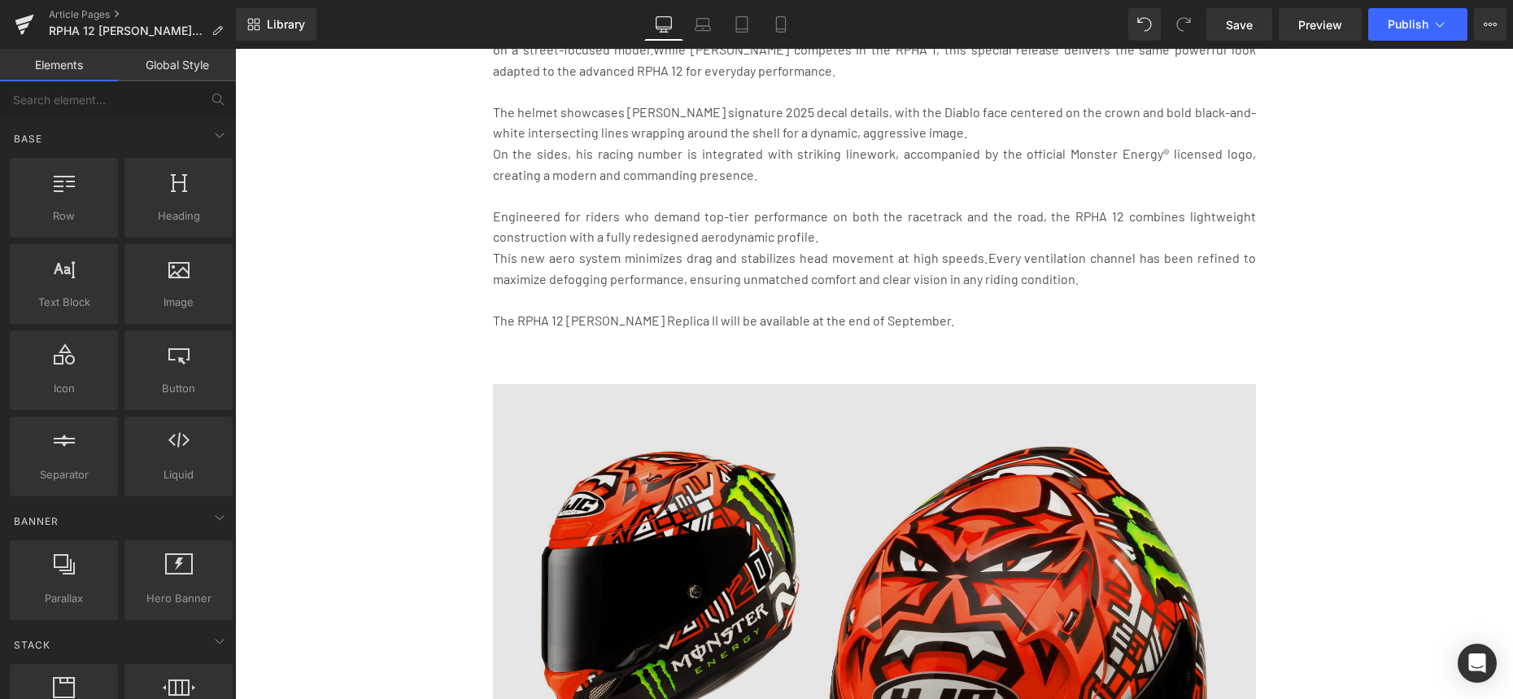
scroll to position [1456, 0]
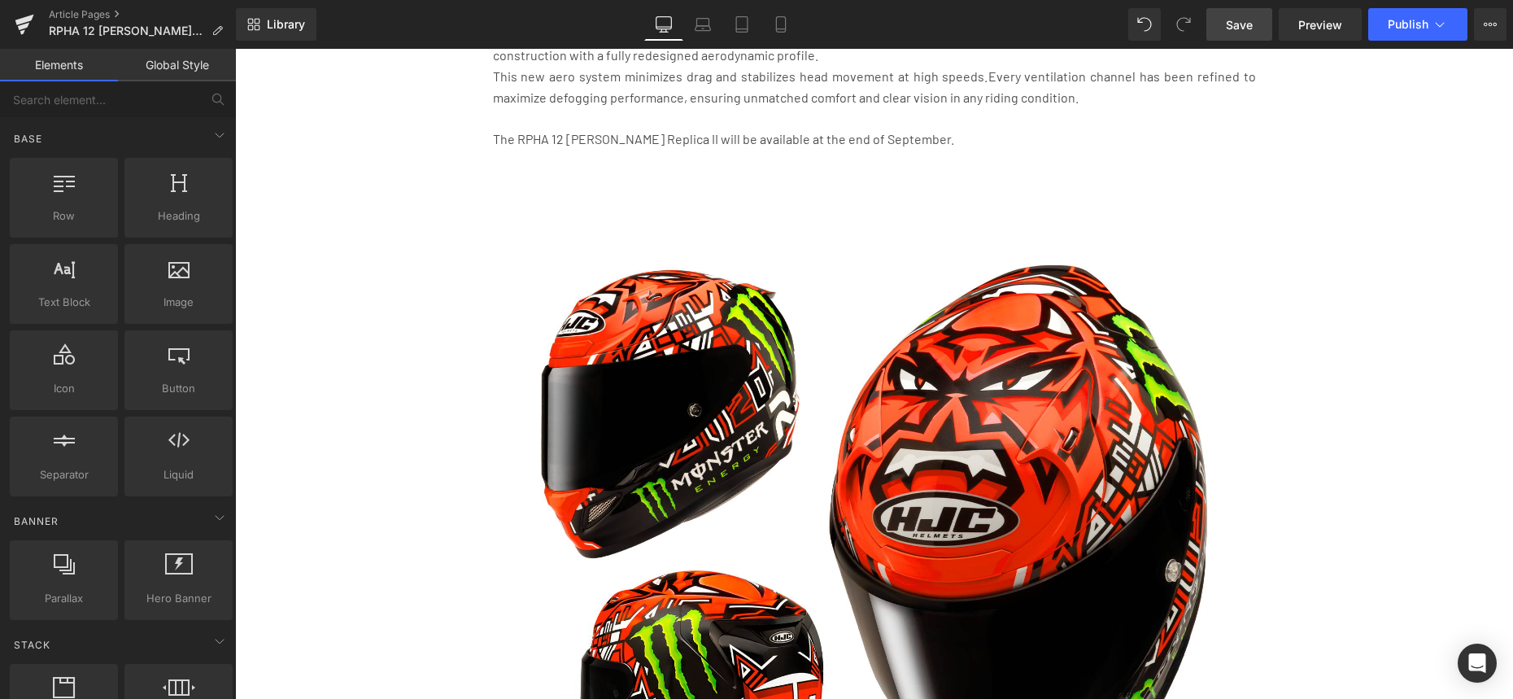
click at [1251, 22] on span "Save" at bounding box center [1239, 24] width 27 height 17
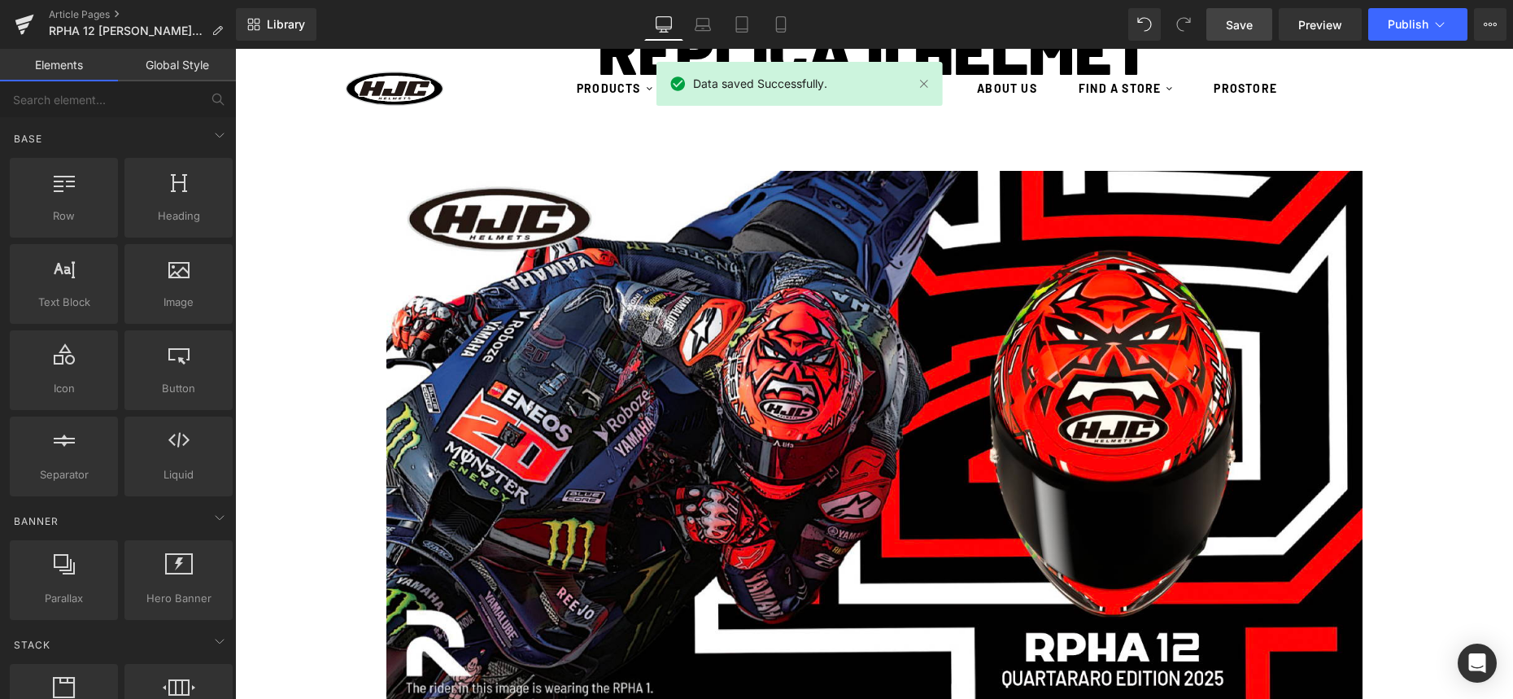
scroll to position [0, 0]
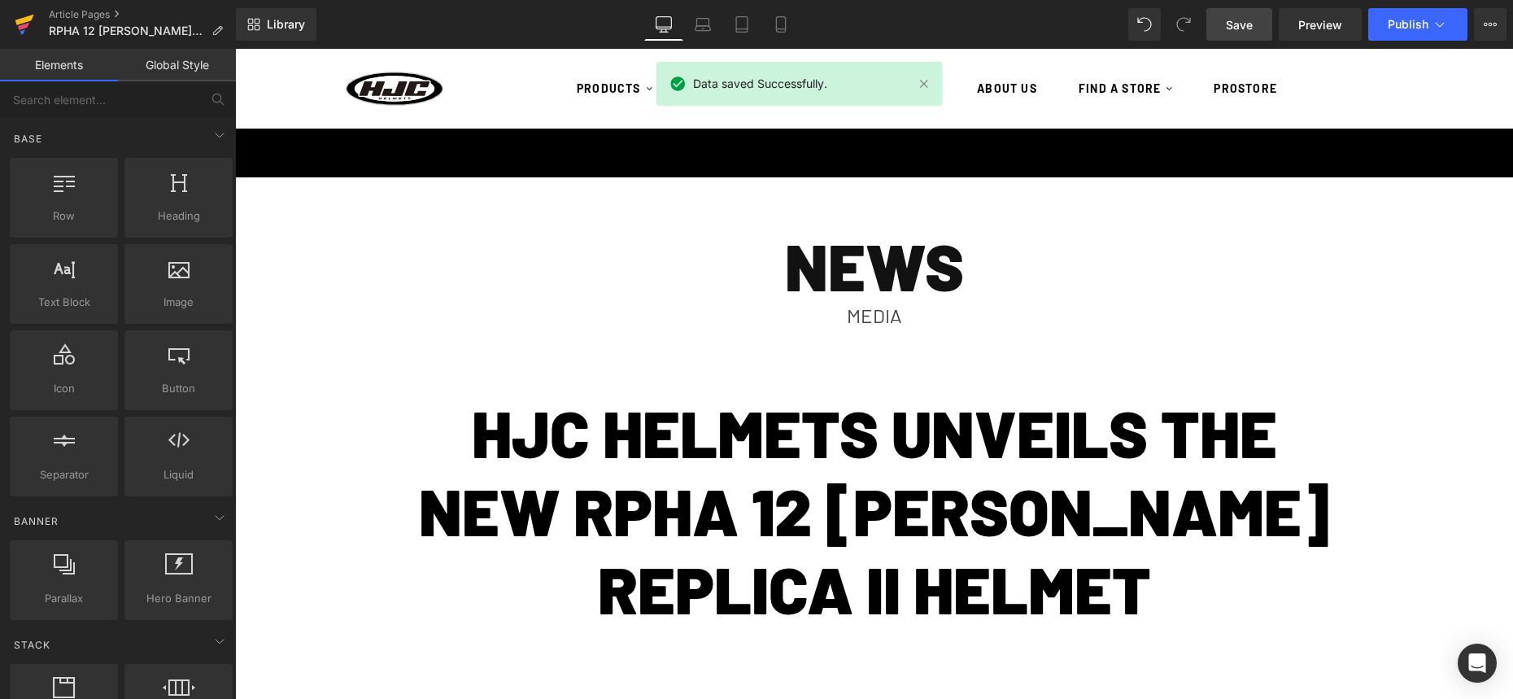
click at [16, 23] on icon at bounding box center [24, 20] width 19 height 11
